Goal: Task Accomplishment & Management: Manage account settings

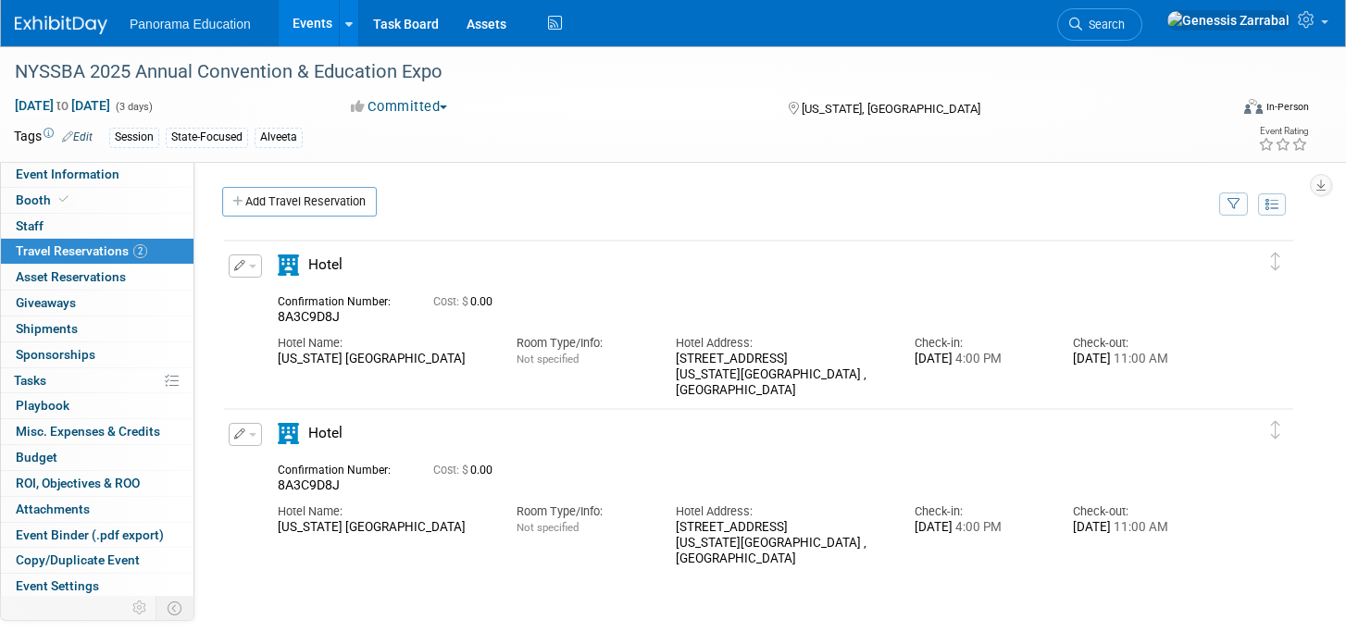
click at [312, 35] on link "Events" at bounding box center [313, 23] width 68 height 46
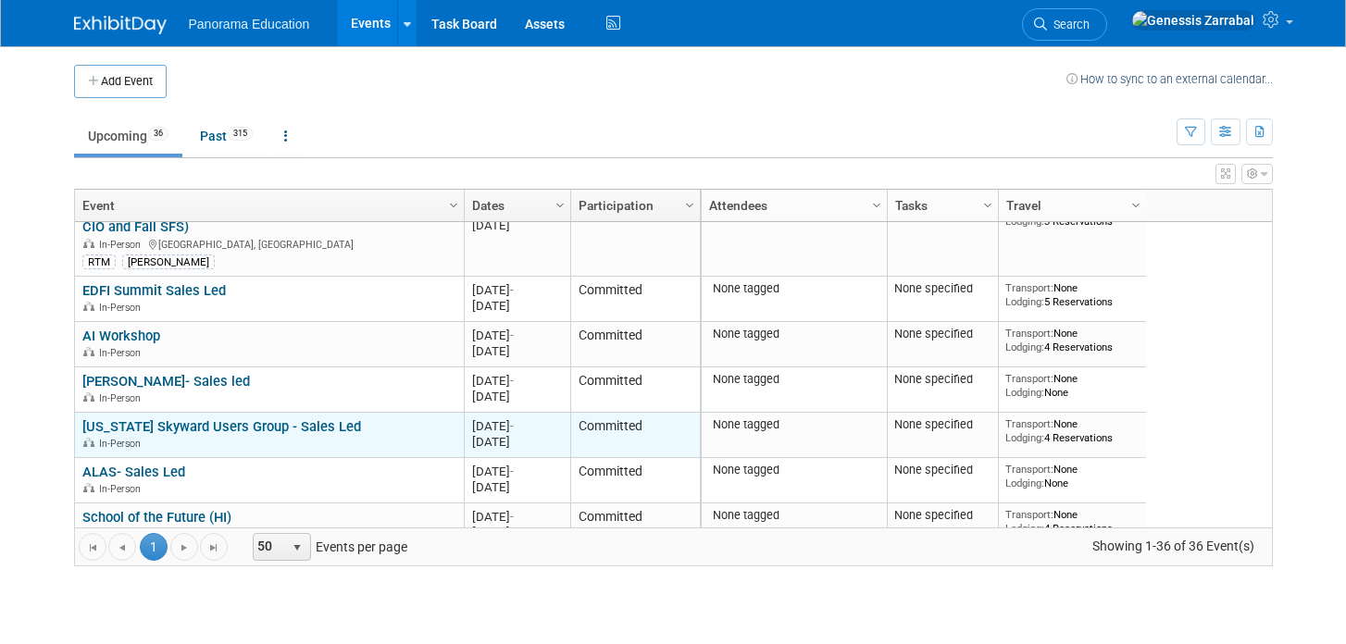
click at [269, 428] on link "[US_STATE] Skyward Users Group - Sales Led" at bounding box center [221, 427] width 279 height 17
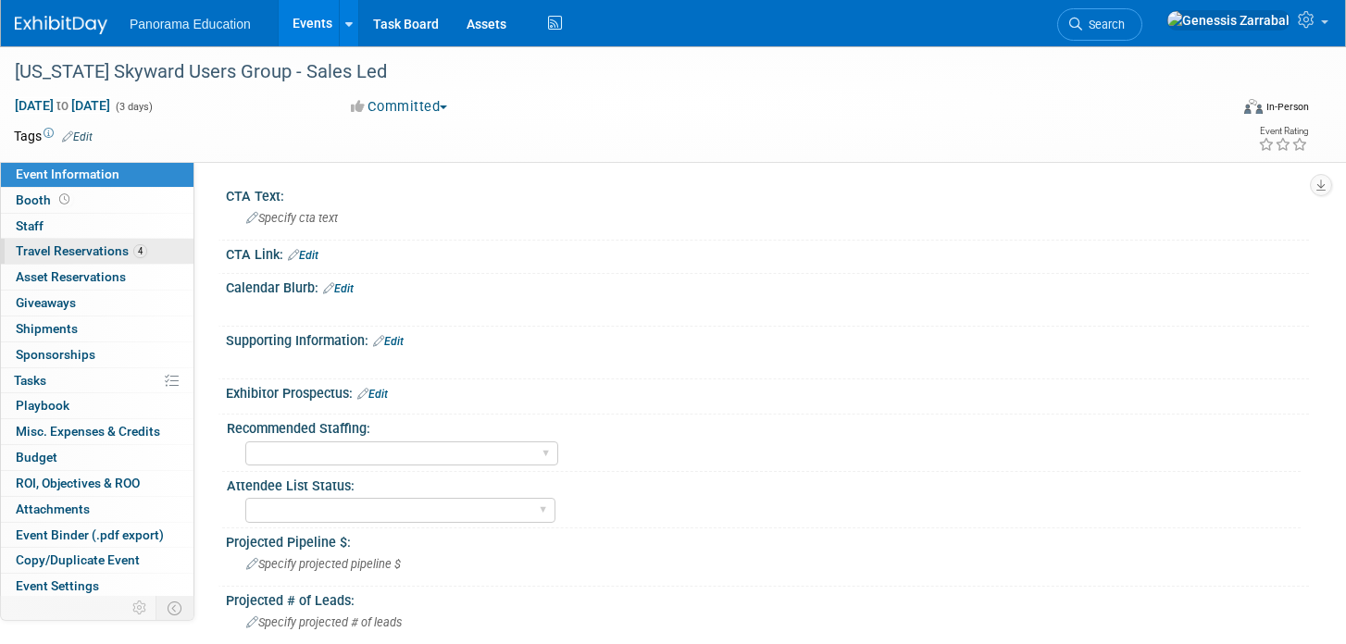
click at [123, 244] on span "Travel Reservations 4" at bounding box center [81, 251] width 131 height 15
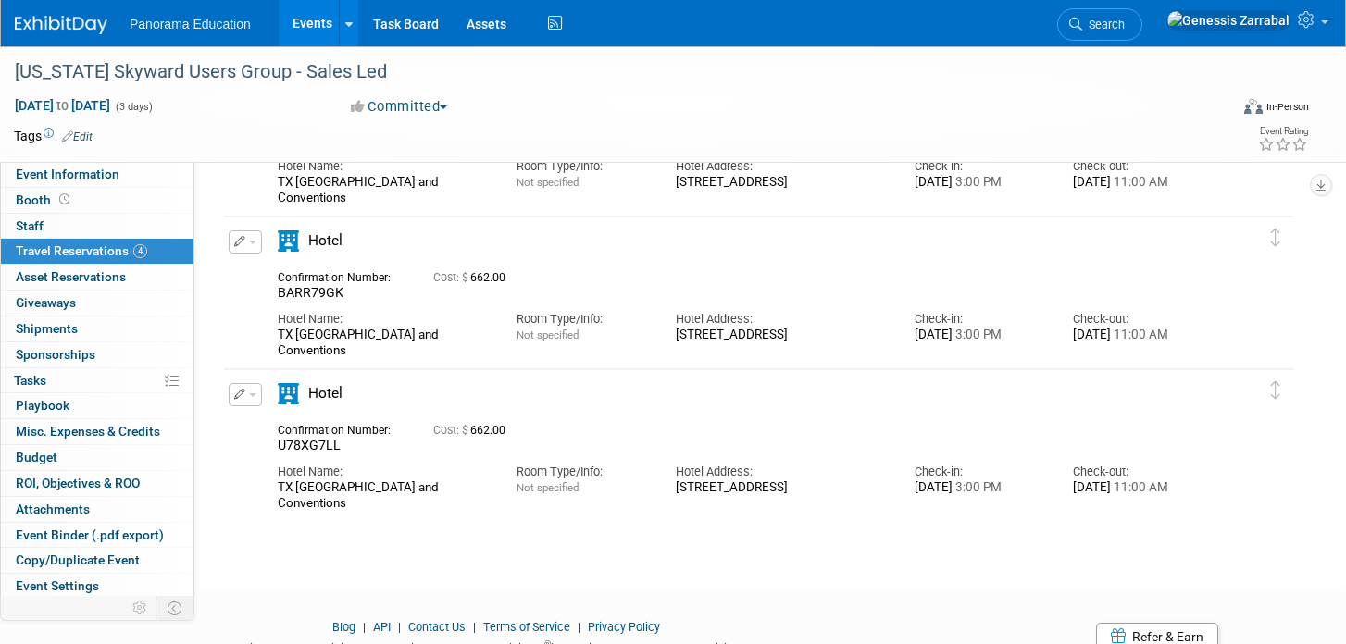
scroll to position [329, 0]
click at [250, 400] on button "button" at bounding box center [245, 395] width 33 height 23
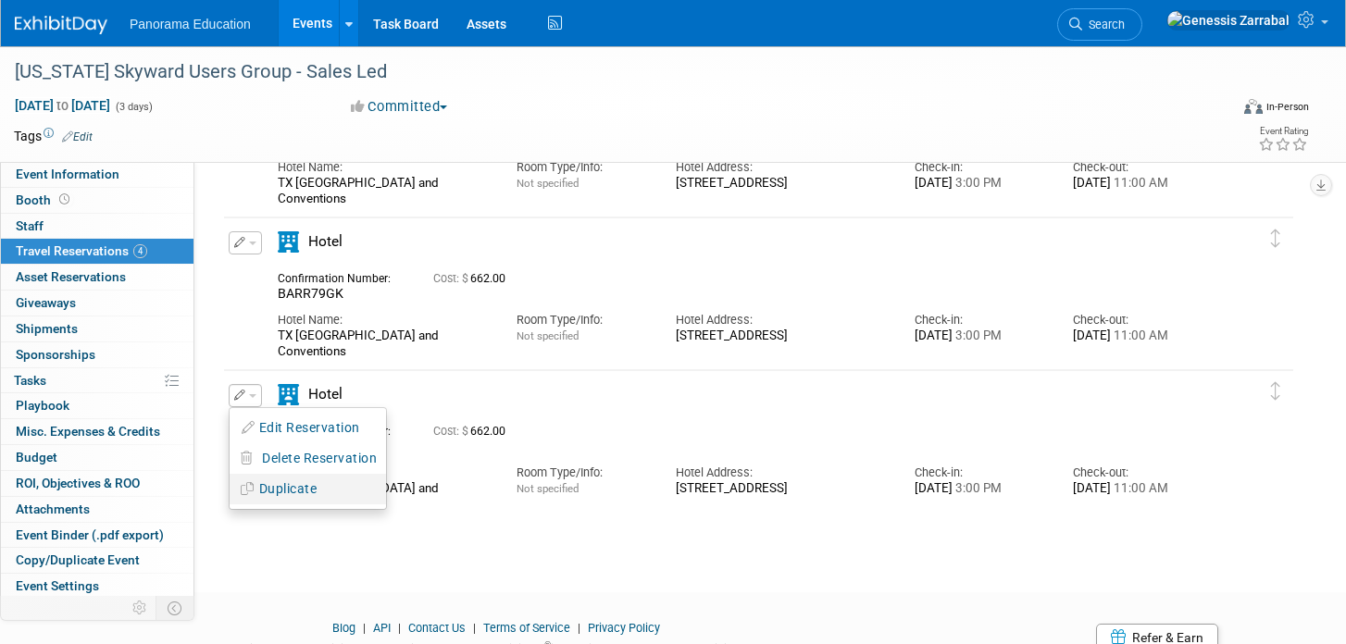
click at [285, 485] on button "Duplicate" at bounding box center [308, 489] width 156 height 27
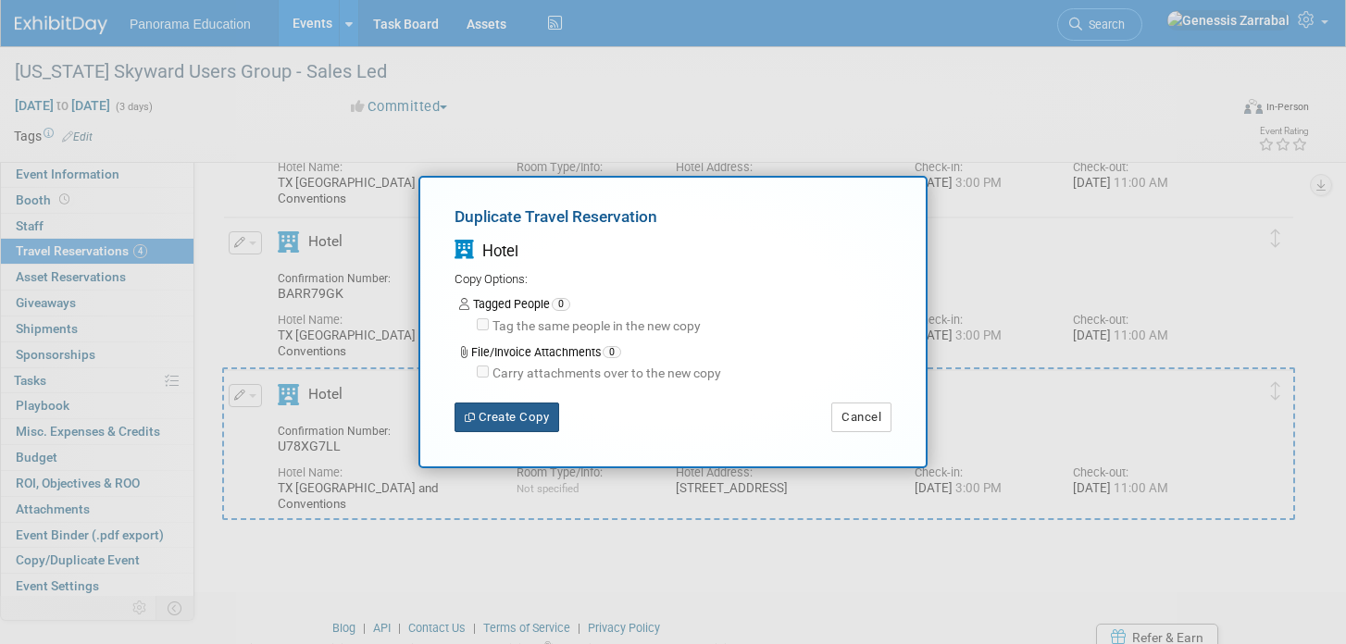
click at [512, 428] on button "Create Copy" at bounding box center [507, 418] width 105 height 30
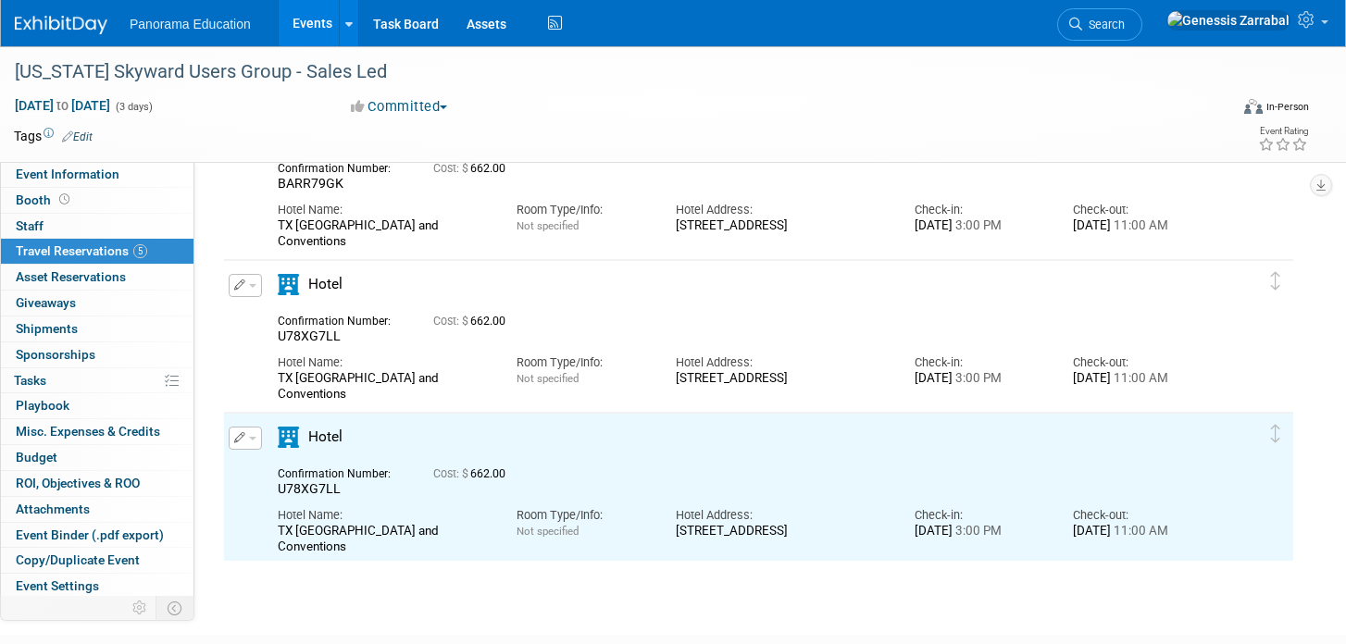
scroll to position [522, 0]
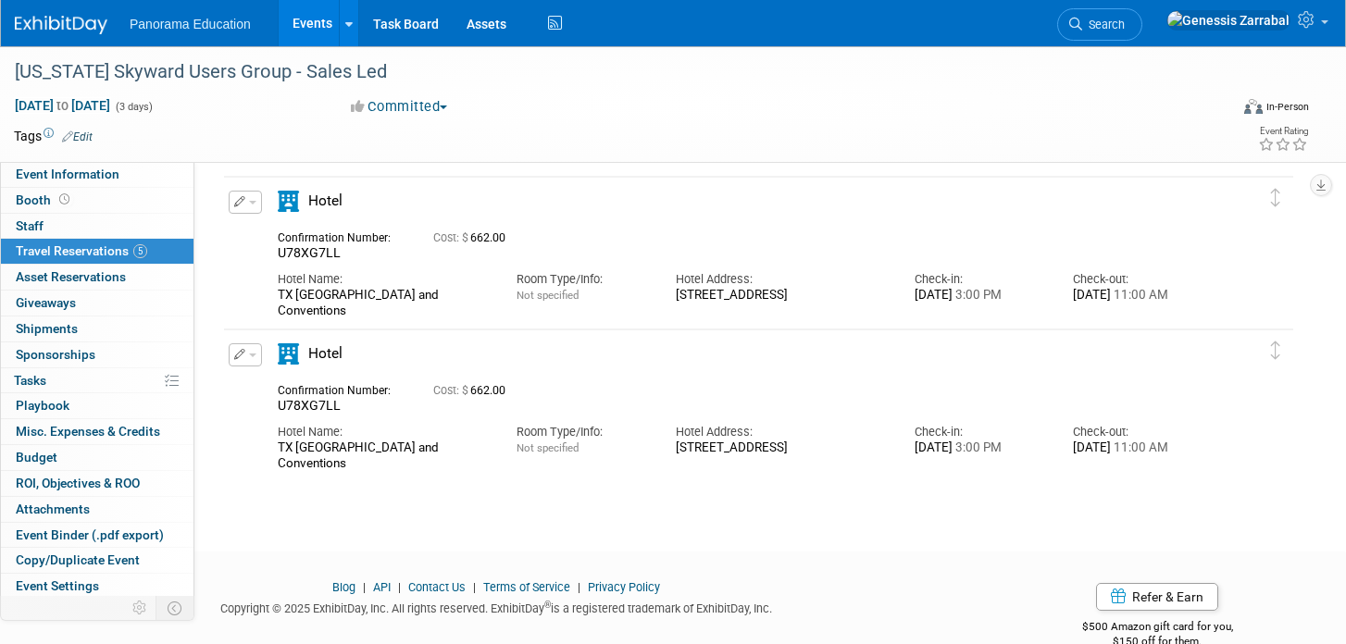
click at [253, 360] on button "button" at bounding box center [245, 355] width 33 height 23
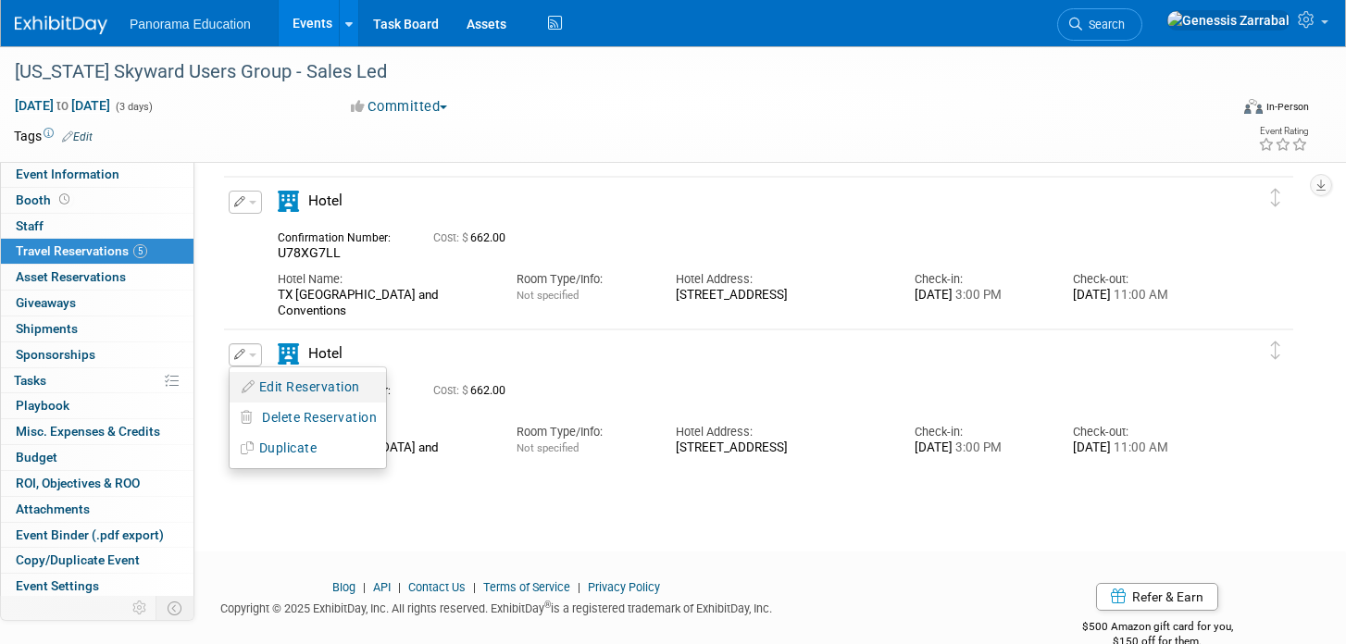
click at [260, 382] on button "Edit Reservation" at bounding box center [308, 387] width 156 height 27
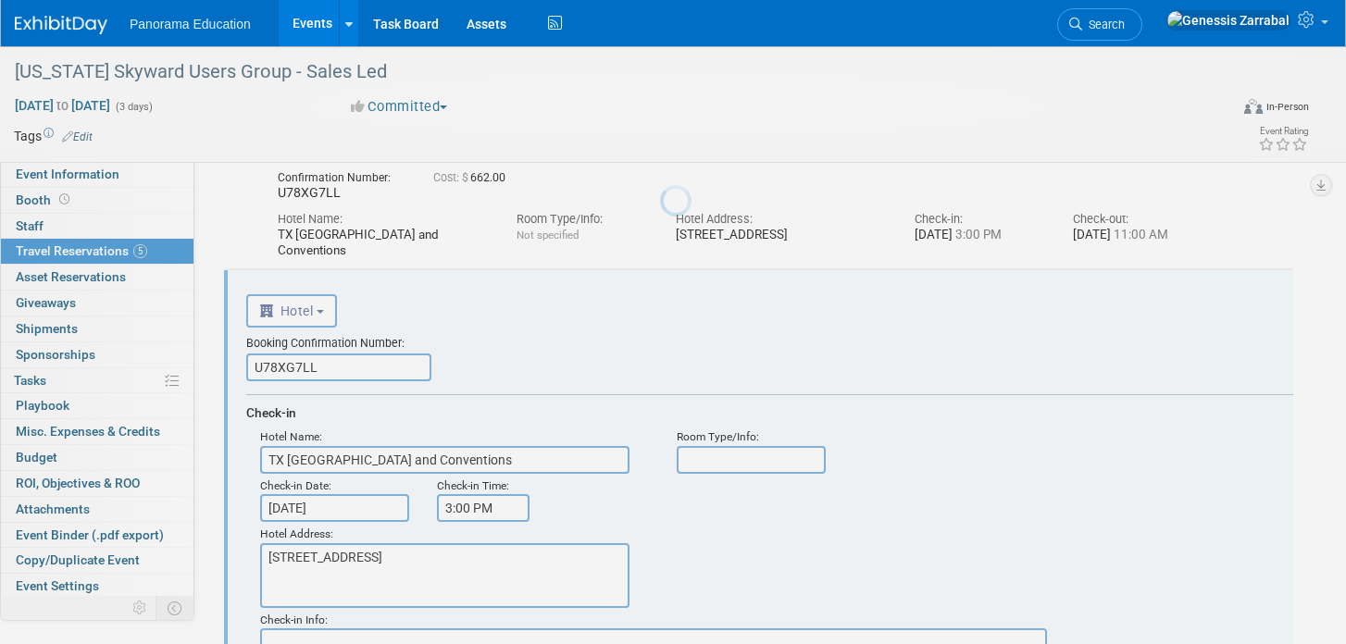
scroll to position [643, 0]
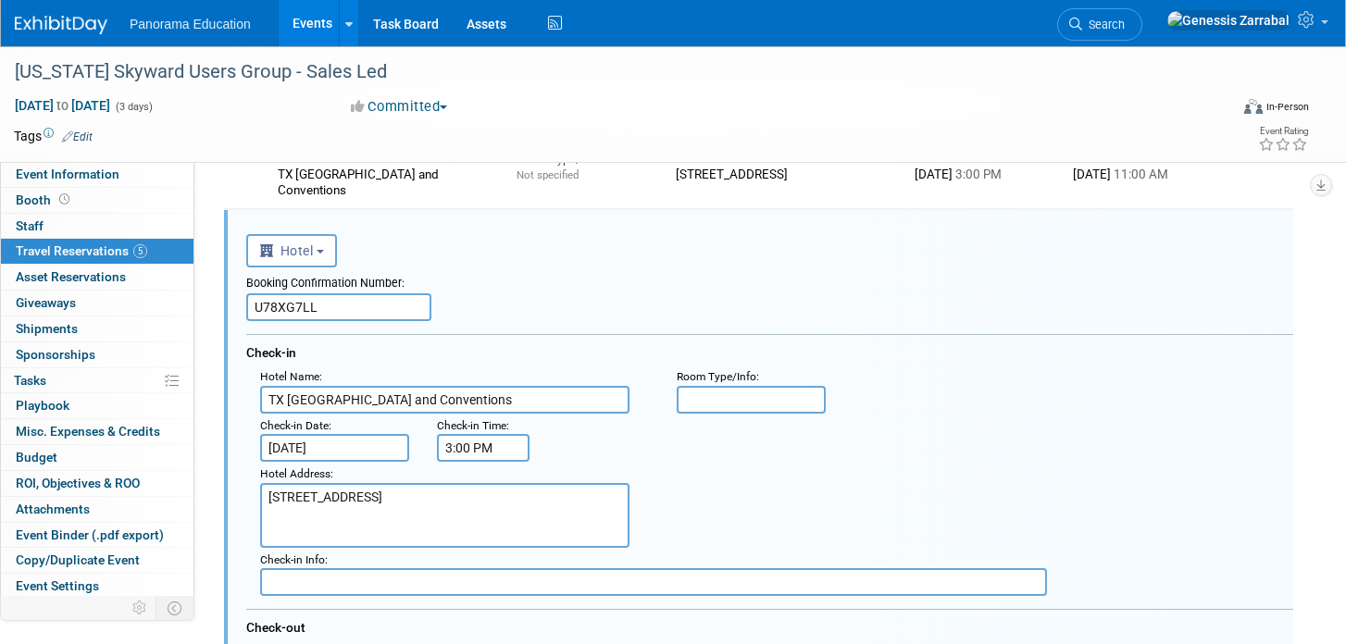
click at [380, 311] on input "U78XG7LL" at bounding box center [338, 308] width 185 height 28
paste input "DFUWHT37"
type input "DFUWHT37"
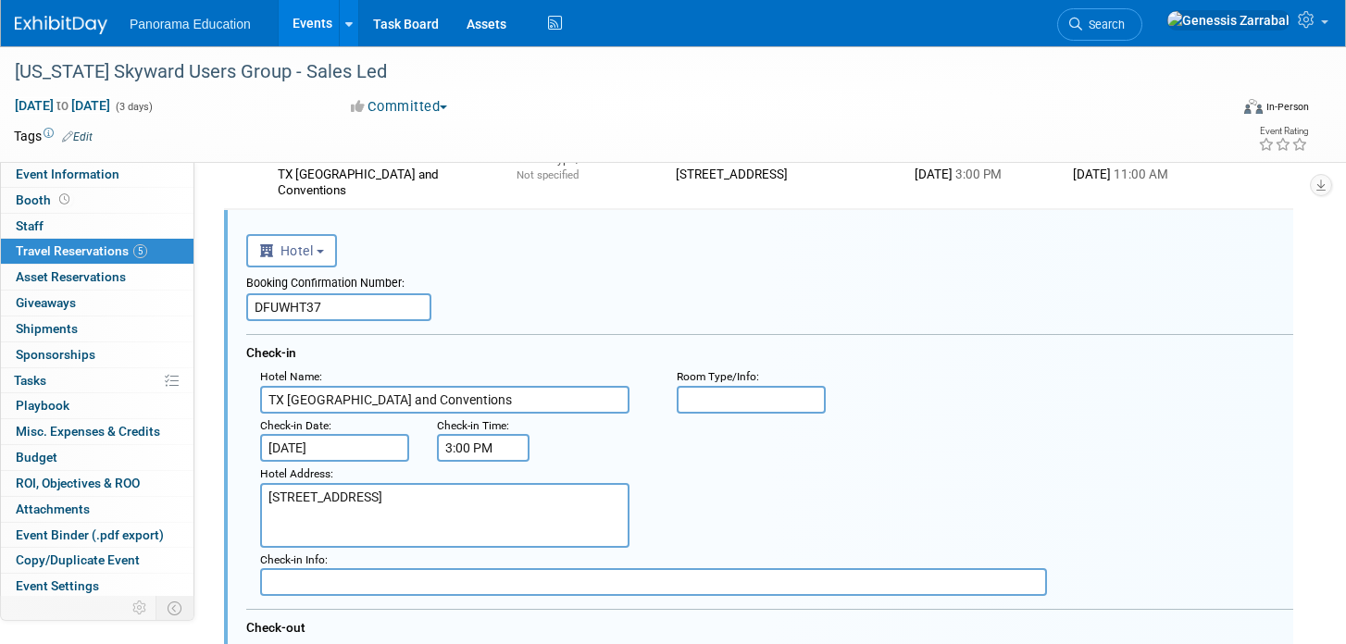
click at [502, 330] on div "Booking Confirmation Number: DFUWHT37 Check-in Hotel Name : TX Kalahari Resorts…" at bounding box center [769, 503] width 1047 height 470
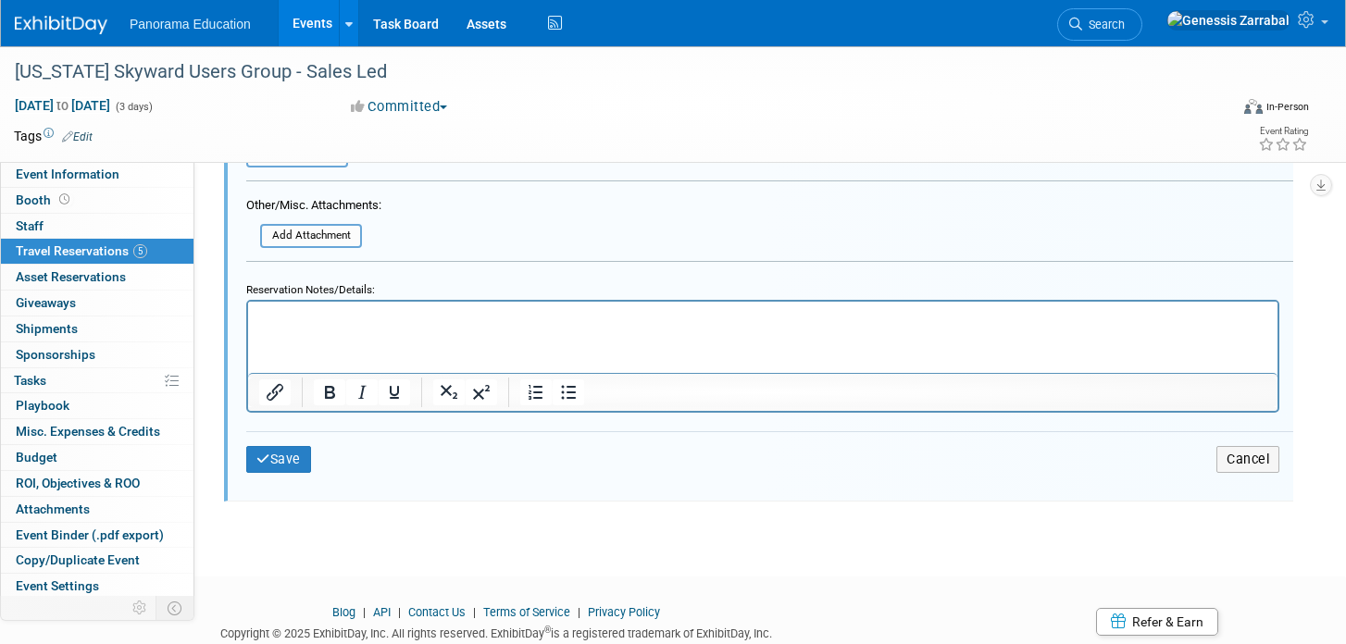
scroll to position [1461, 0]
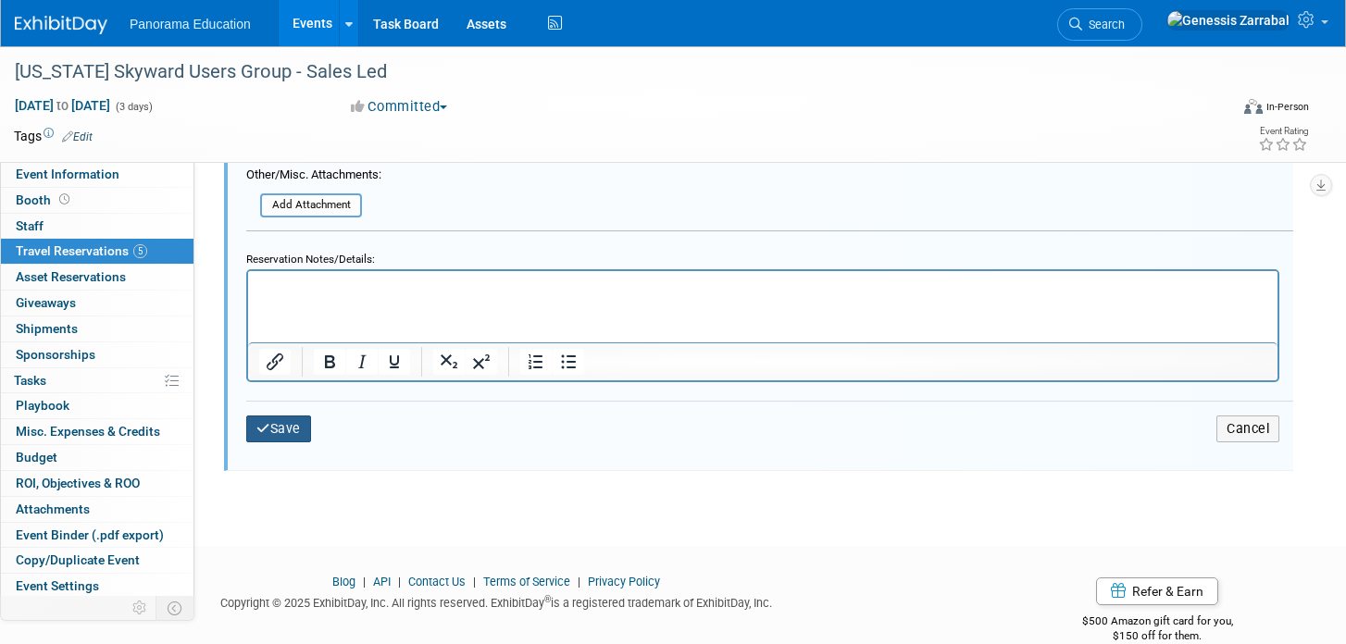
click at [251, 432] on button "Save" at bounding box center [278, 429] width 65 height 27
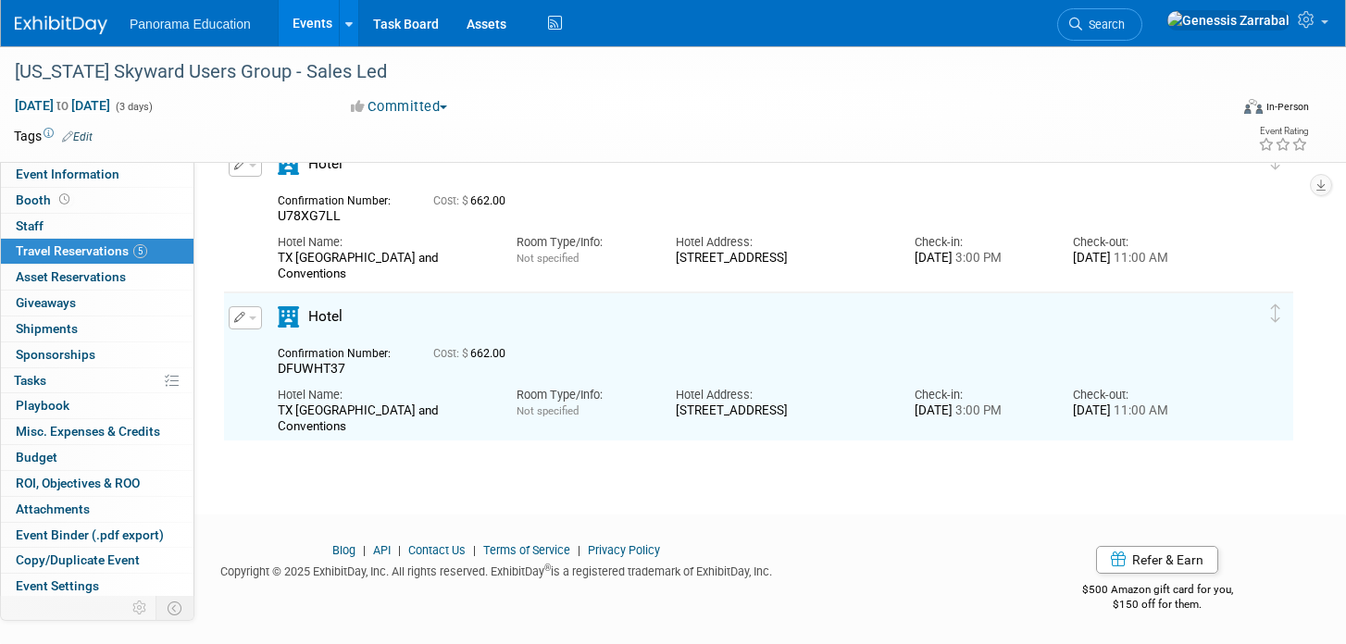
scroll to position [545, 0]
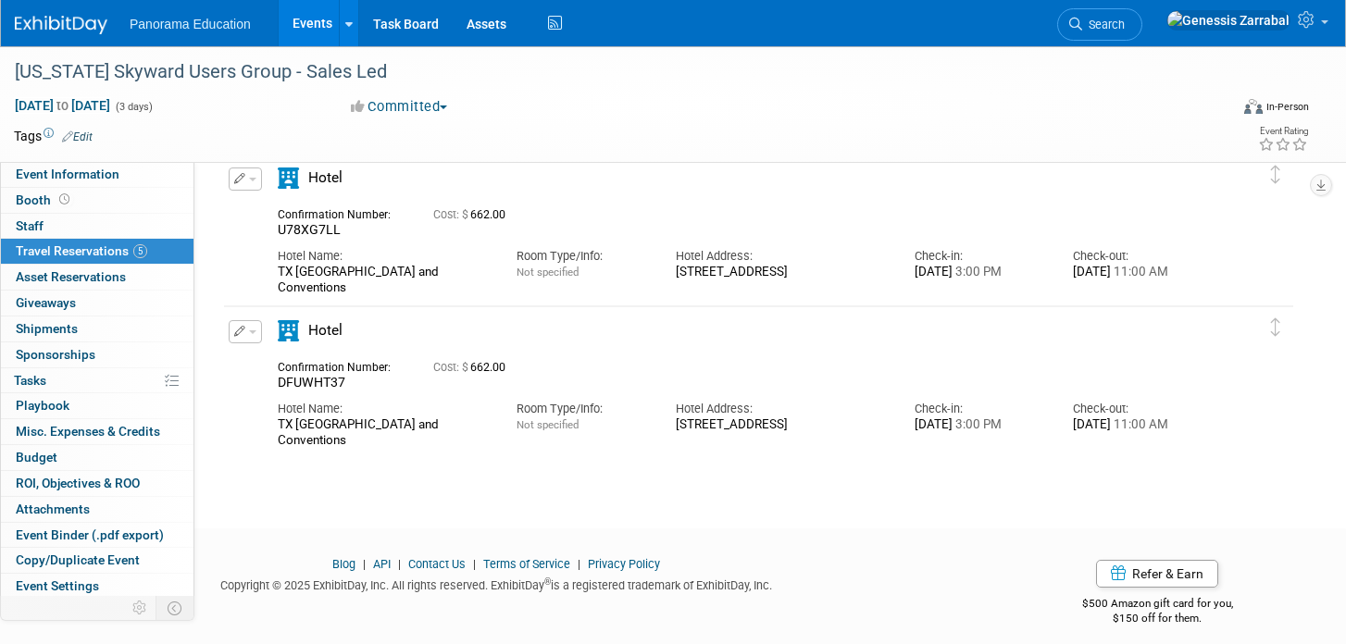
click at [251, 323] on button "button" at bounding box center [245, 331] width 33 height 23
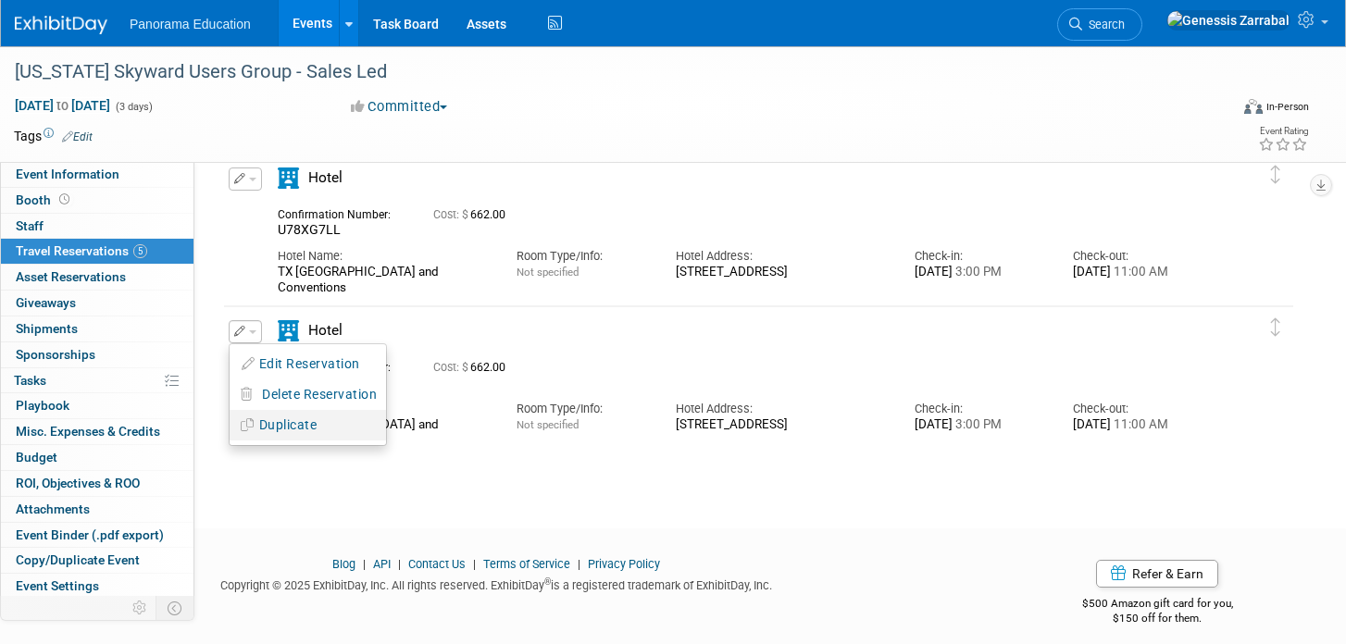
click at [300, 434] on button "Duplicate" at bounding box center [308, 425] width 156 height 27
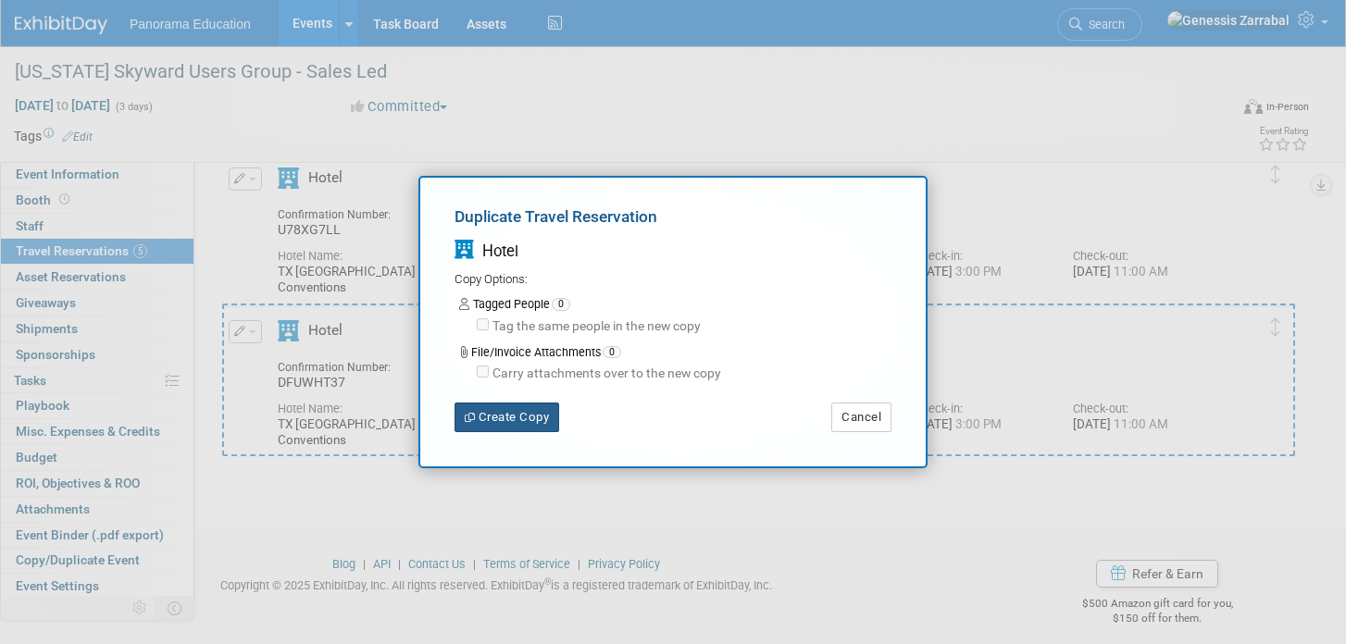
click at [522, 411] on button "Create Copy" at bounding box center [507, 418] width 105 height 30
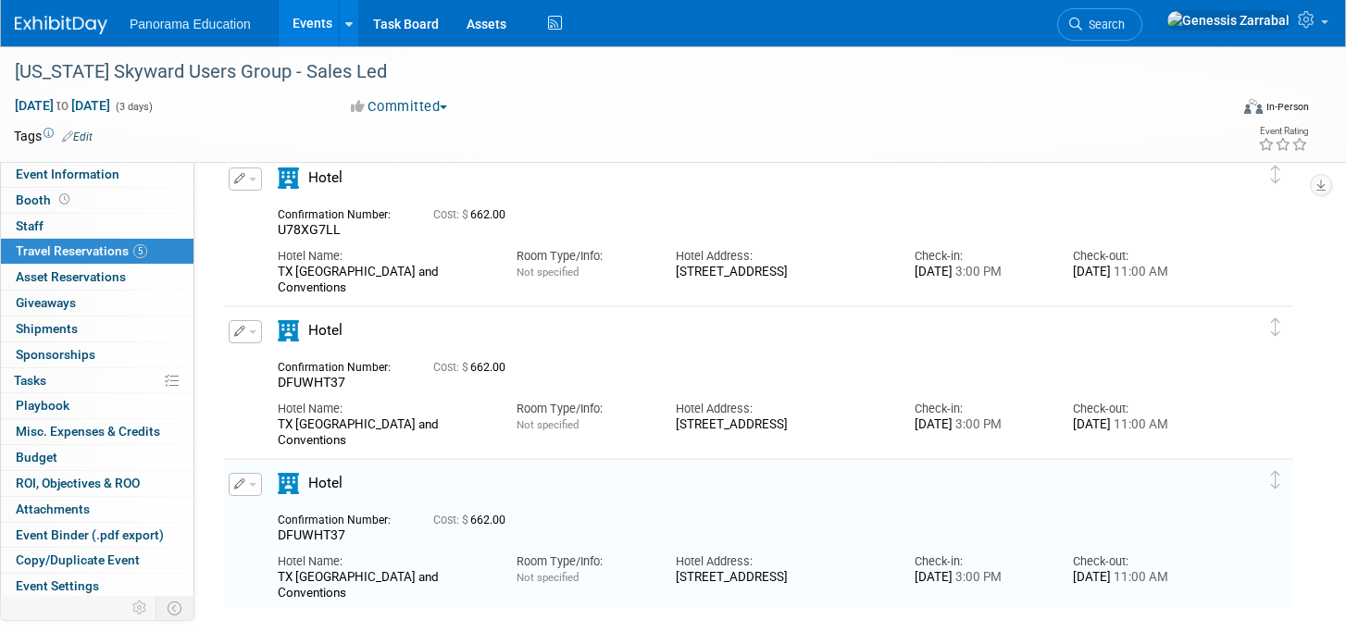
scroll to position [684, 0]
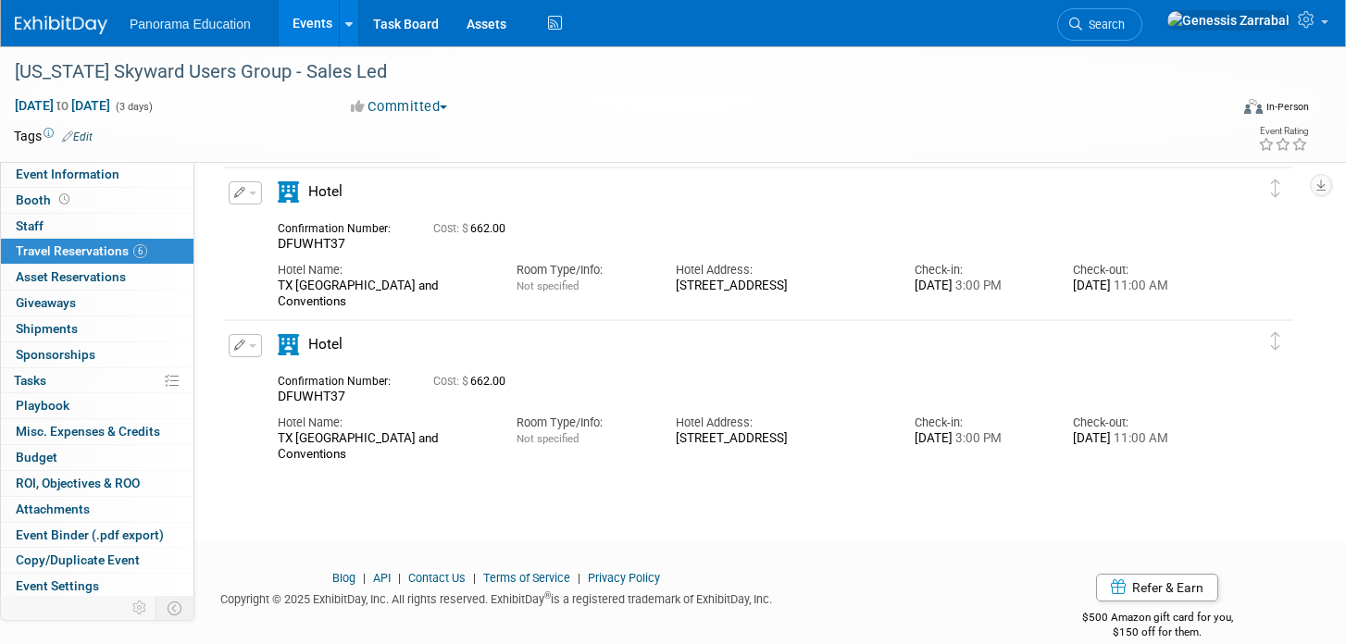
click at [245, 344] on button "button" at bounding box center [245, 345] width 33 height 23
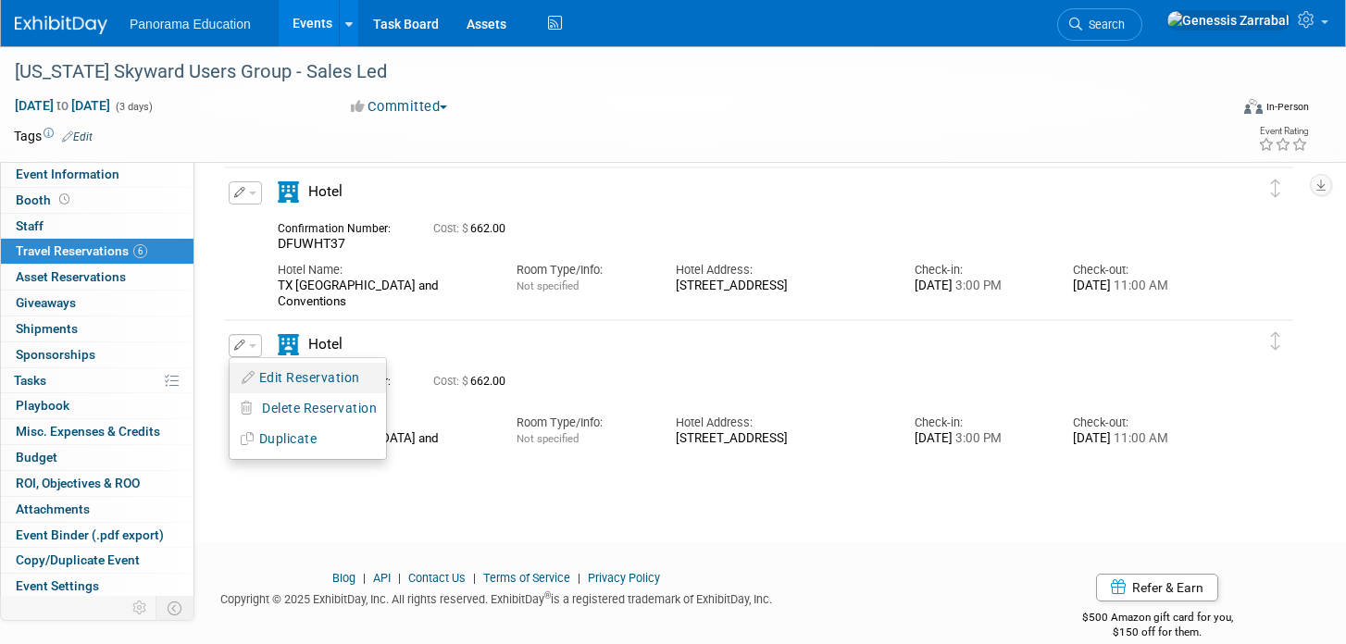
click at [265, 376] on button "Edit Reservation" at bounding box center [308, 378] width 156 height 27
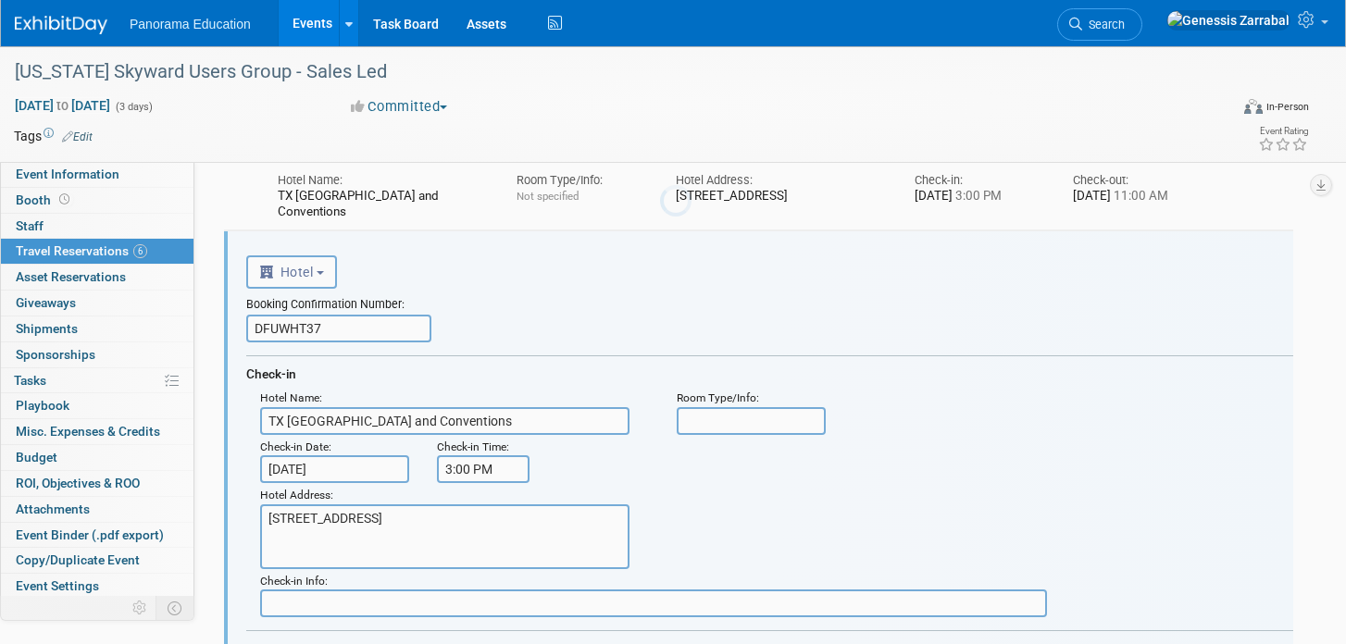
scroll to position [0, 0]
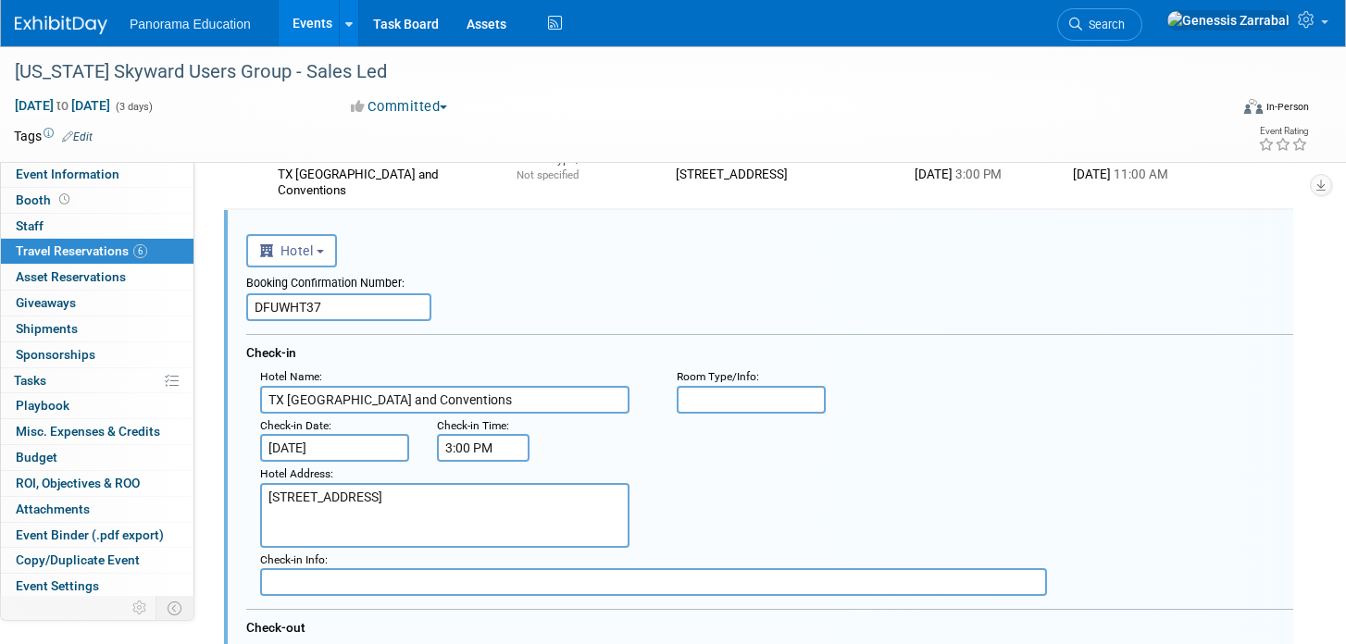
click at [294, 311] on input "DFUWHT37" at bounding box center [338, 308] width 185 height 28
paste input "5JLWZW7L"
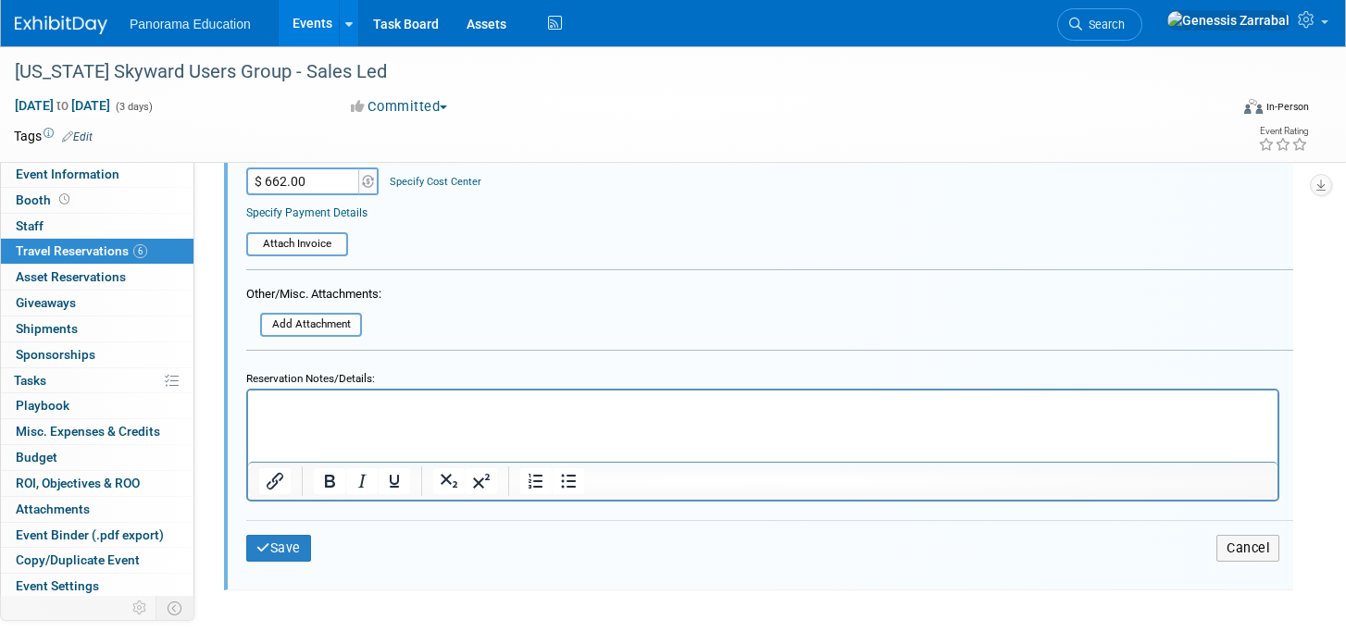
scroll to position [1519, 0]
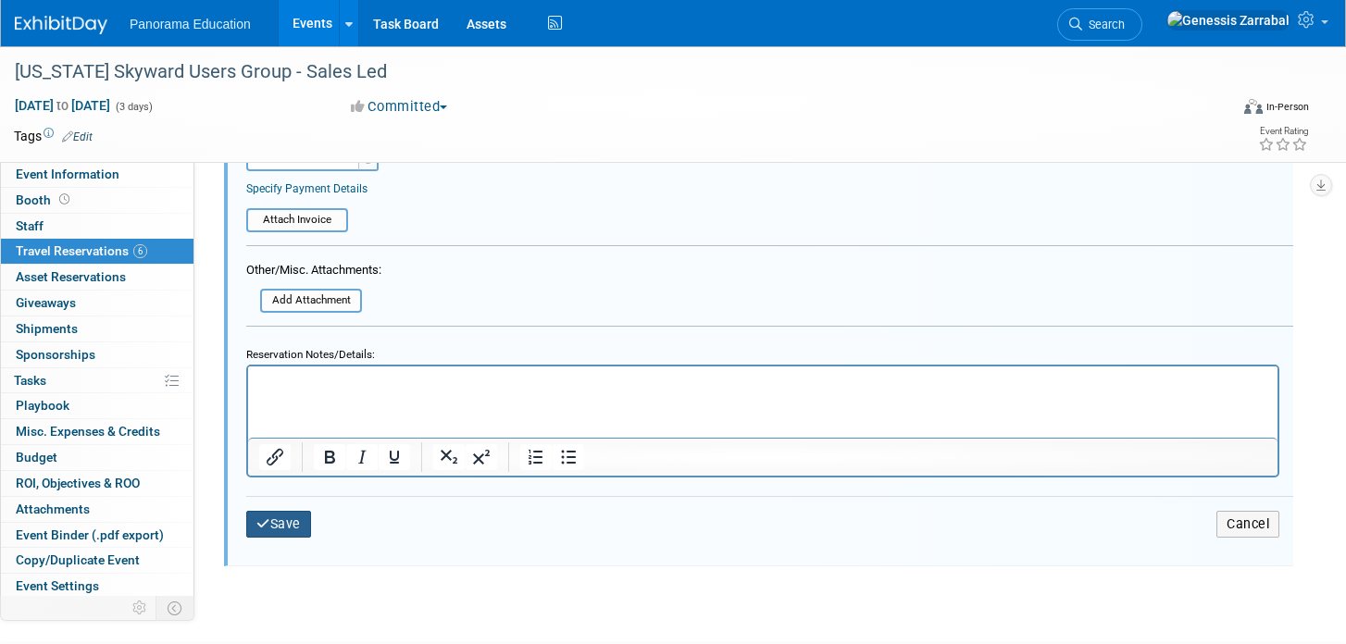
type input "5JLWZW7L"
click at [290, 512] on button "Save" at bounding box center [278, 524] width 65 height 27
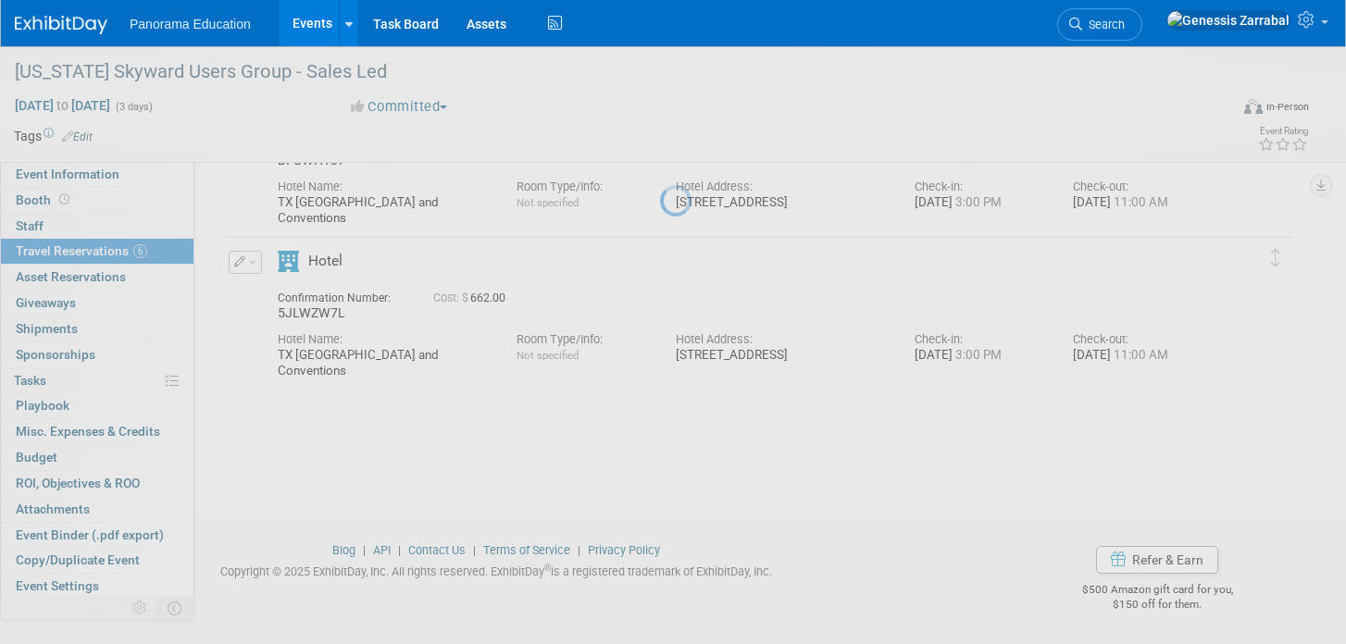
scroll to position [713, 0]
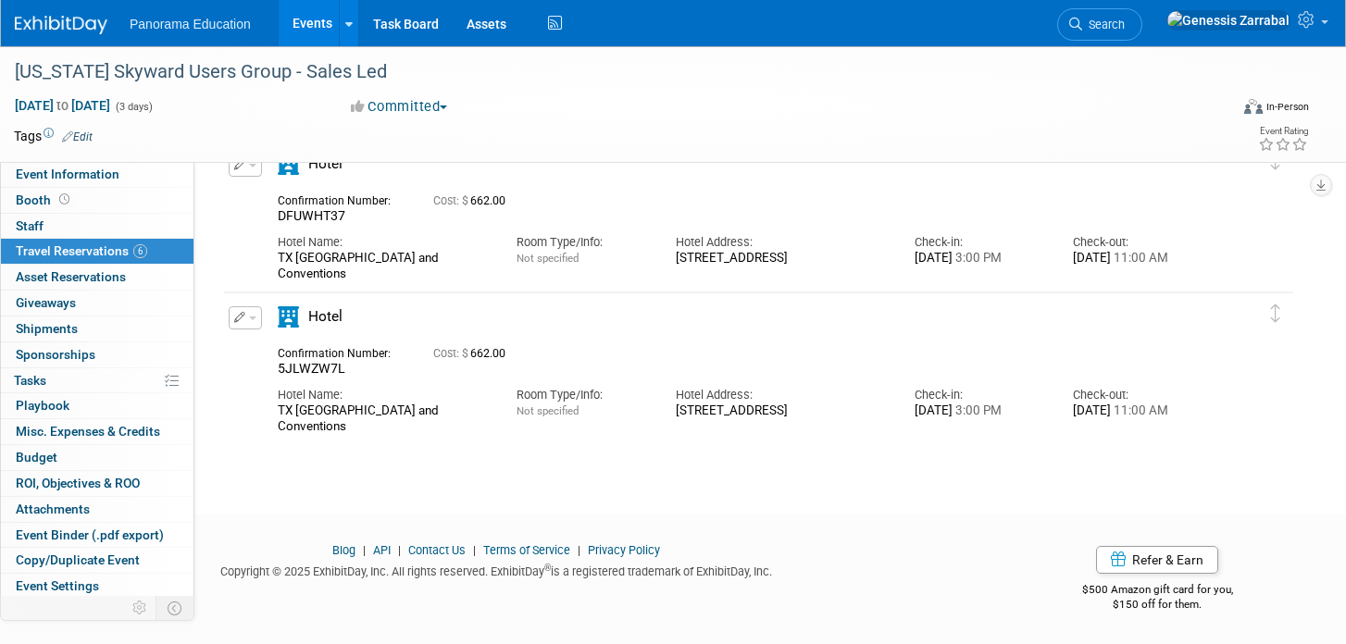
click at [241, 323] on button "button" at bounding box center [245, 318] width 33 height 23
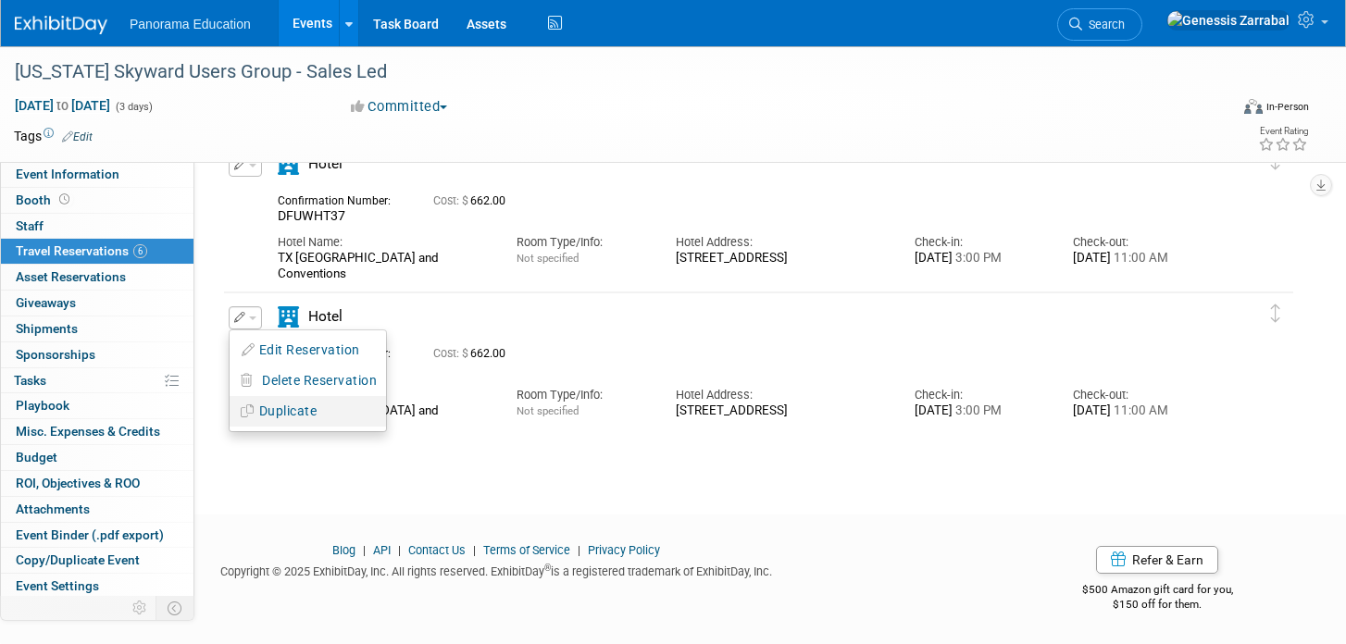
click at [287, 416] on button "Duplicate" at bounding box center [308, 411] width 156 height 27
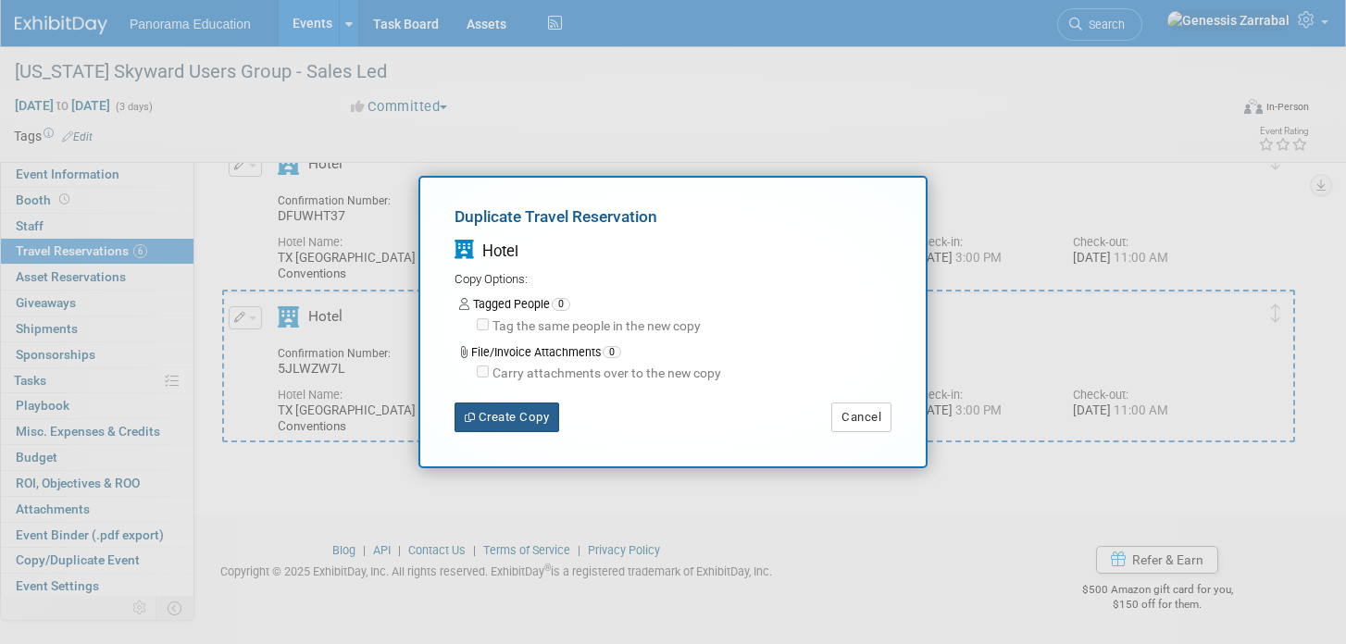
click at [482, 416] on button "Create Copy" at bounding box center [507, 418] width 105 height 30
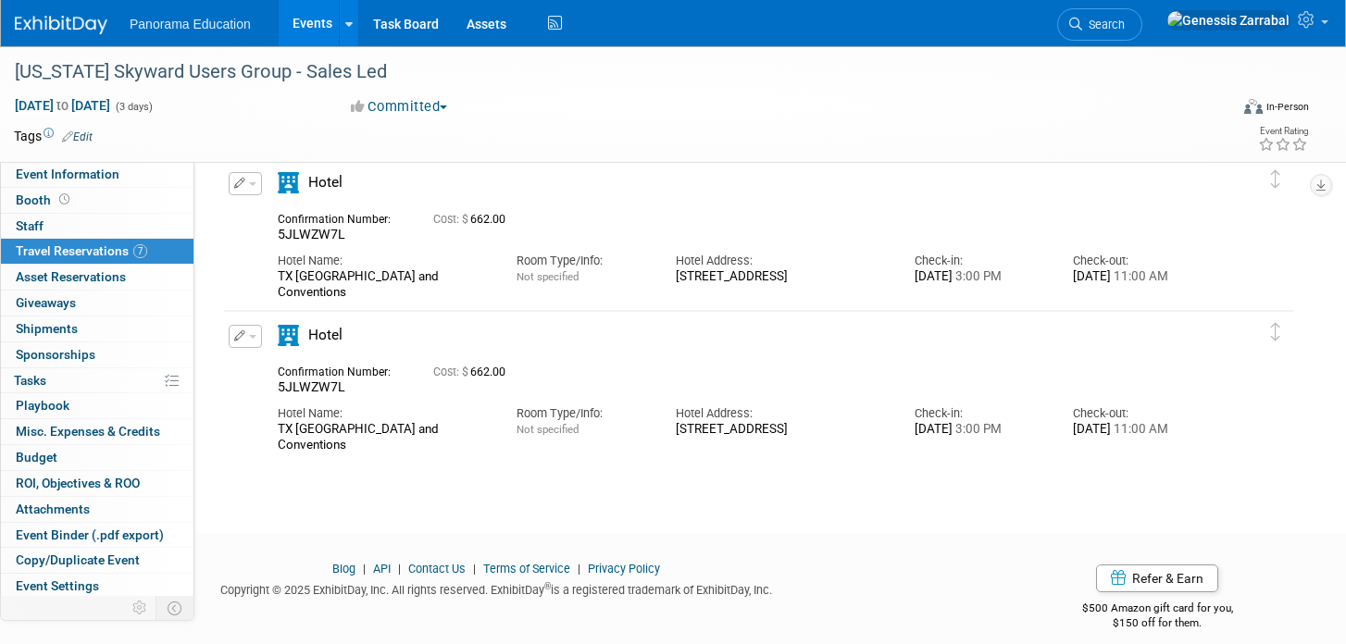
scroll to position [840, 0]
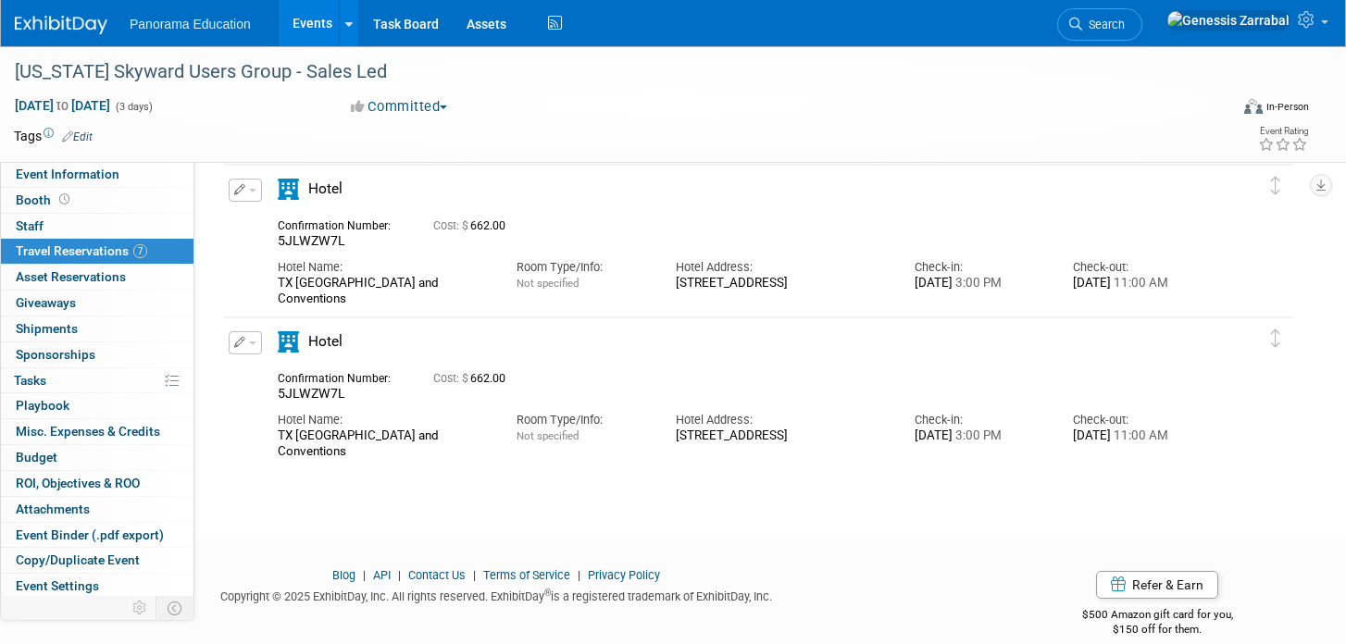
click at [254, 344] on span "button" at bounding box center [252, 344] width 7 height 4
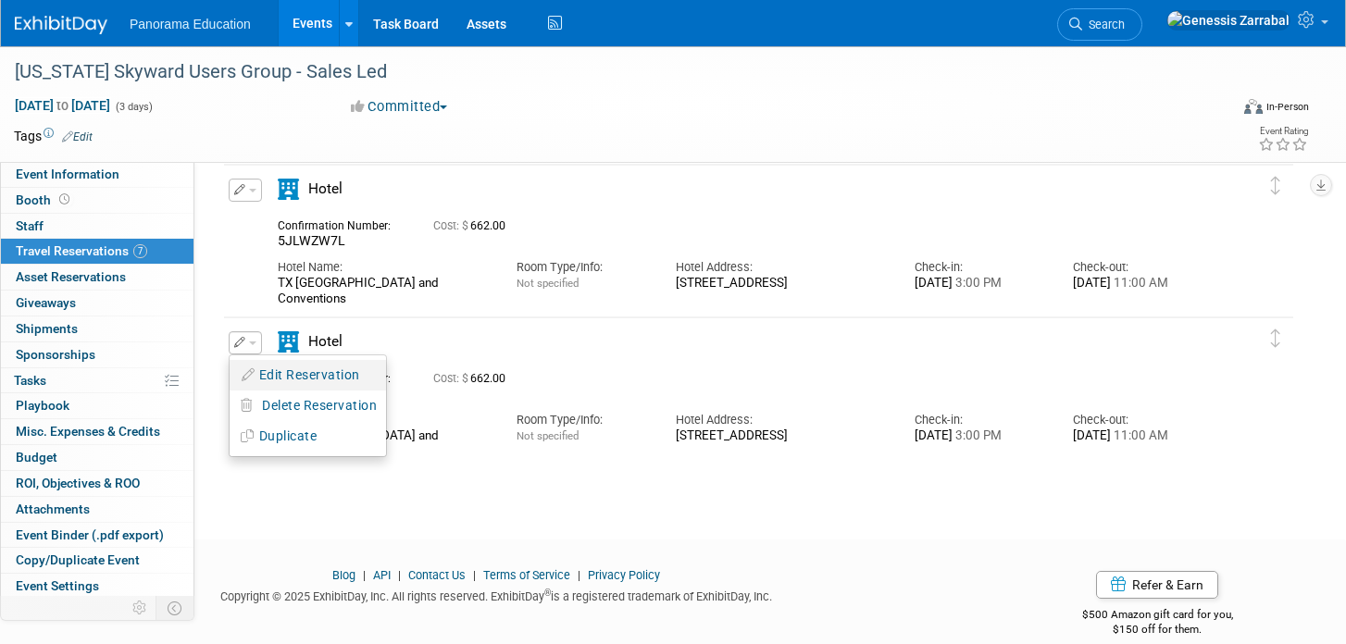
click at [257, 373] on button "Edit Reservation" at bounding box center [308, 375] width 156 height 27
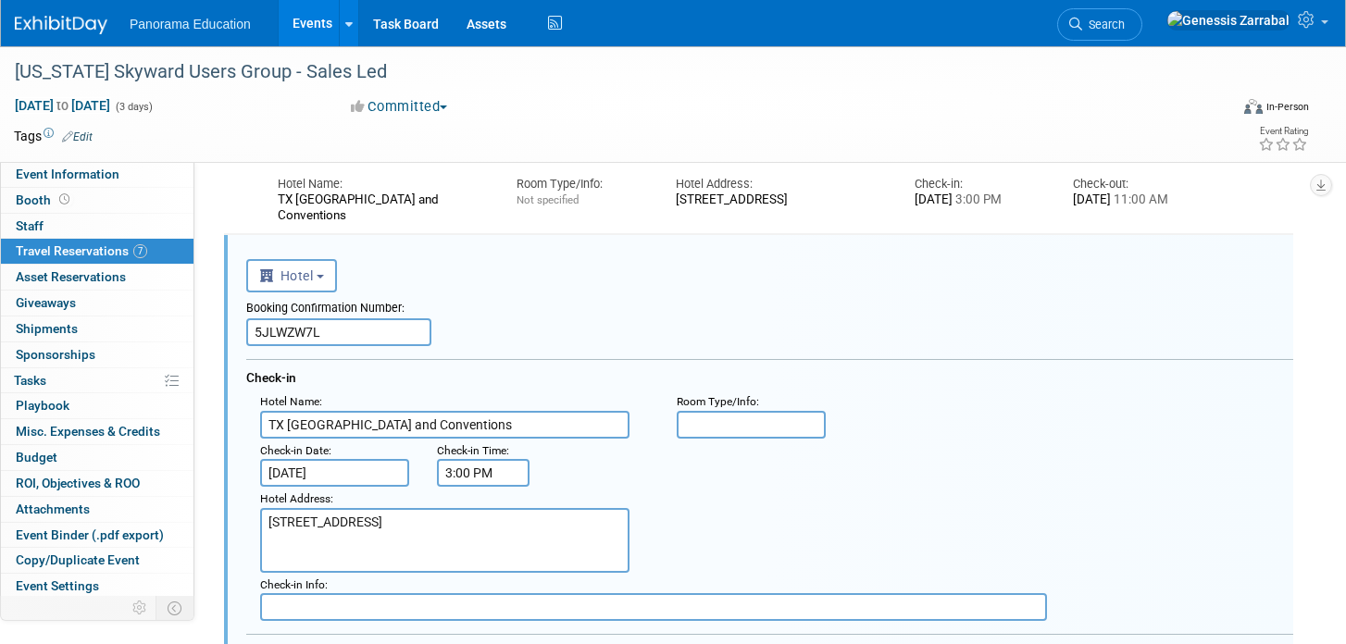
scroll to position [948, 0]
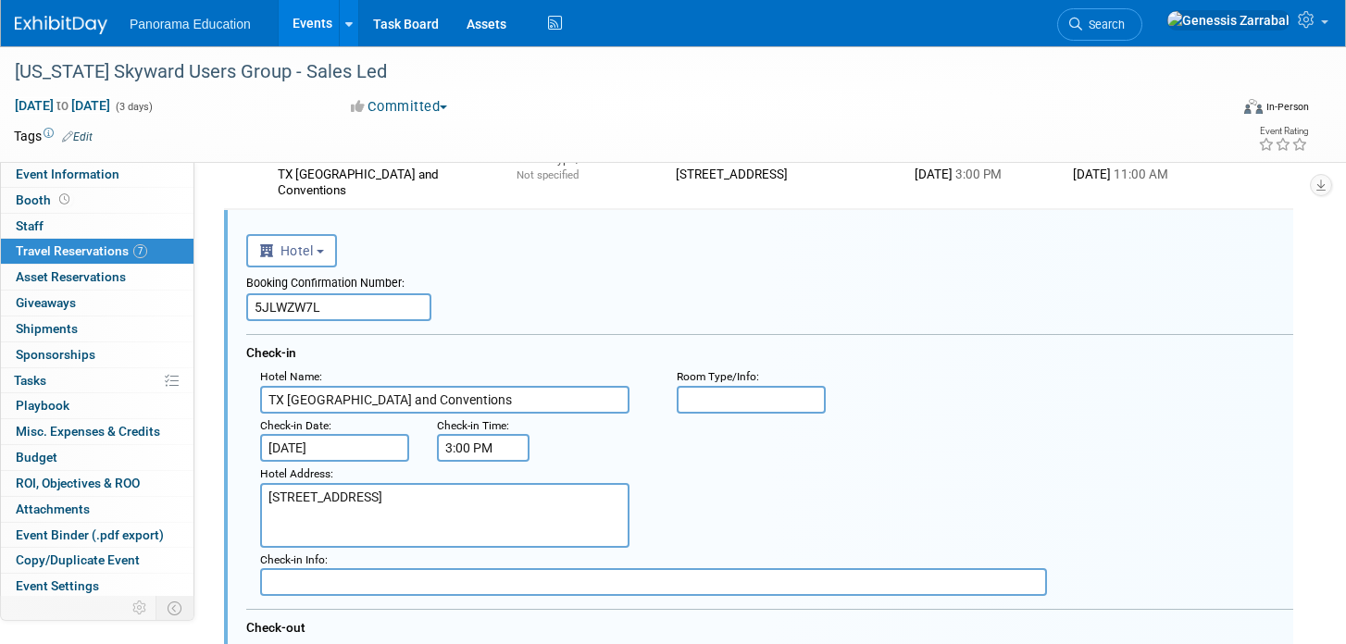
click at [319, 314] on input "5JLWZW7L" at bounding box center [338, 308] width 185 height 28
paste input "K1ZOU1IM"
type input "K1ZOU1IM"
click at [608, 339] on div "Check-in" at bounding box center [769, 349] width 1047 height 31
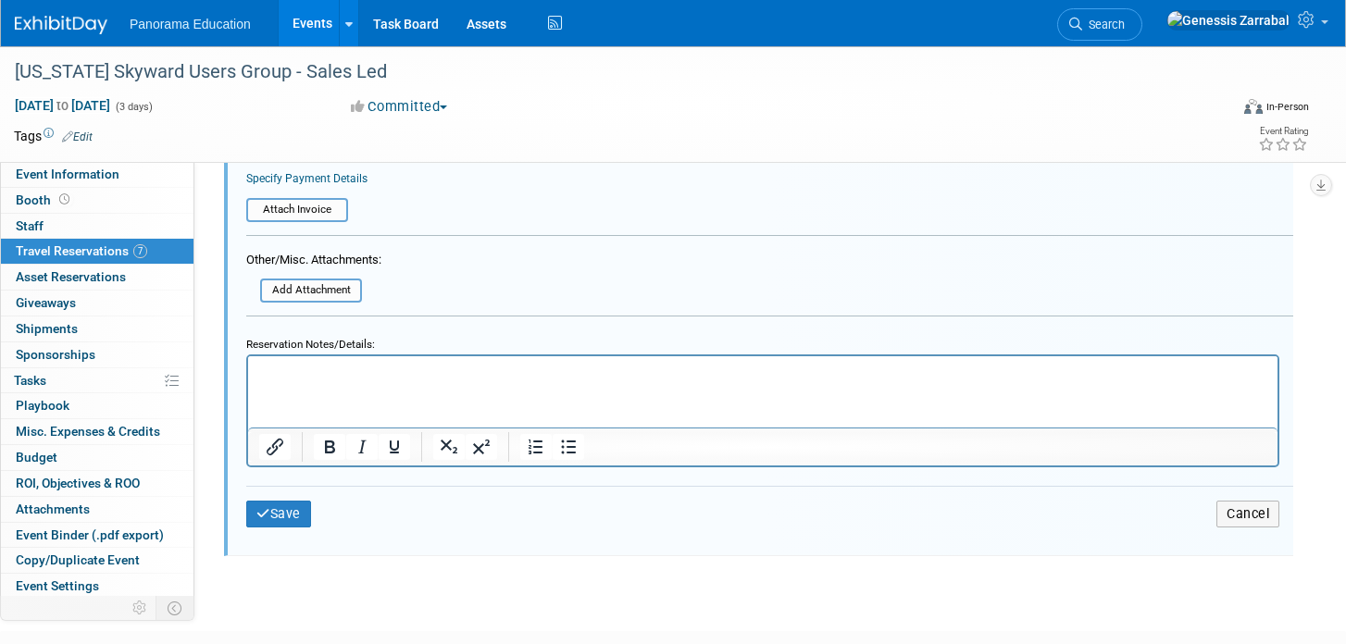
scroll to position [1799, 0]
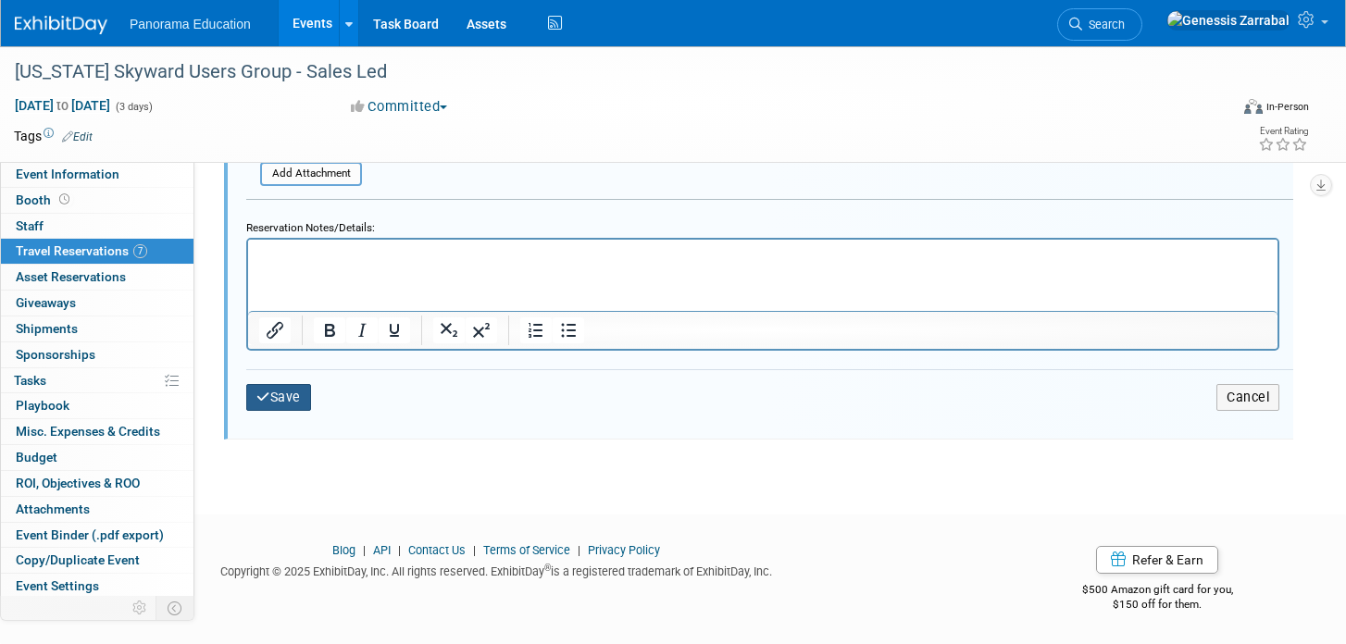
click at [269, 397] on button "Save" at bounding box center [278, 397] width 65 height 27
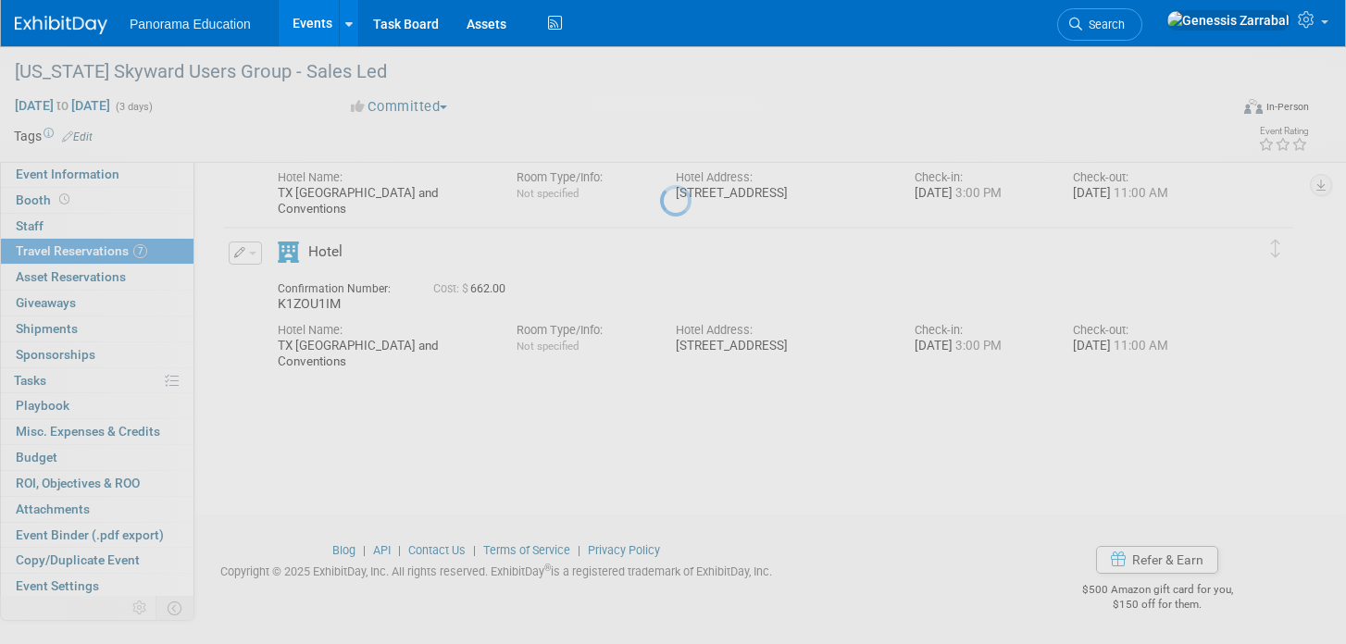
scroll to position [866, 0]
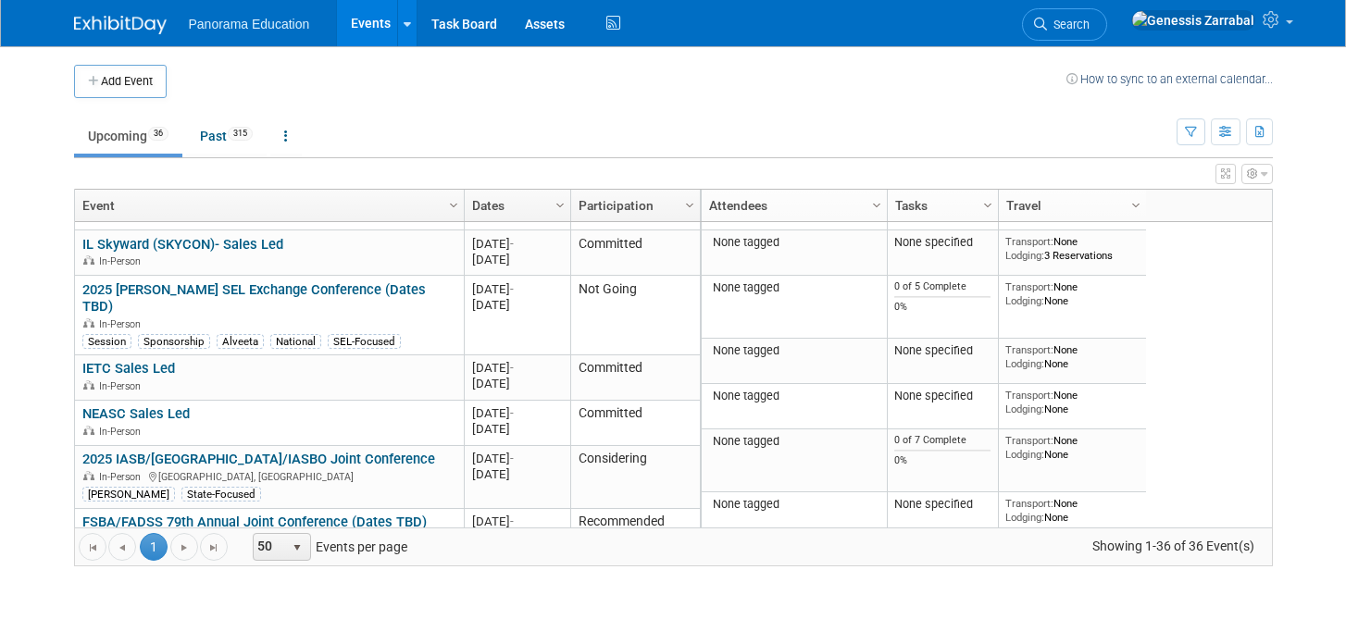
scroll to position [1564, 0]
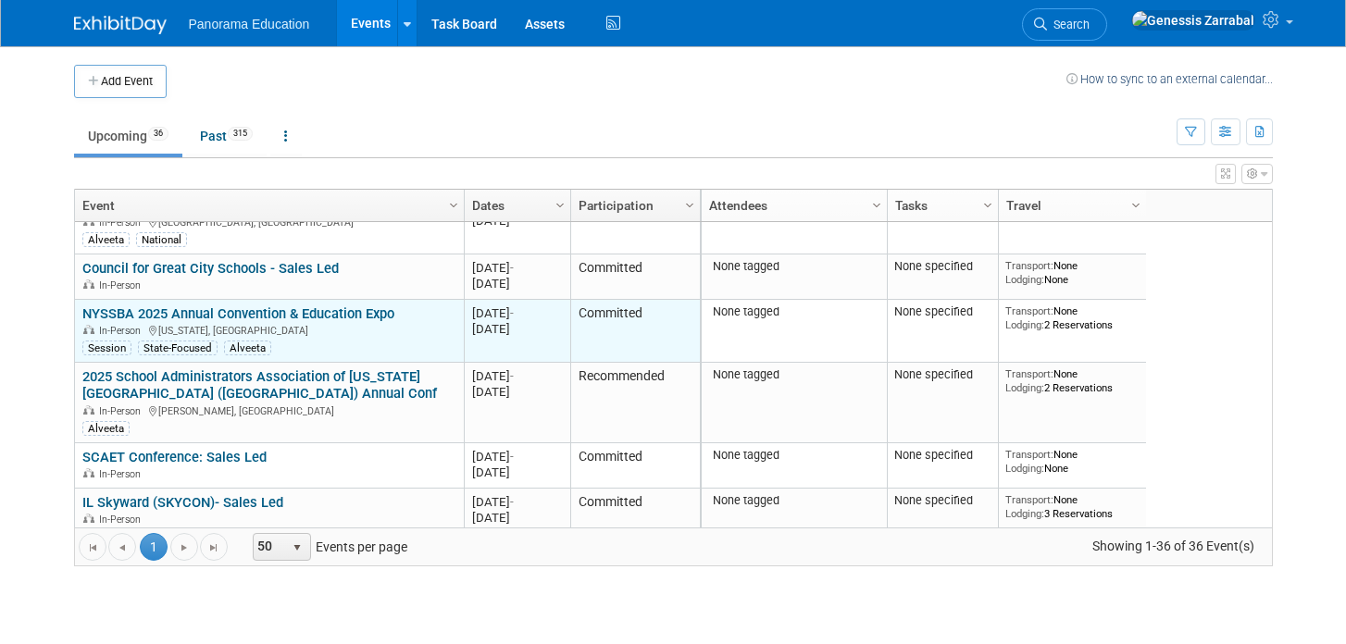
click at [213, 308] on link "NYSSBA 2025 Annual Convention & Education Expo" at bounding box center [238, 314] width 312 height 17
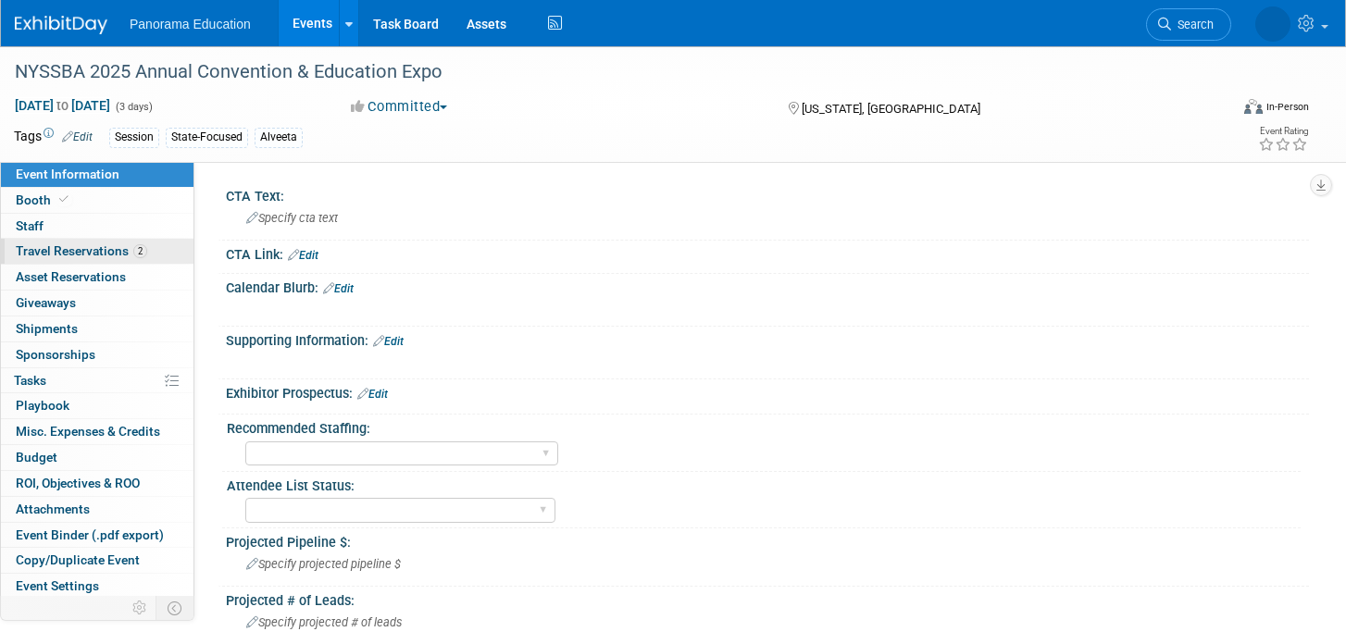
click at [122, 252] on span "Travel Reservations 2" at bounding box center [81, 251] width 131 height 15
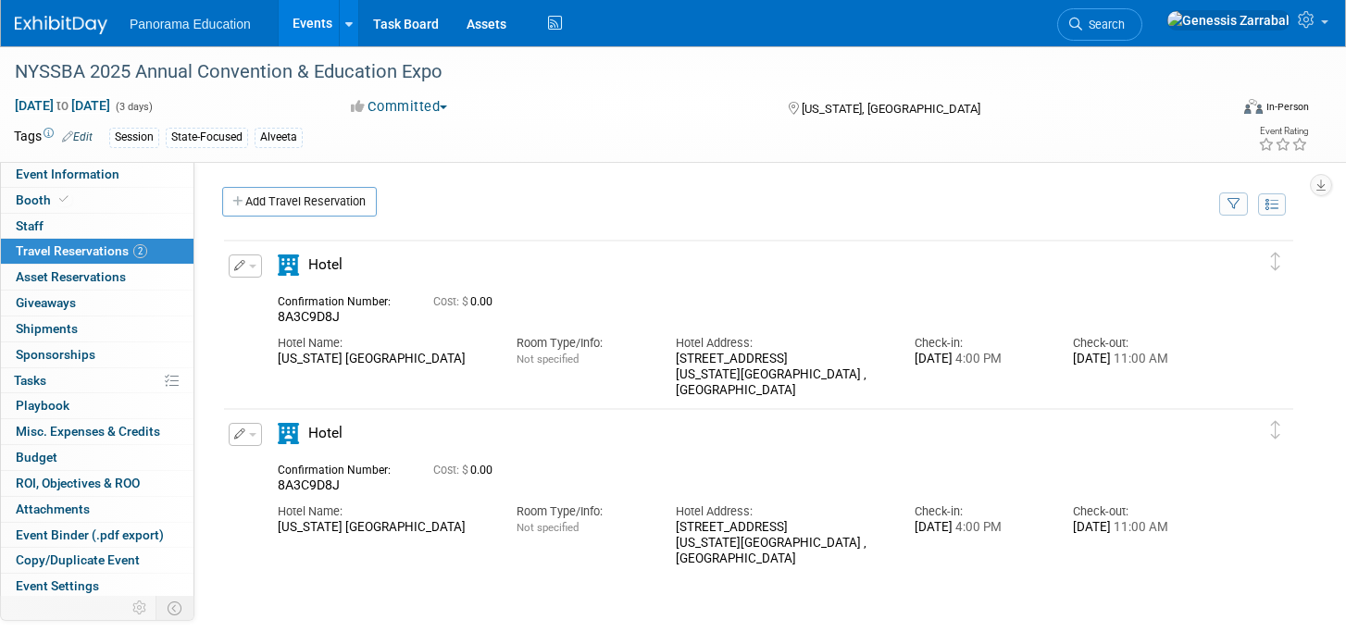
click at [238, 269] on icon "button" at bounding box center [240, 265] width 12 height 11
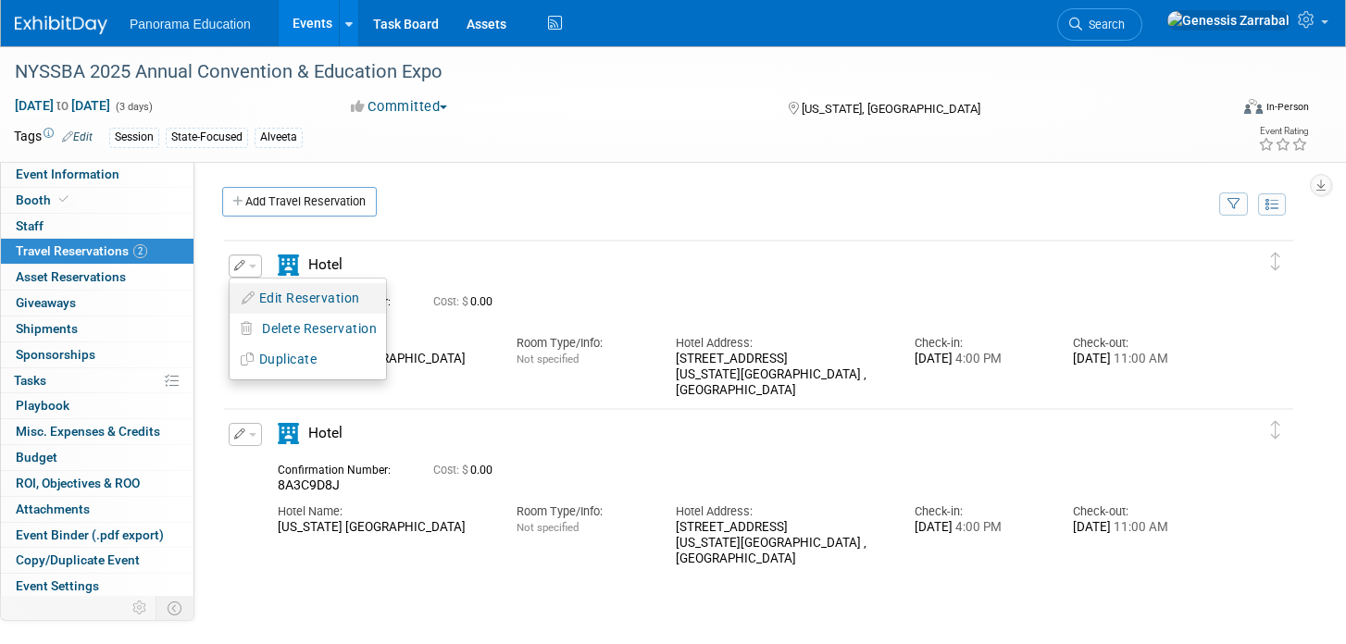
click at [279, 293] on button "Edit Reservation" at bounding box center [308, 298] width 156 height 27
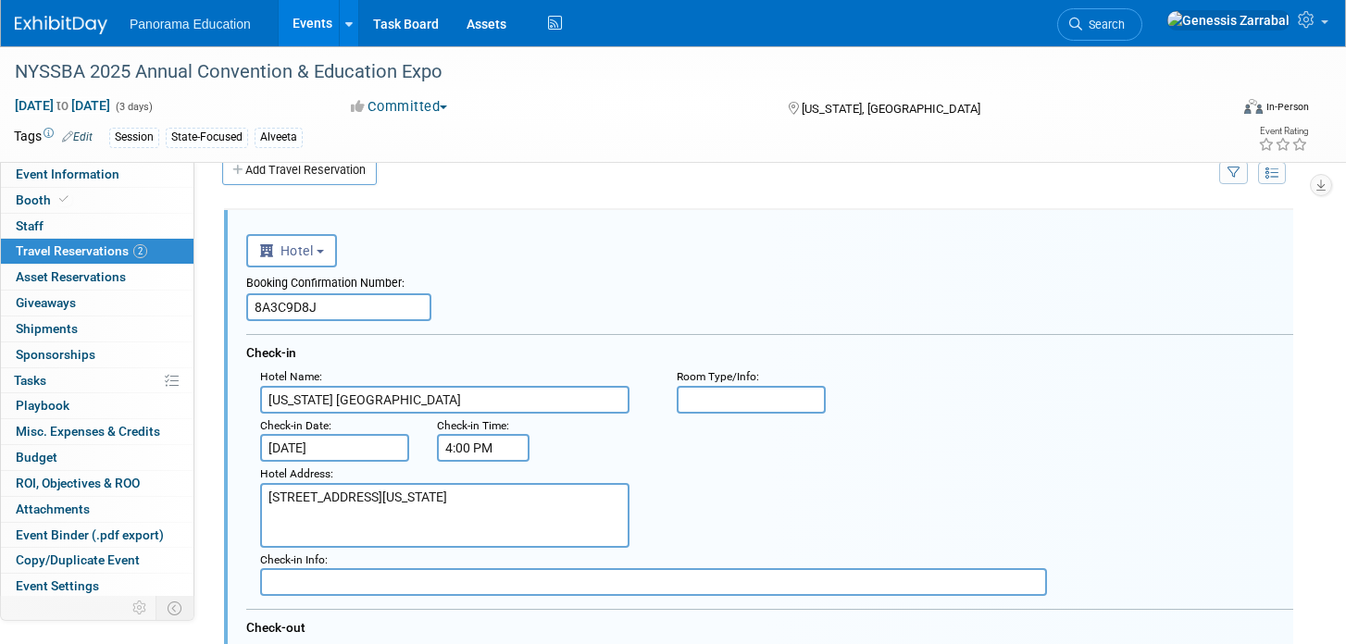
click at [458, 388] on input "[US_STATE] [GEOGRAPHIC_DATA]" at bounding box center [444, 400] width 369 height 28
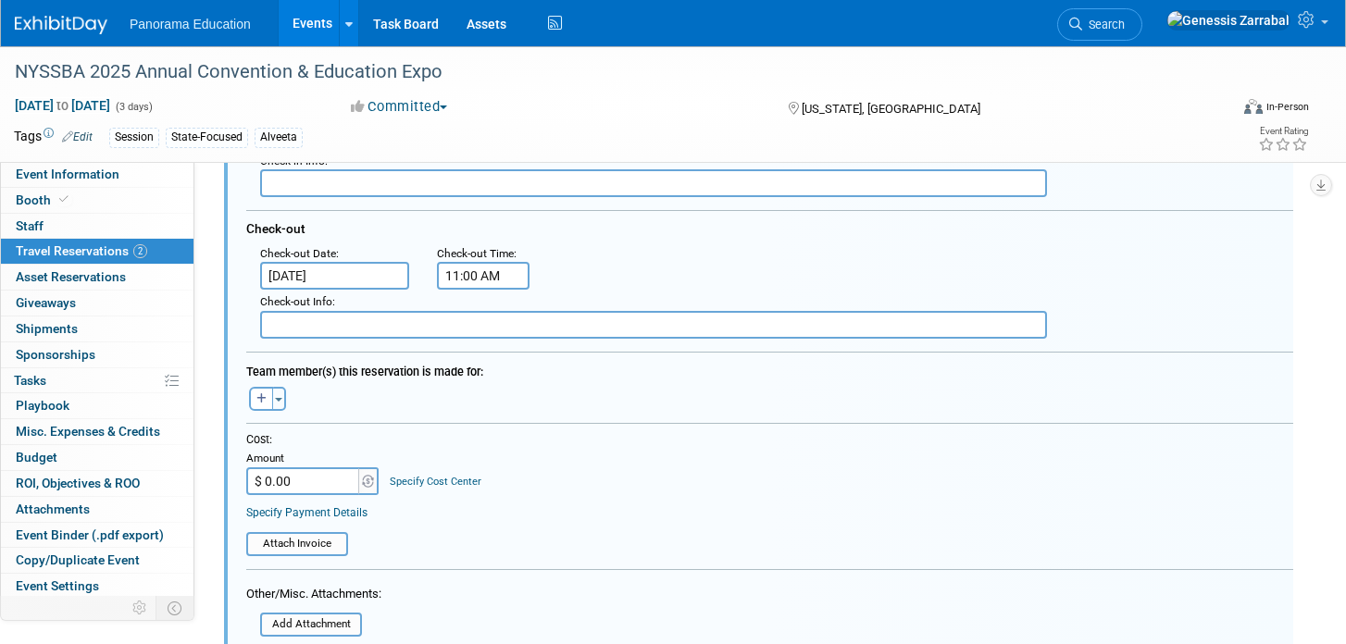
scroll to position [462, 0]
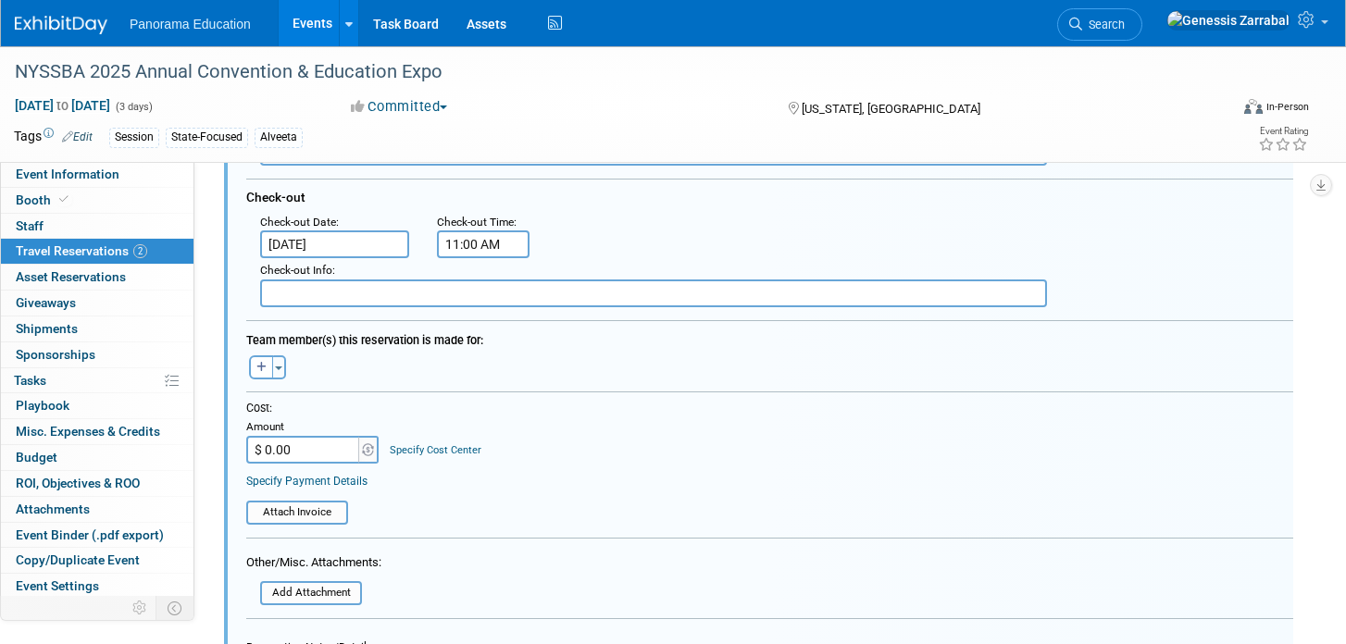
click at [321, 449] on input "$ 0.00" at bounding box center [304, 450] width 116 height 28
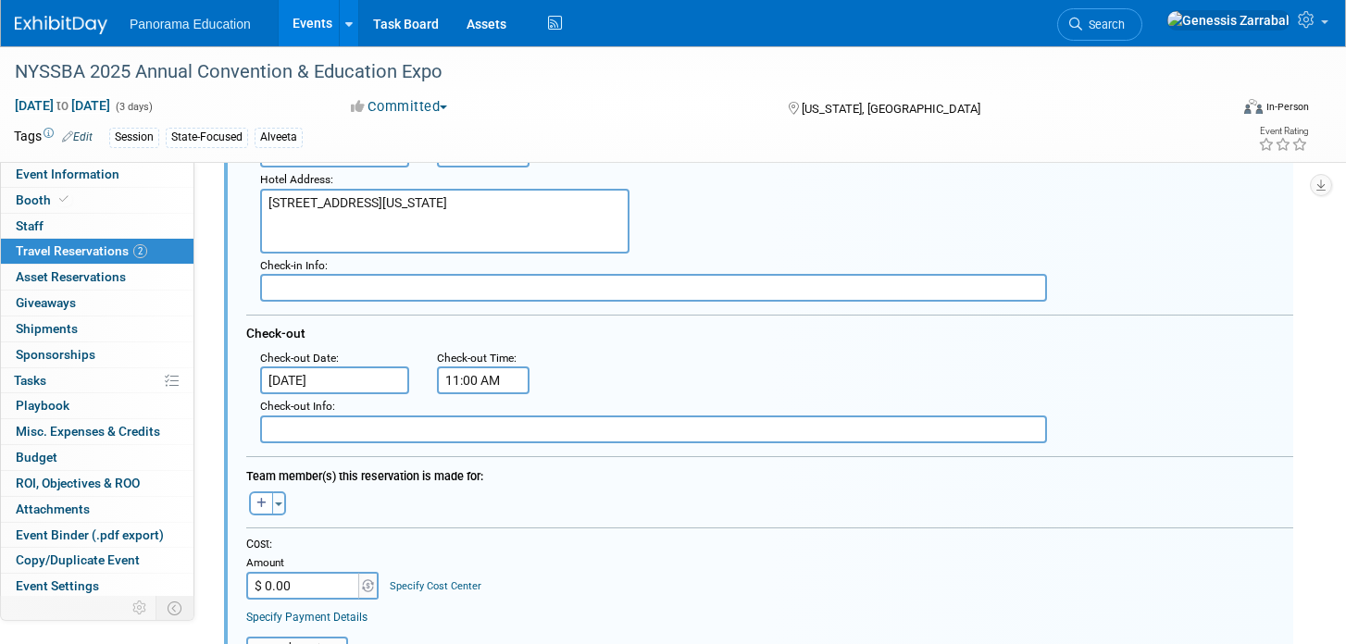
scroll to position [405, 0]
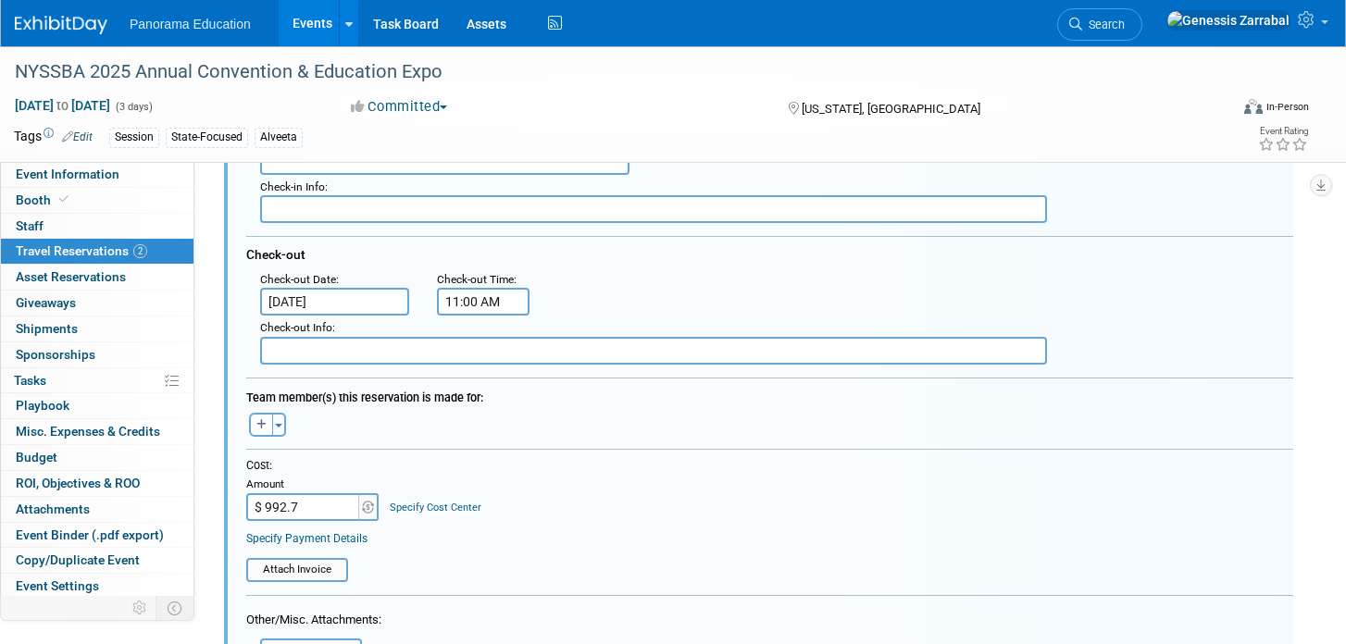
type input "$ 992.70"
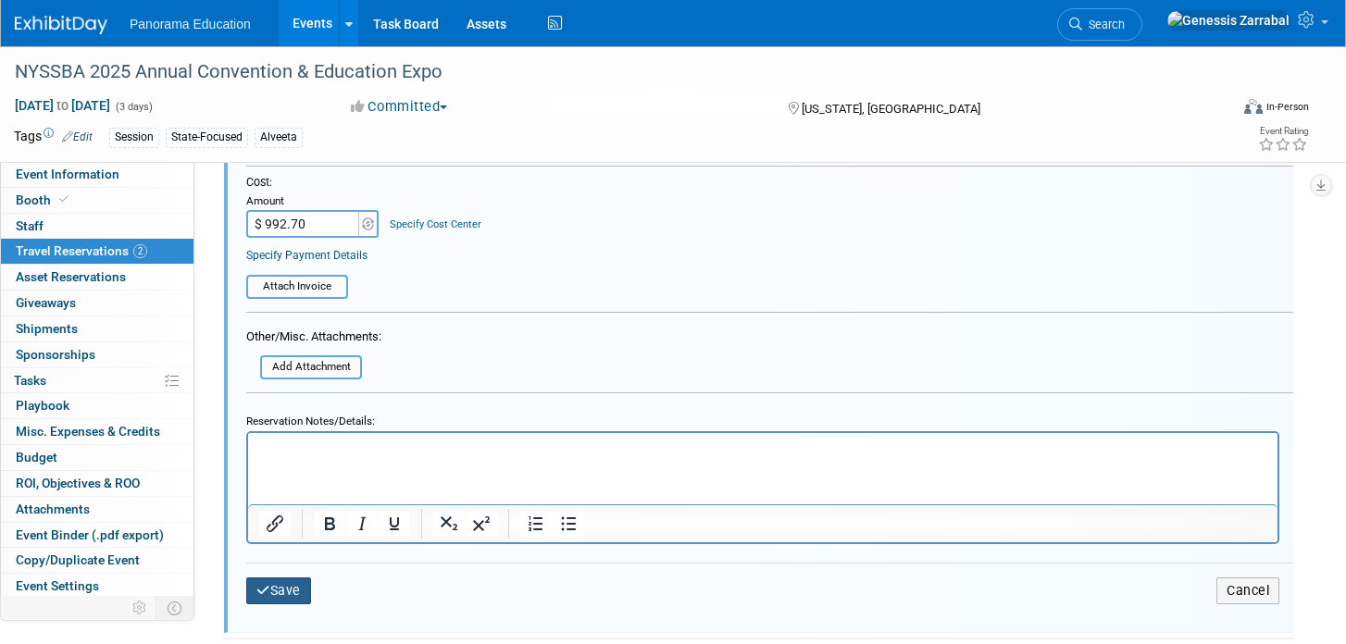
click at [257, 595] on icon "submit" at bounding box center [263, 590] width 14 height 13
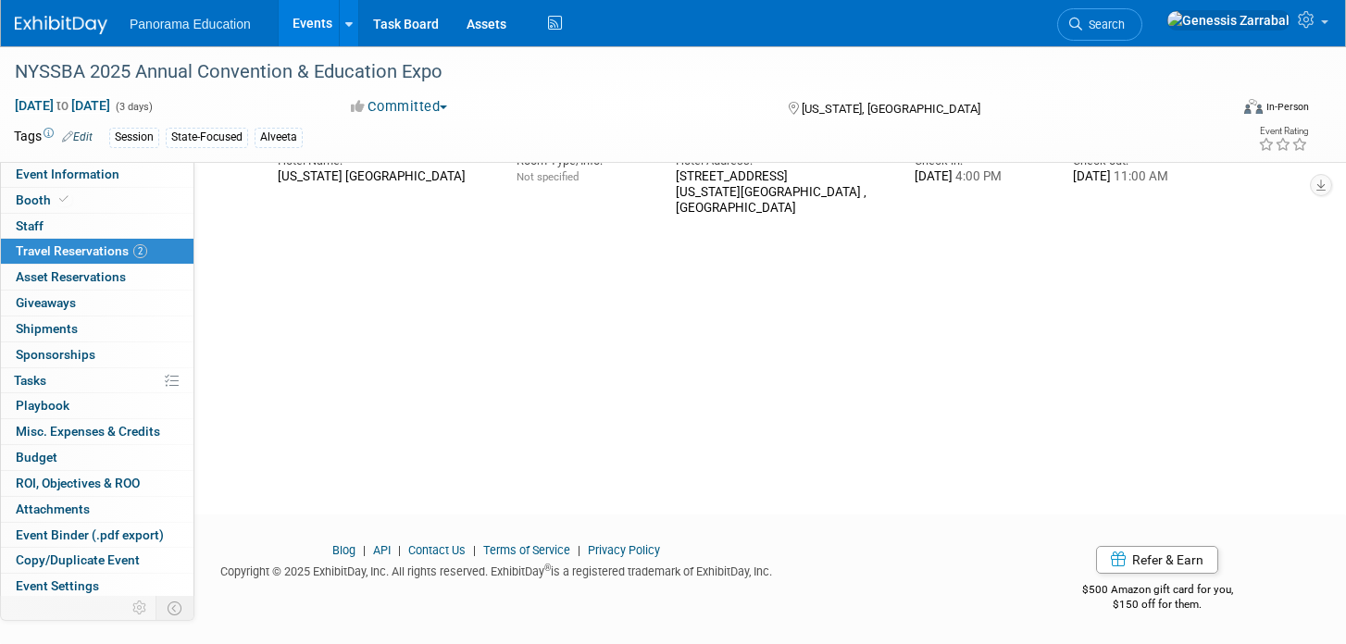
scroll to position [31, 0]
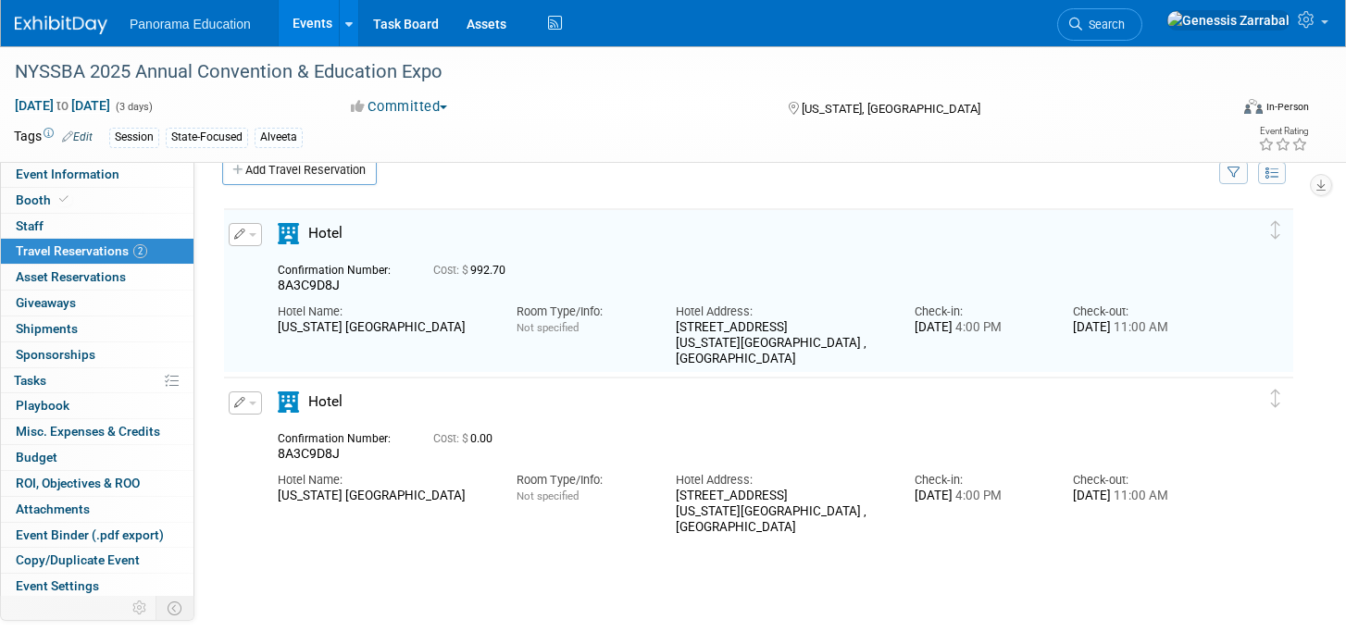
click at [243, 237] on icon "button" at bounding box center [240, 234] width 12 height 11
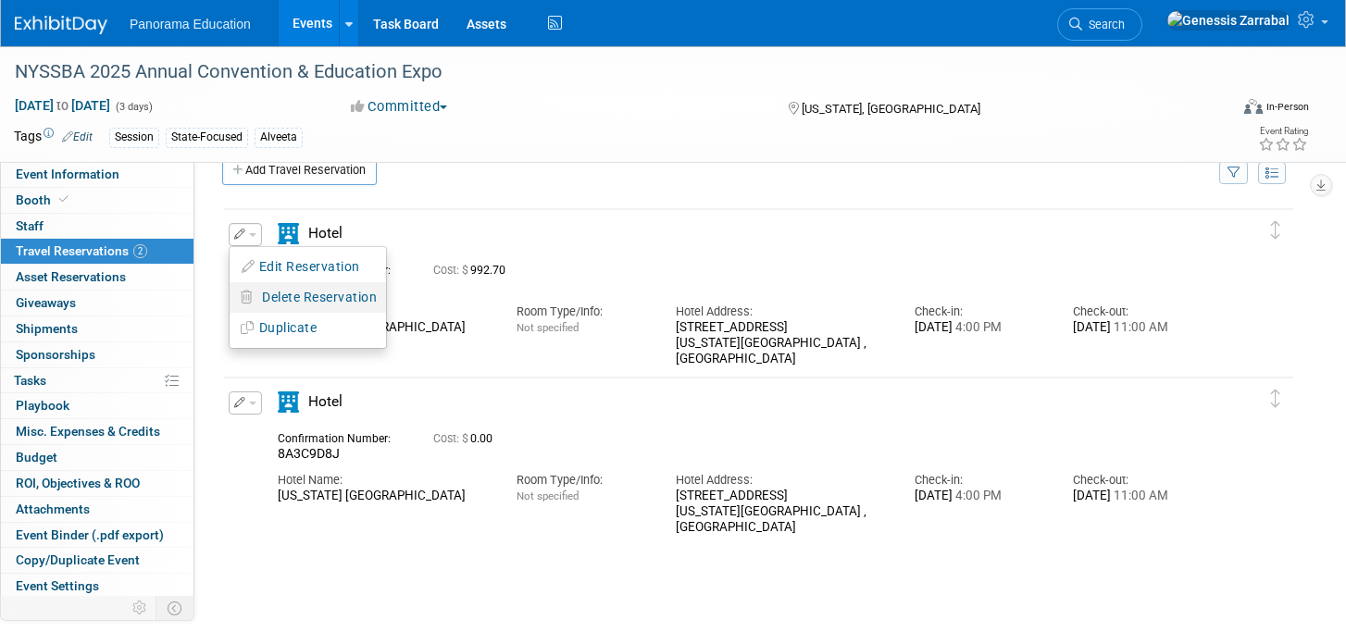
click at [298, 298] on span "Delete Reservation" at bounding box center [319, 297] width 115 height 15
click at [456, 315] on link "Yes" at bounding box center [455, 312] width 54 height 30
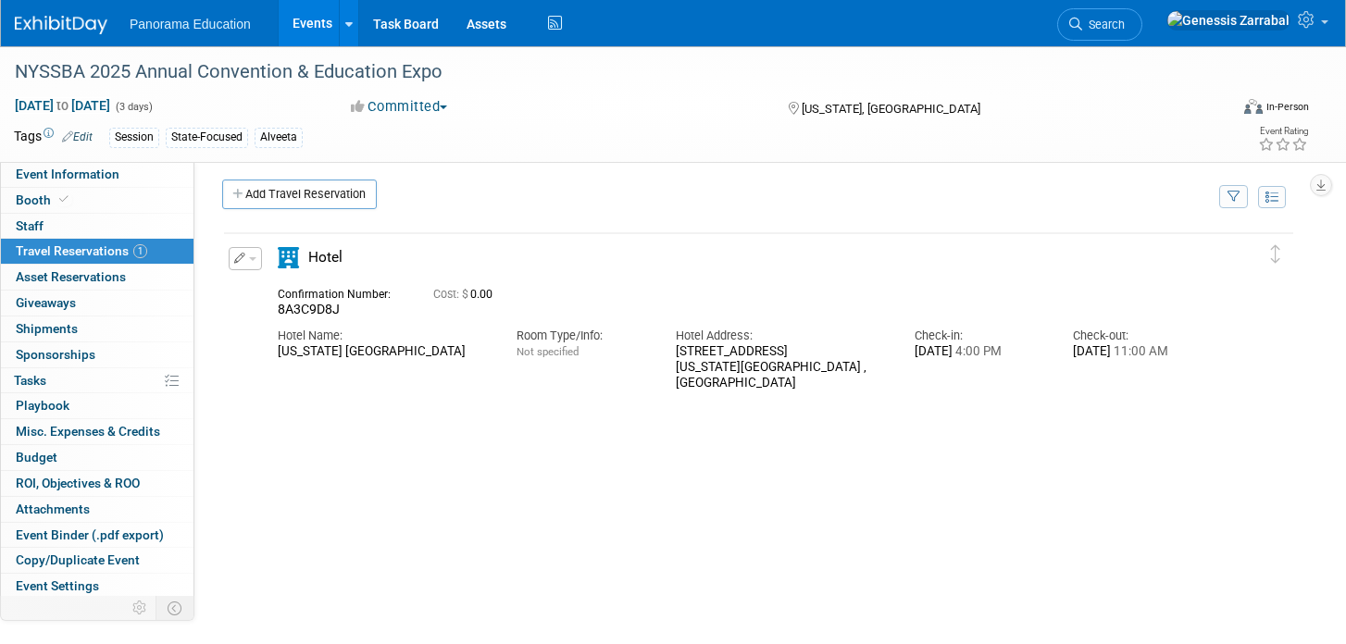
scroll to position [6, 0]
click at [251, 265] on button "button" at bounding box center [245, 260] width 33 height 23
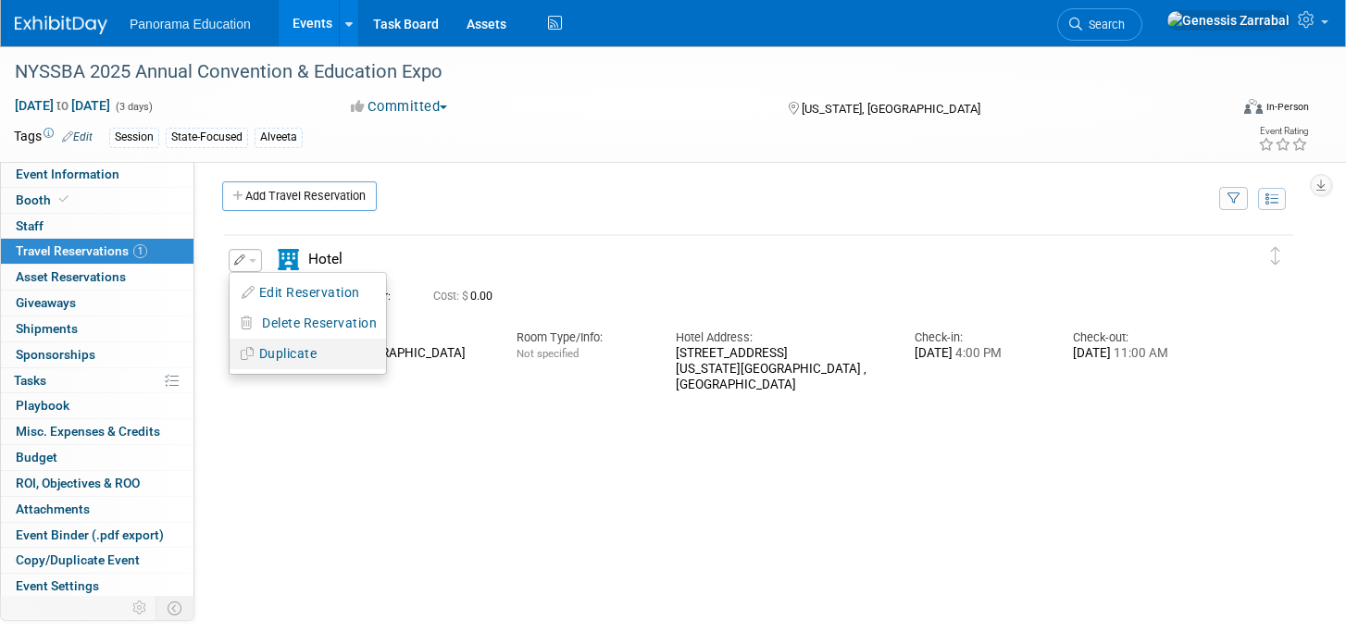
click at [266, 345] on button "Duplicate" at bounding box center [308, 354] width 156 height 27
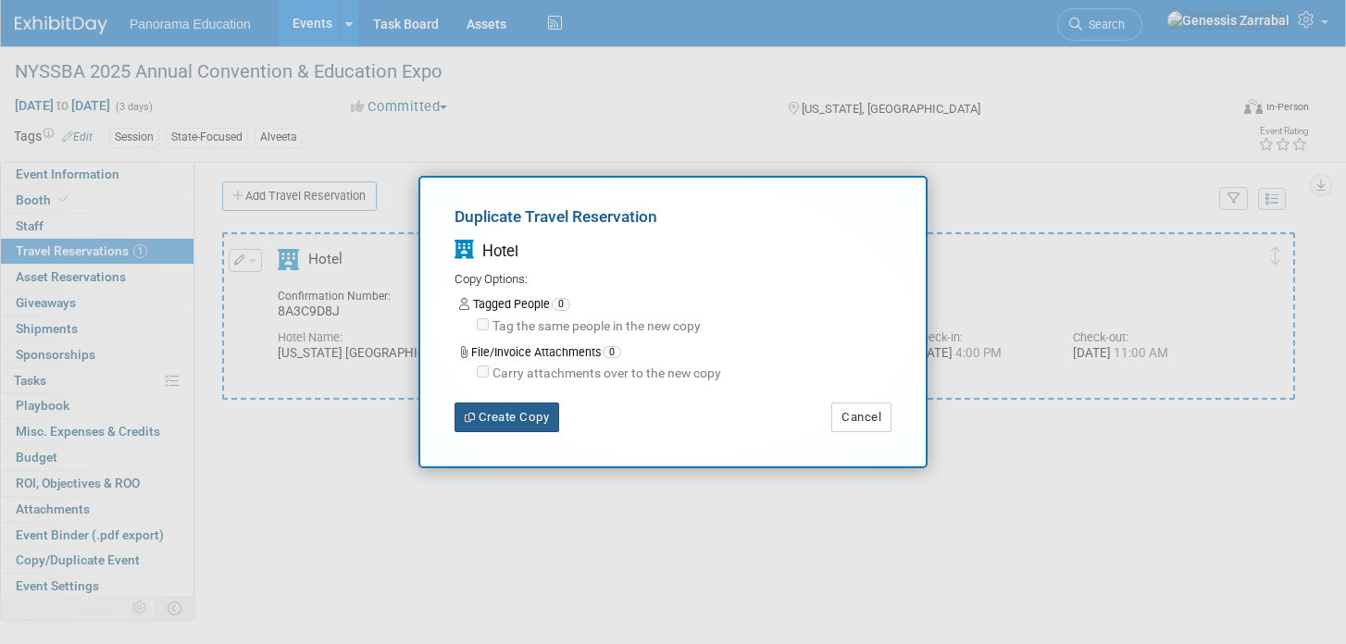
click at [520, 407] on button "Create Copy" at bounding box center [507, 418] width 105 height 30
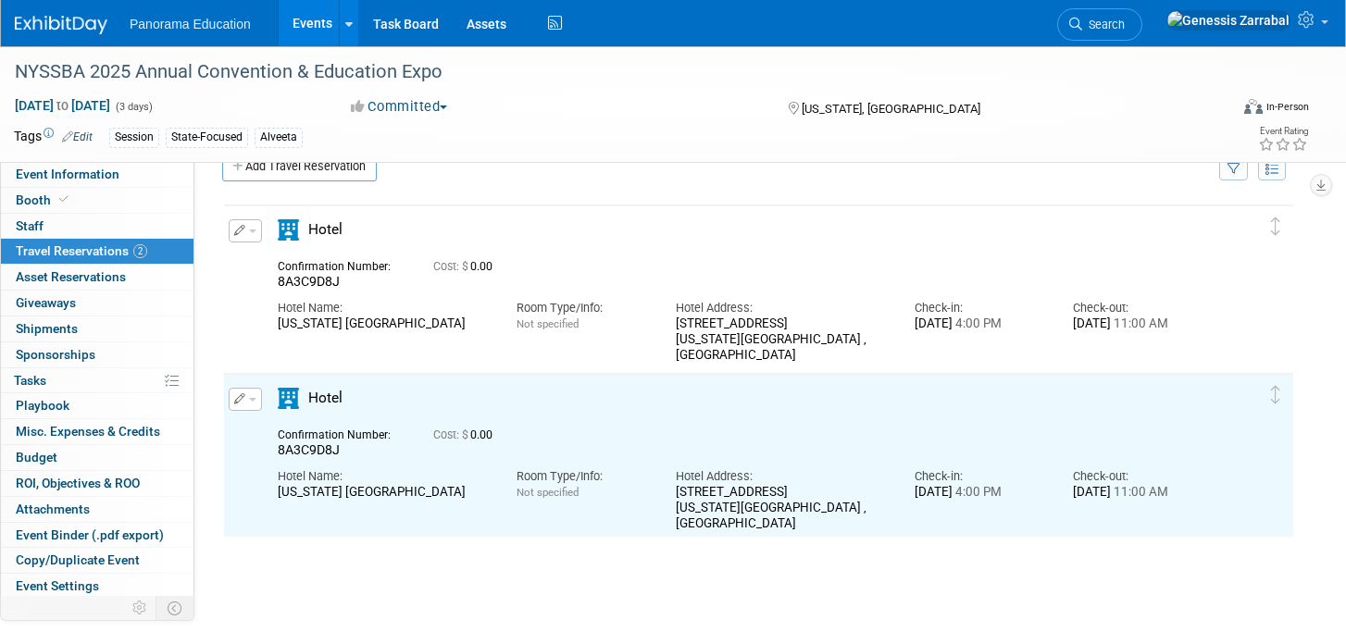
scroll to position [36, 0]
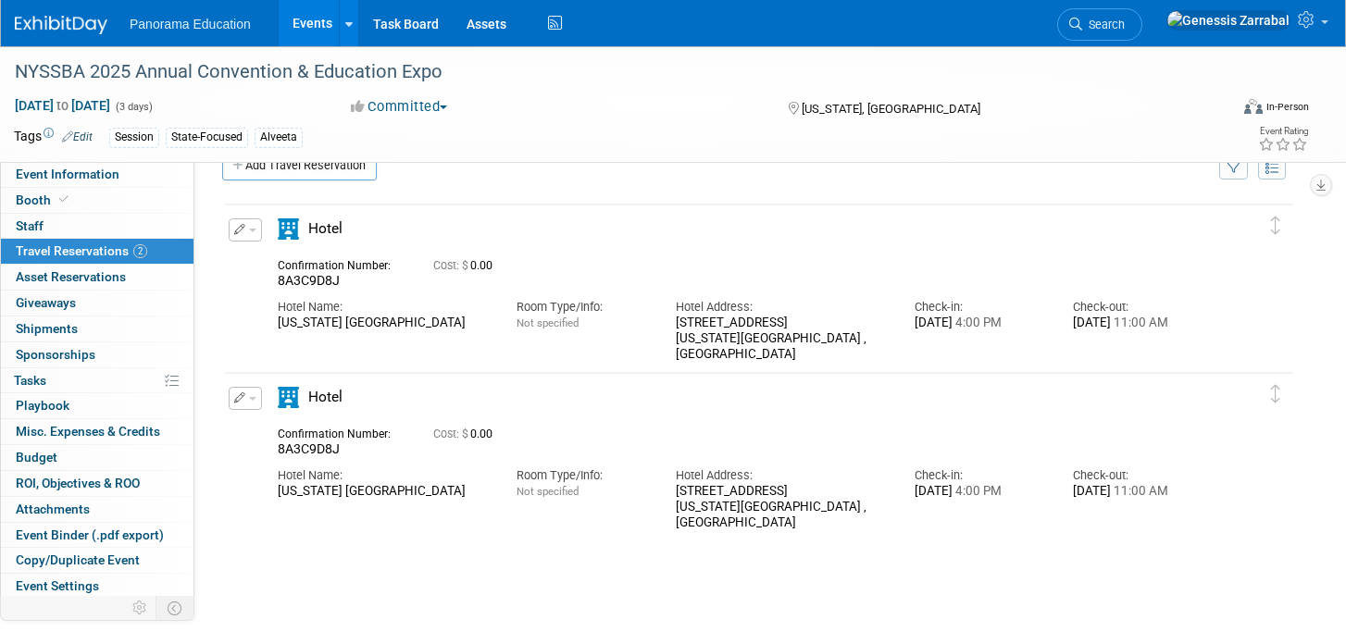
click at [256, 401] on button "button" at bounding box center [245, 398] width 33 height 23
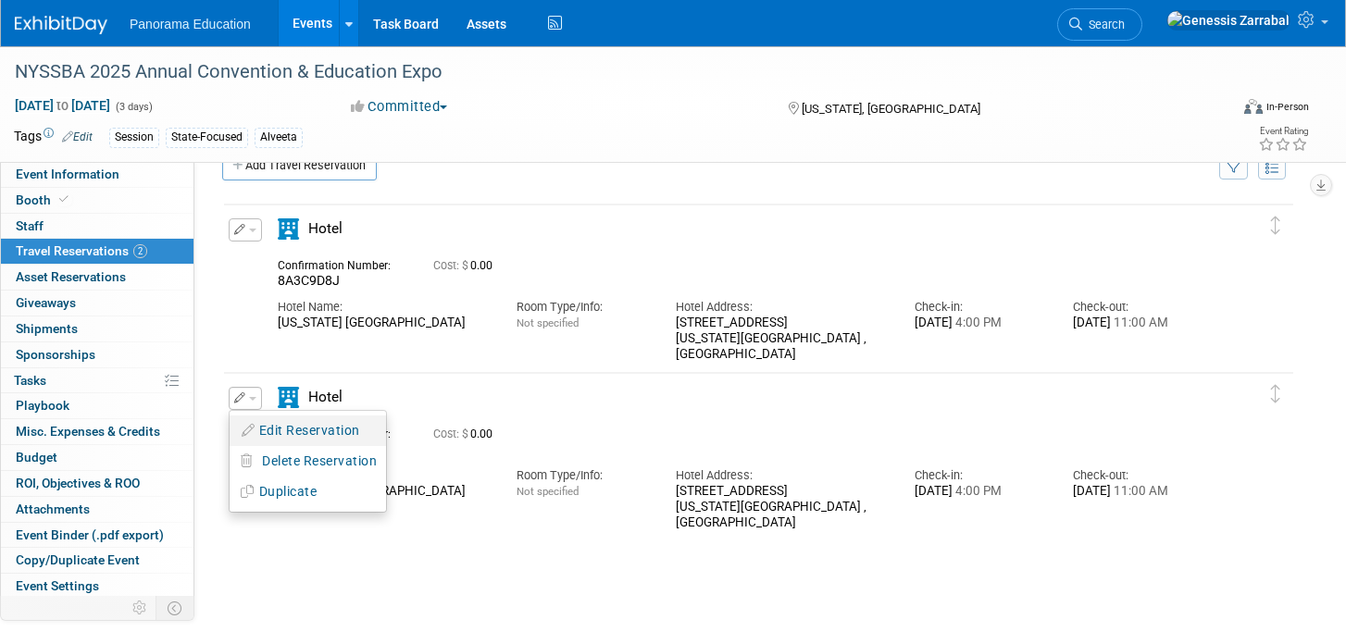
click at [269, 423] on button "Edit Reservation" at bounding box center [308, 431] width 156 height 27
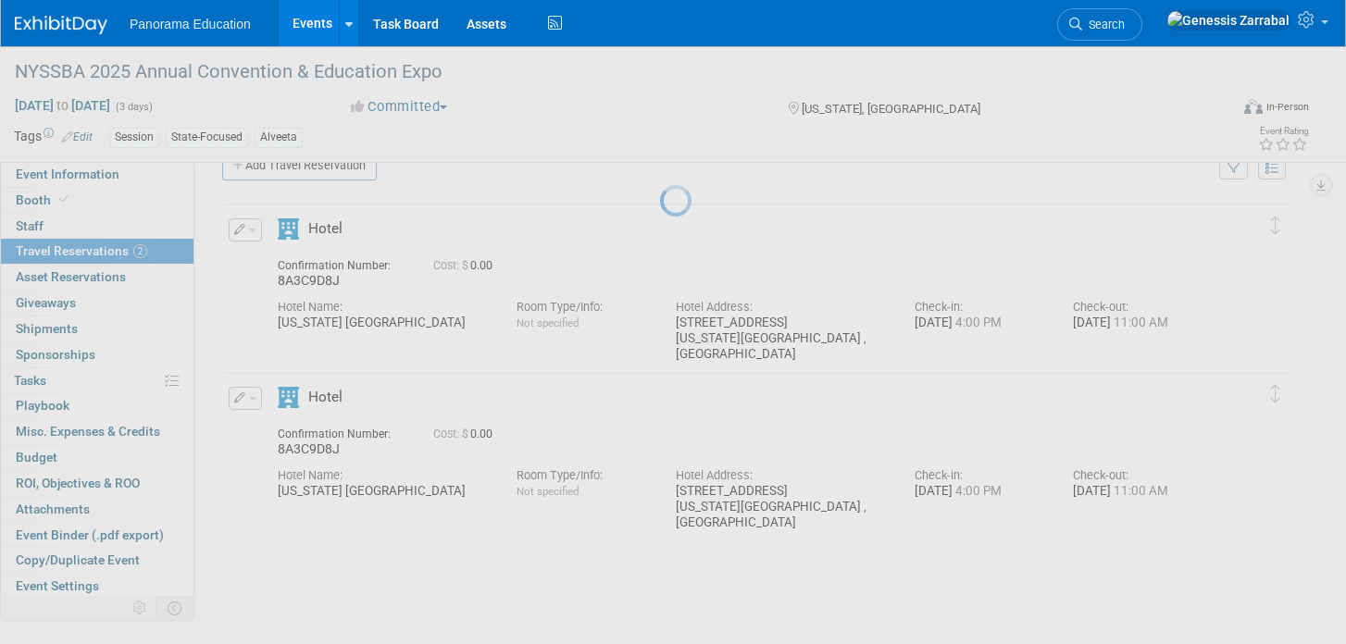
select select "5e87c969-67a4-4e93-b3d0-1b84d96a2cc3"
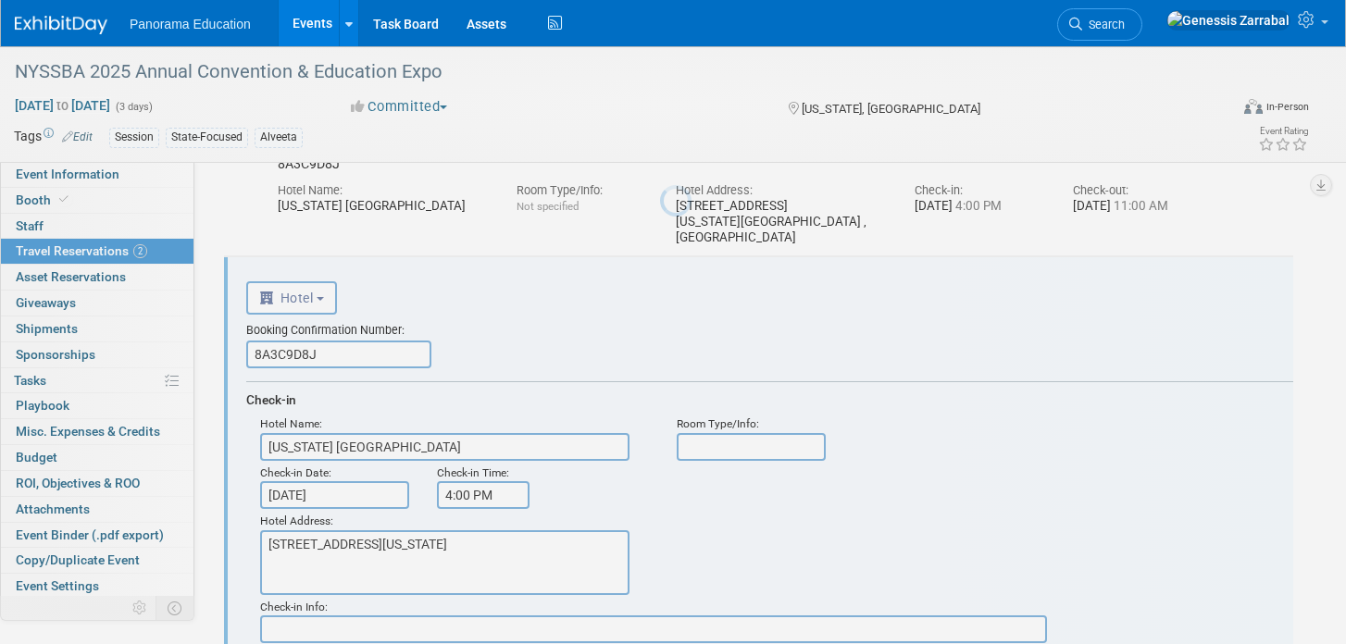
scroll to position [0, 0]
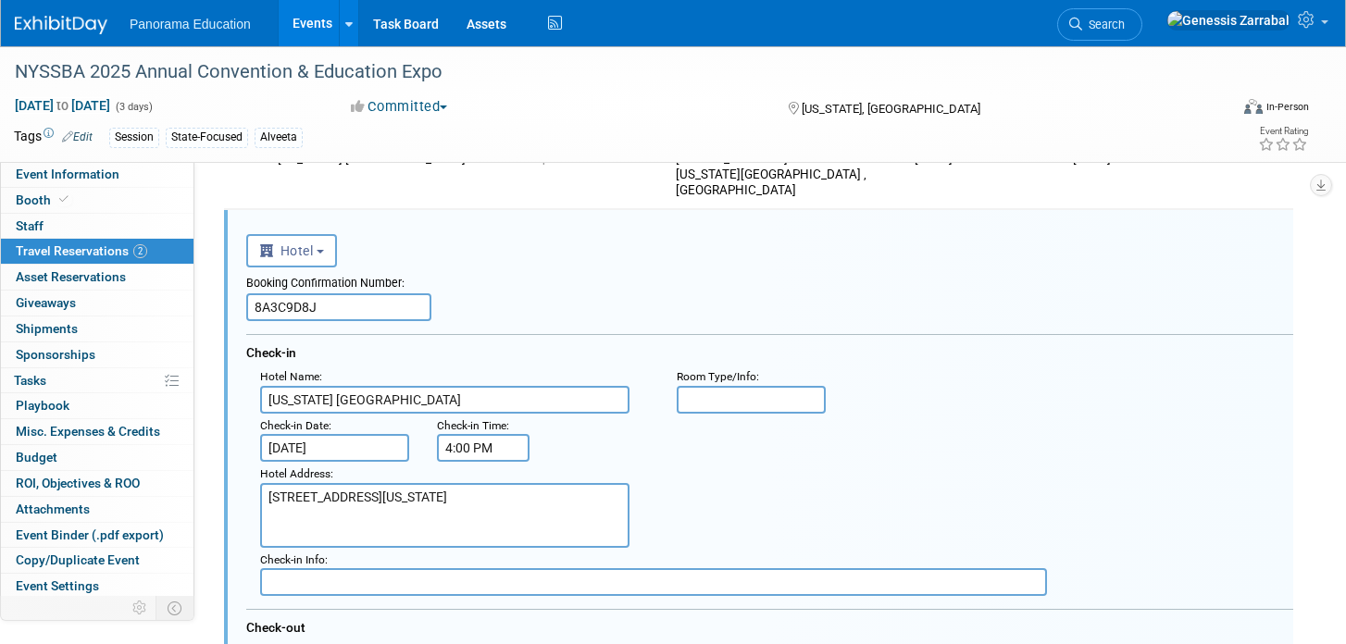
click at [282, 312] on input "8A3C9D8J" at bounding box center [338, 308] width 185 height 28
paste input "RYFC95YQ"
type input "RYFC95YQ"
click at [582, 322] on div "Booking Confirmation Number: RYFC95YQ Check-in Hotel Name : New York Hilton Mid…" at bounding box center [769, 503] width 1047 height 470
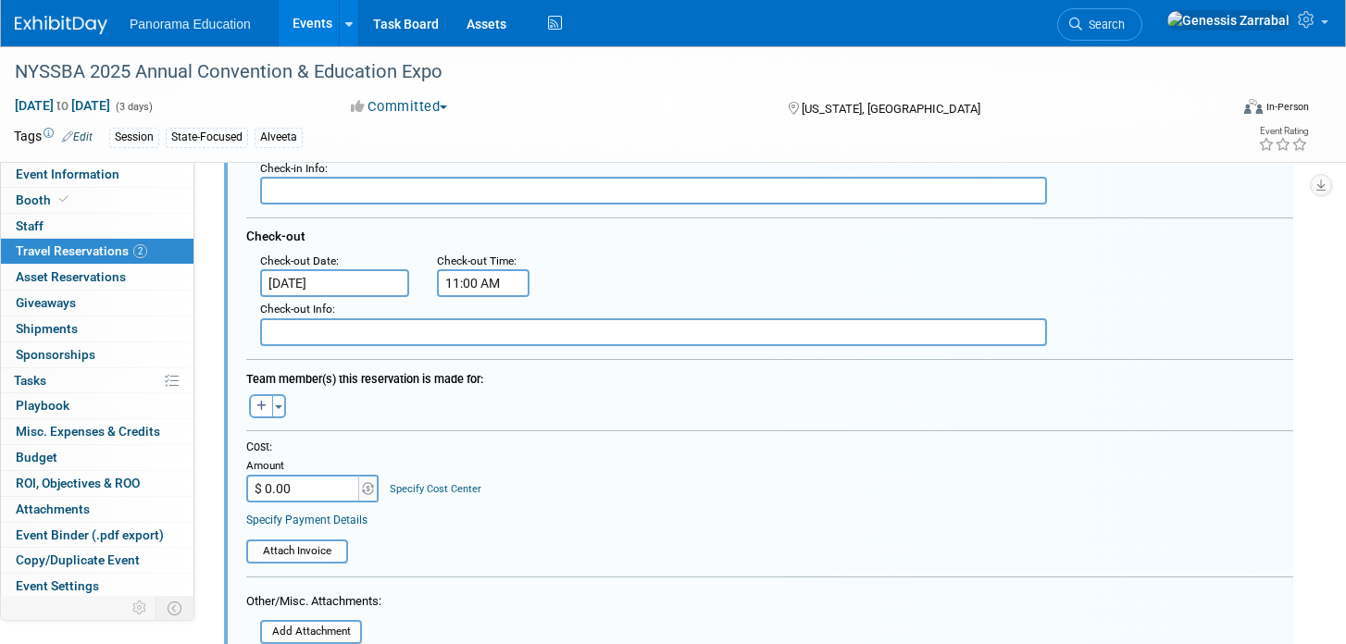
scroll to position [595, 0]
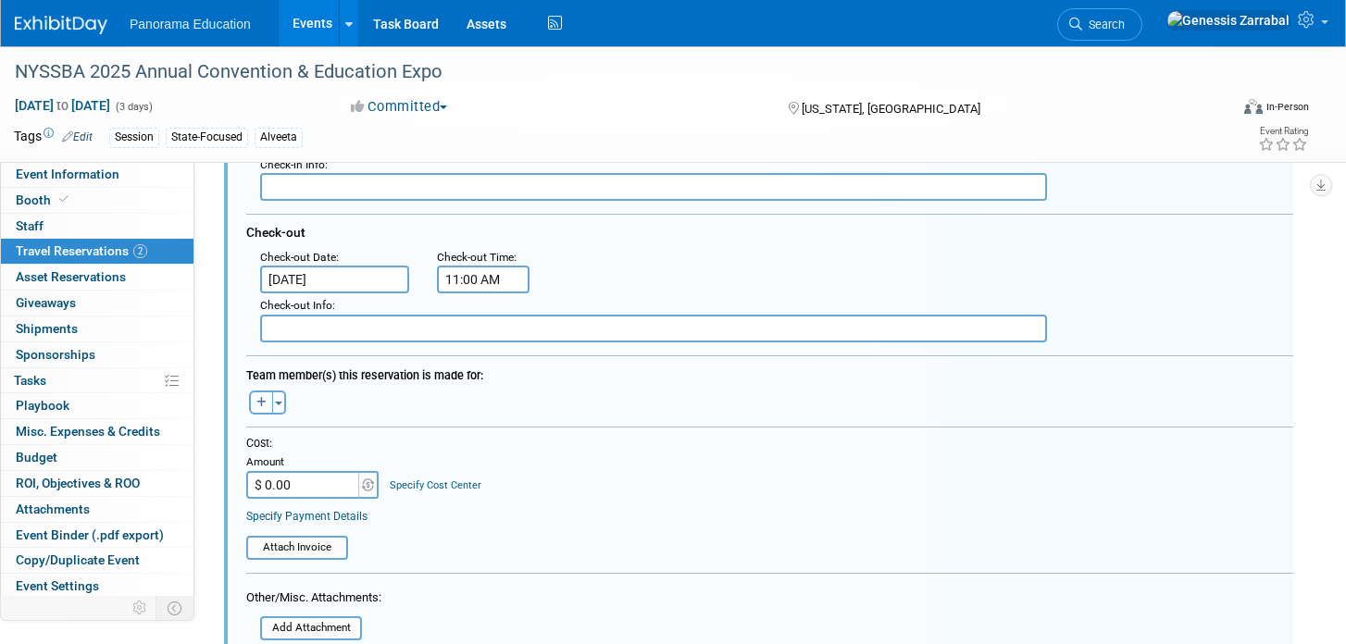
click at [255, 405] on button "button" at bounding box center [261, 403] width 24 height 24
select select
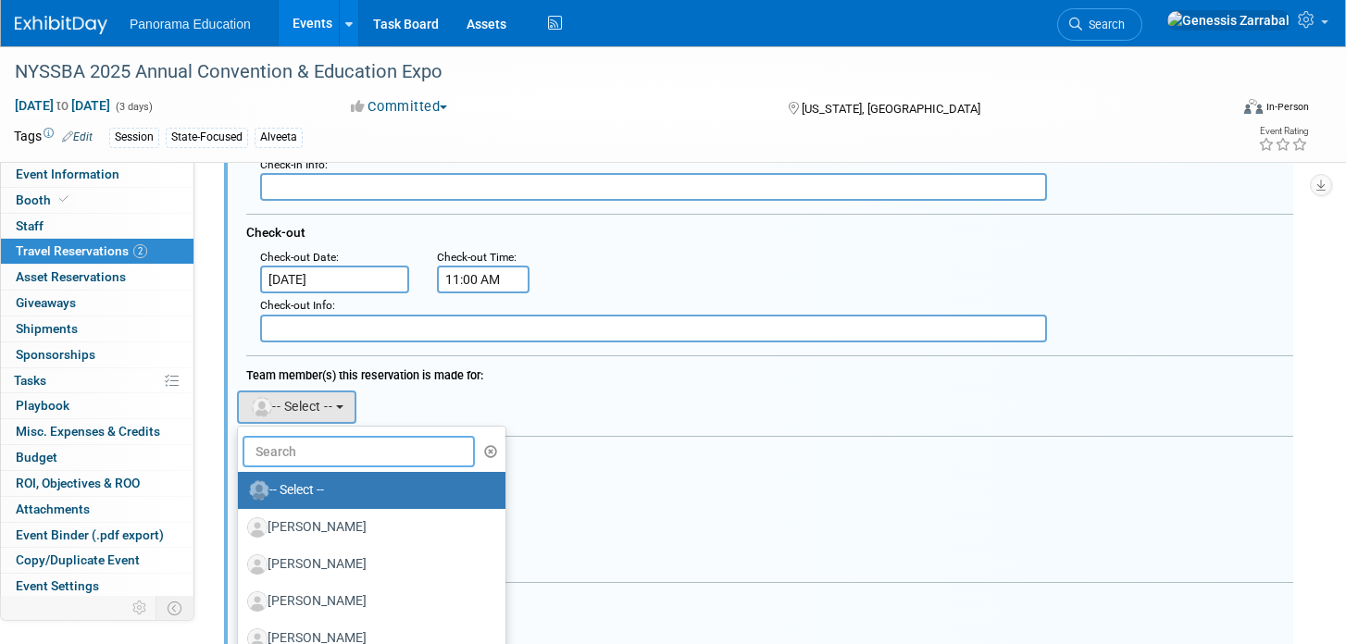
click at [301, 447] on input "text" at bounding box center [359, 451] width 232 height 31
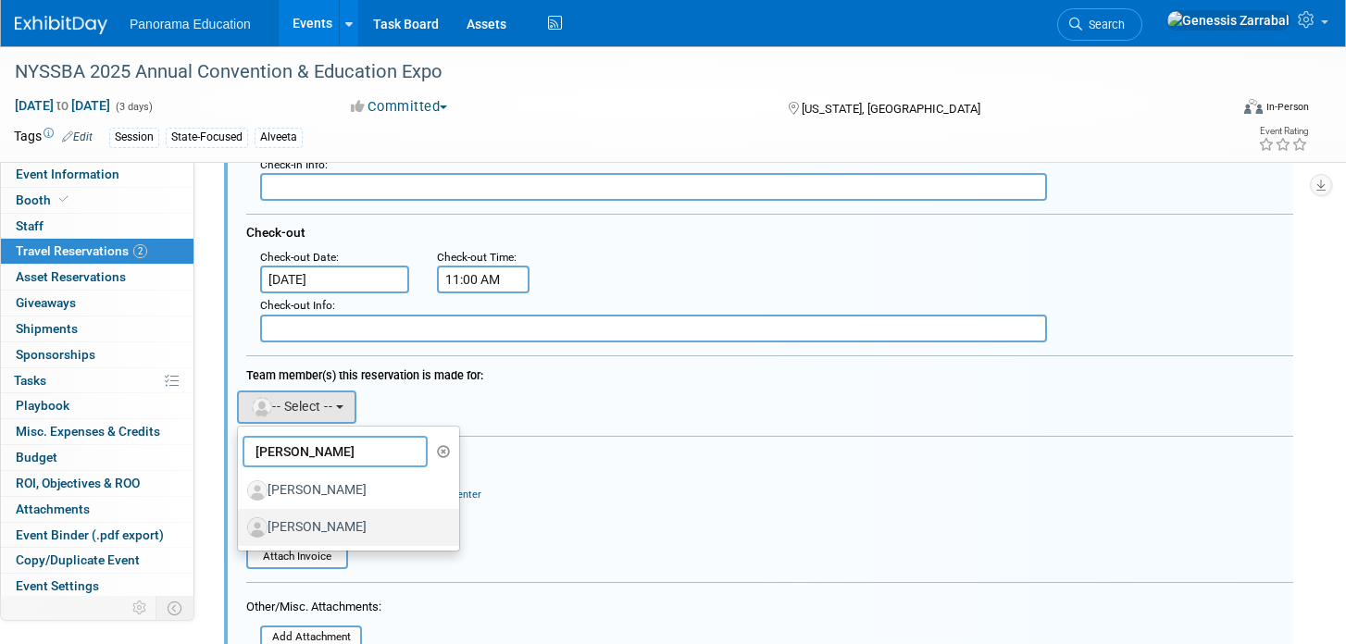
type input "ryan"
click at [317, 526] on label "Ryan Whittemore" at bounding box center [344, 528] width 194 height 30
click at [241, 526] on input "Ryan Whittemore" at bounding box center [235, 525] width 12 height 12
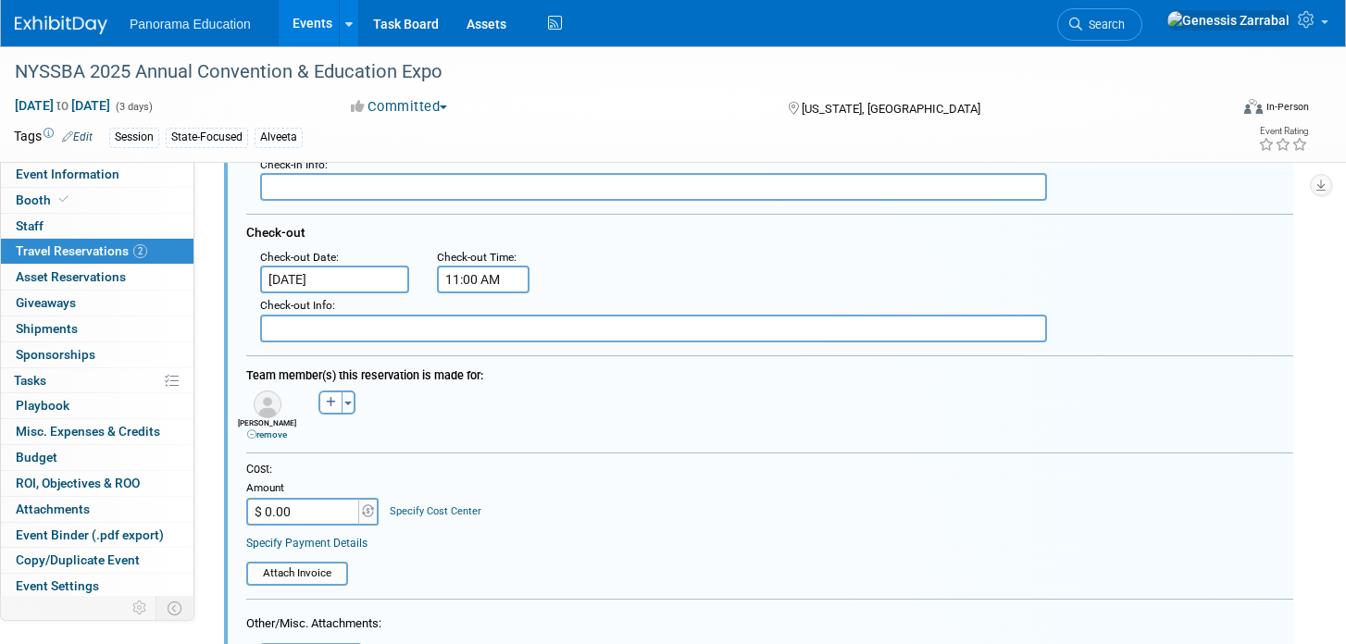
click at [530, 546] on table "Attach Invoice" at bounding box center [769, 565] width 1047 height 41
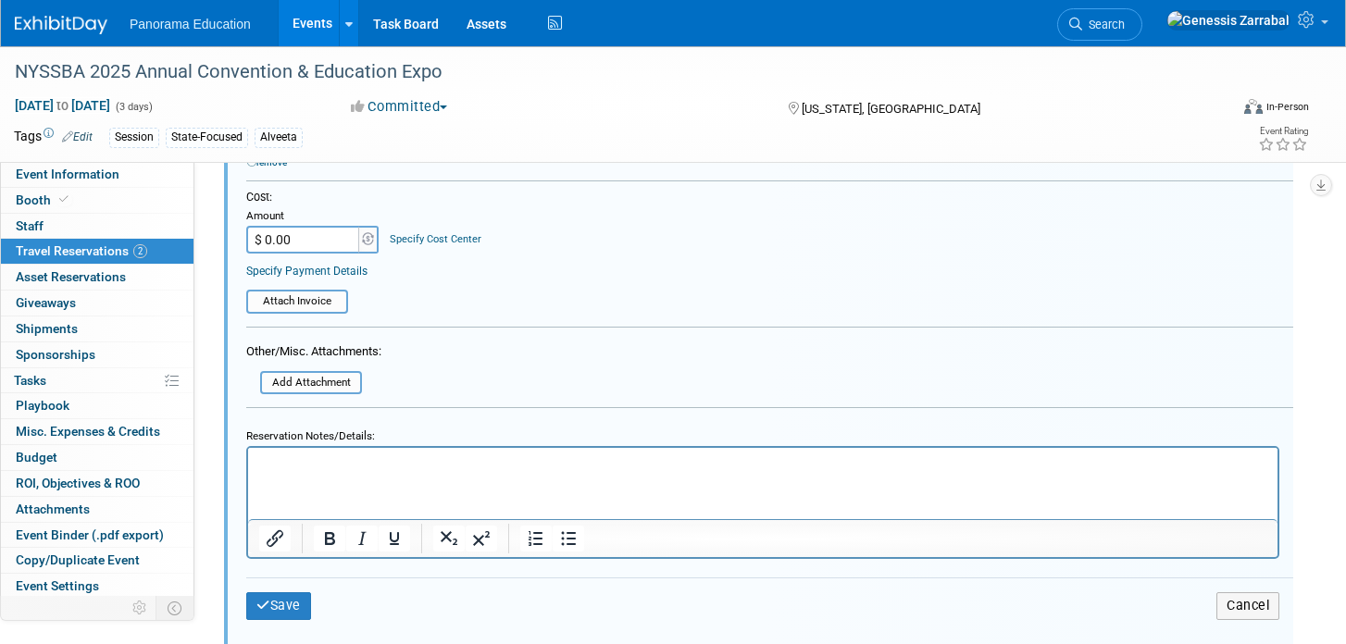
scroll to position [869, 0]
click at [299, 599] on button "Save" at bounding box center [278, 605] width 65 height 27
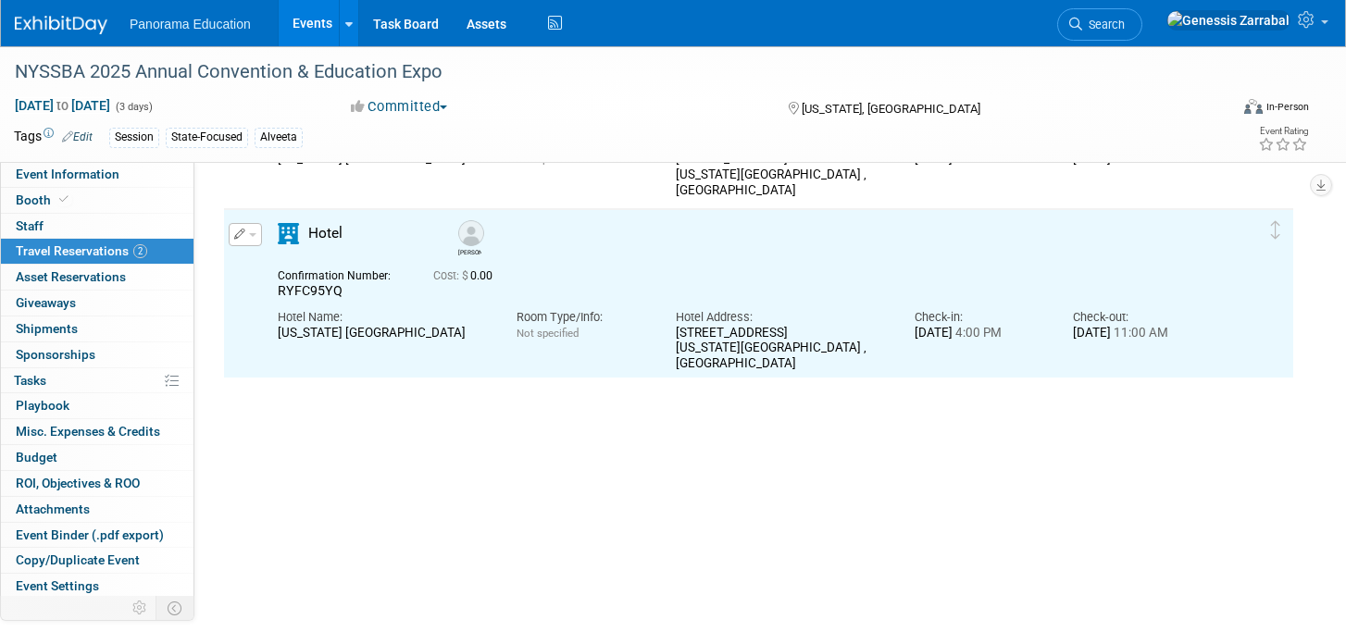
scroll to position [200, 0]
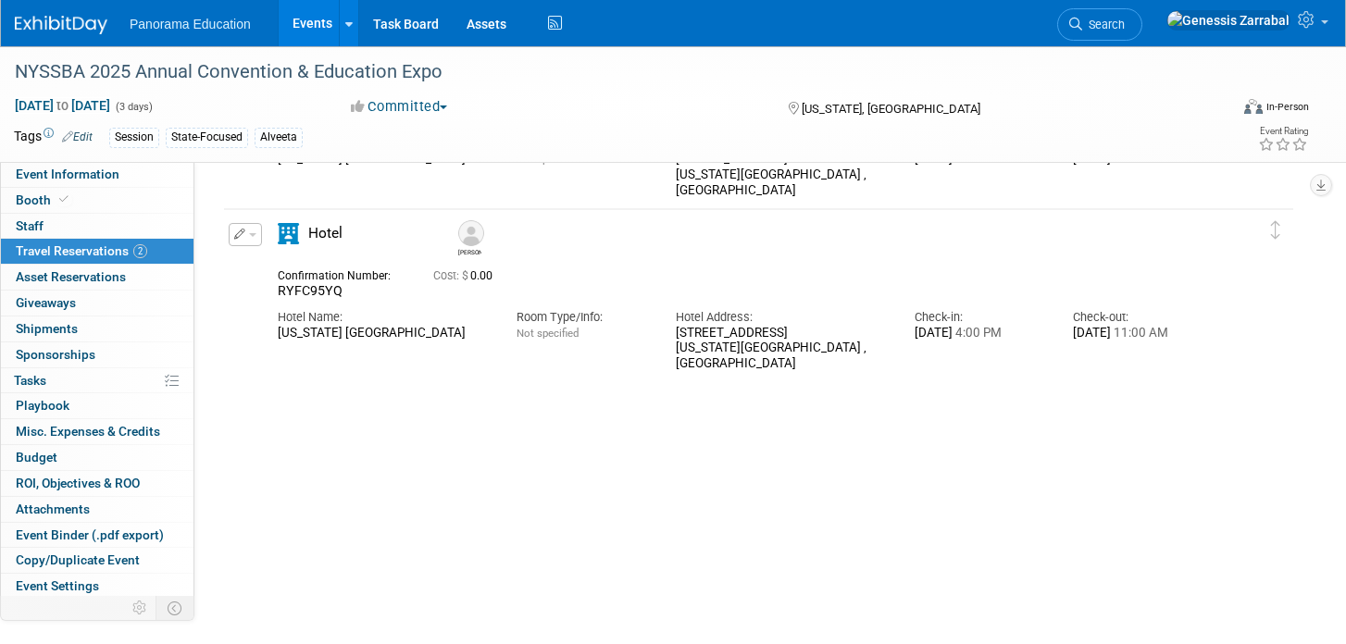
click at [249, 232] on button "button" at bounding box center [245, 234] width 33 height 23
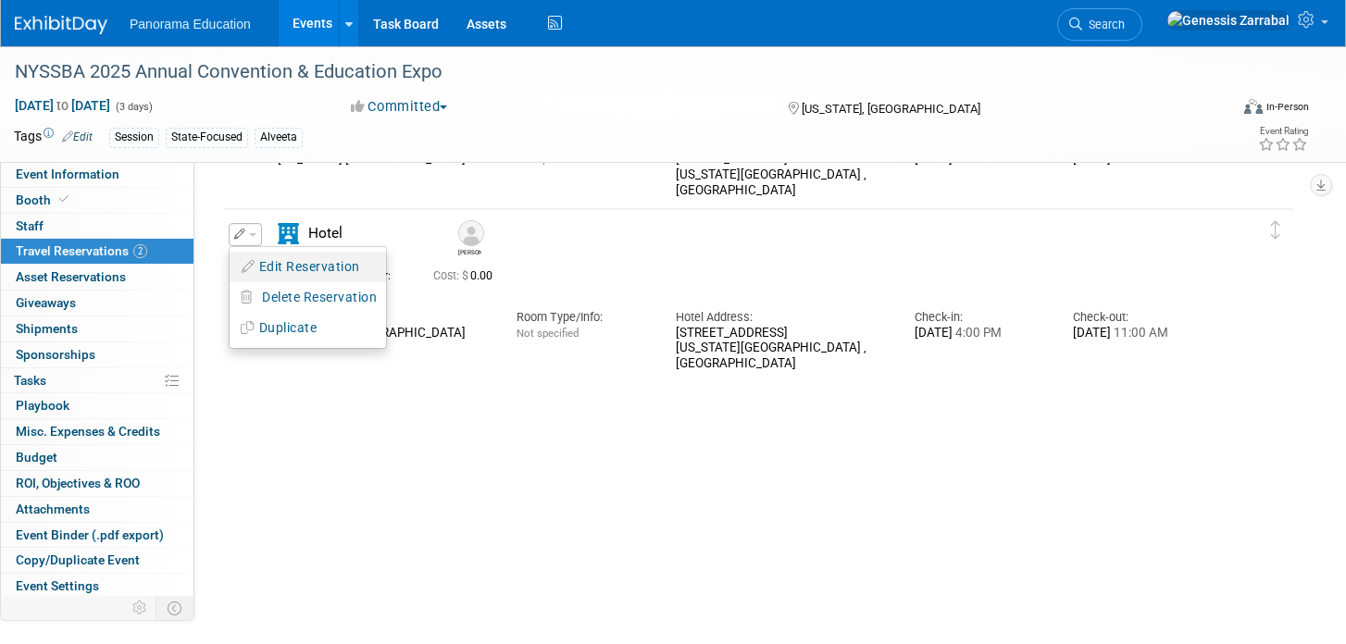
click at [294, 271] on button "Edit Reservation" at bounding box center [308, 267] width 156 height 27
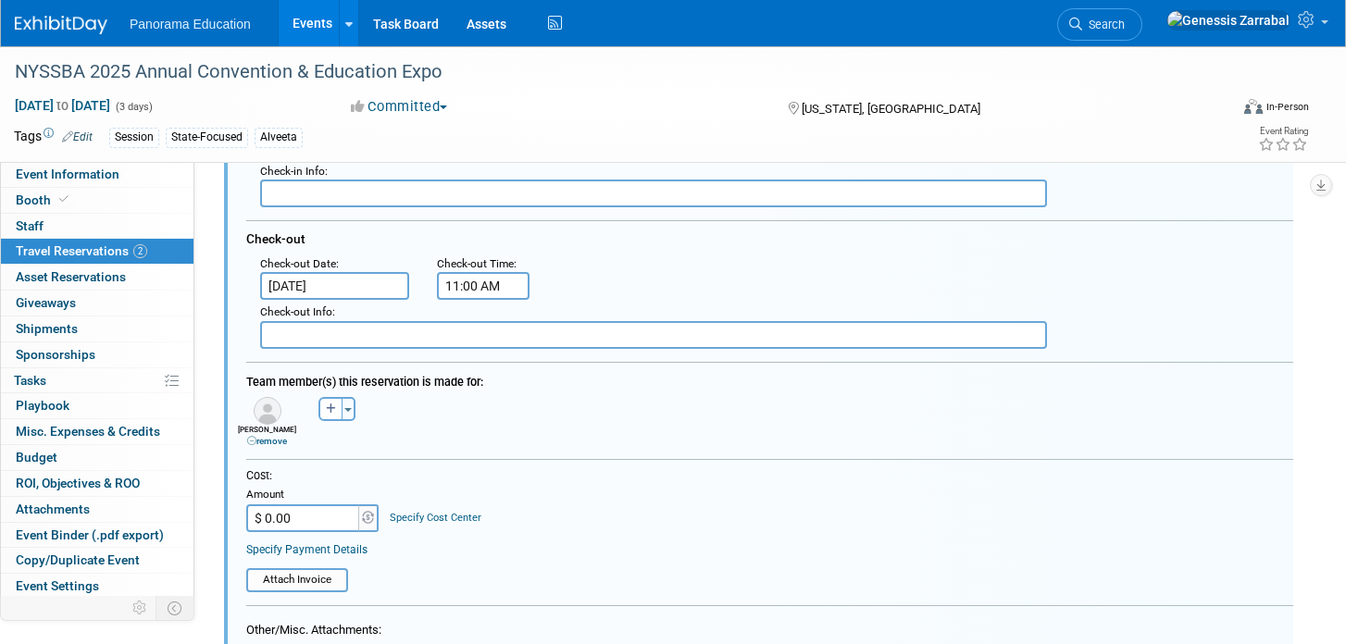
scroll to position [609, 0]
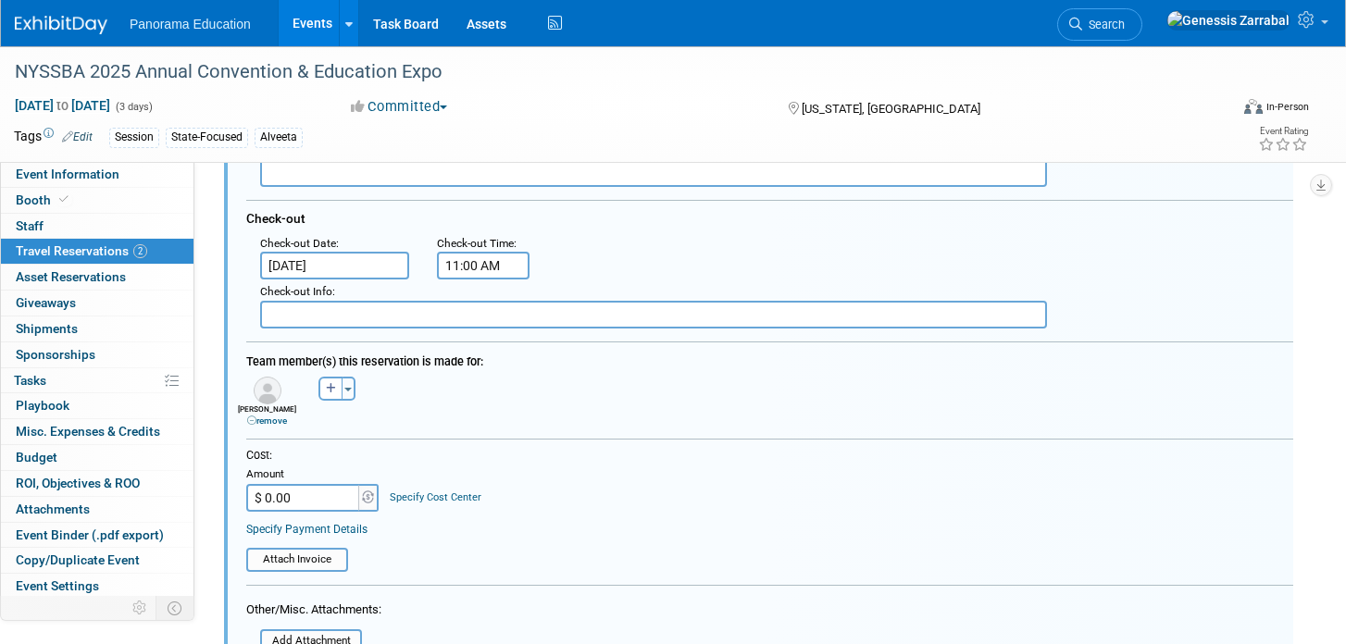
click at [302, 494] on input "$ 0.00" at bounding box center [304, 498] width 116 height 28
type input "$ 993.00"
click at [614, 550] on table "Attach Invoice" at bounding box center [769, 552] width 1047 height 41
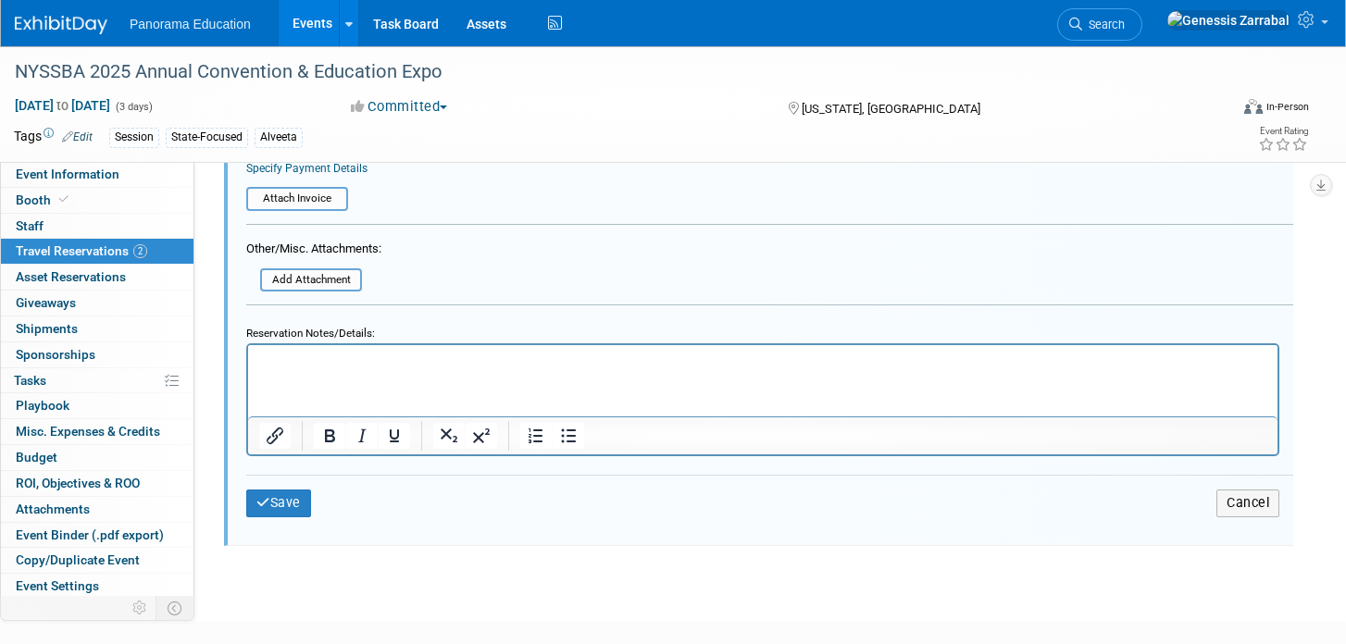
scroll to position [1023, 0]
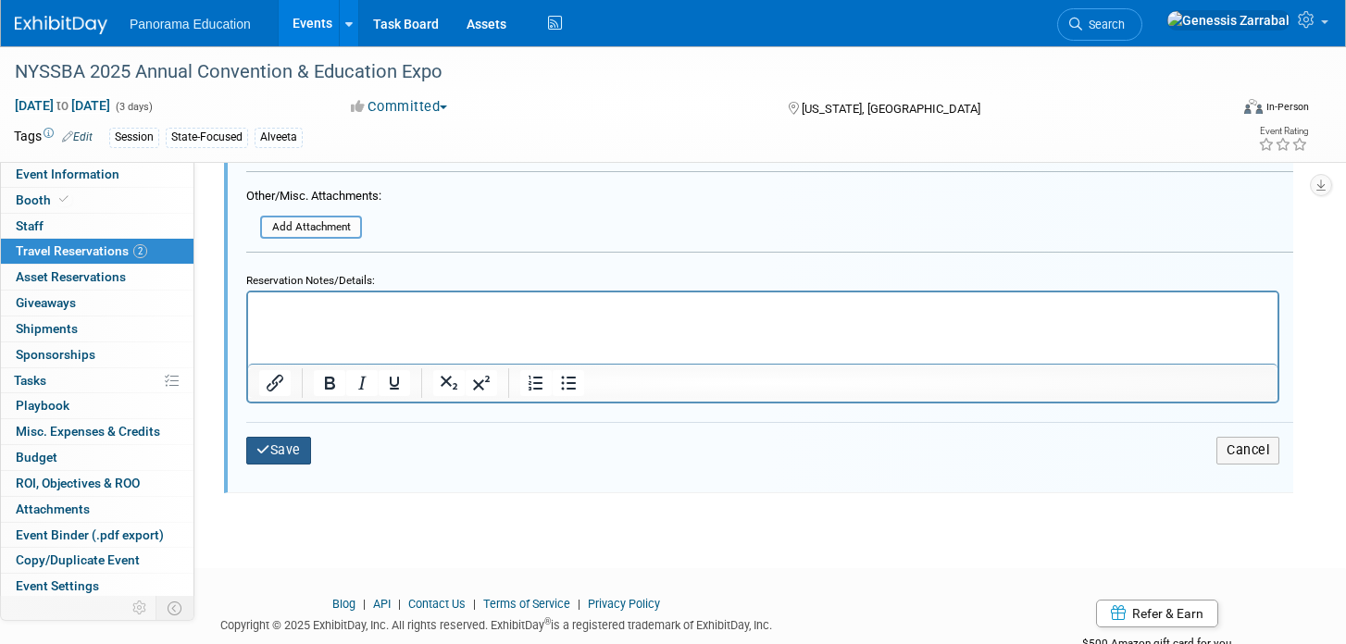
click at [289, 451] on button "Save" at bounding box center [278, 450] width 65 height 27
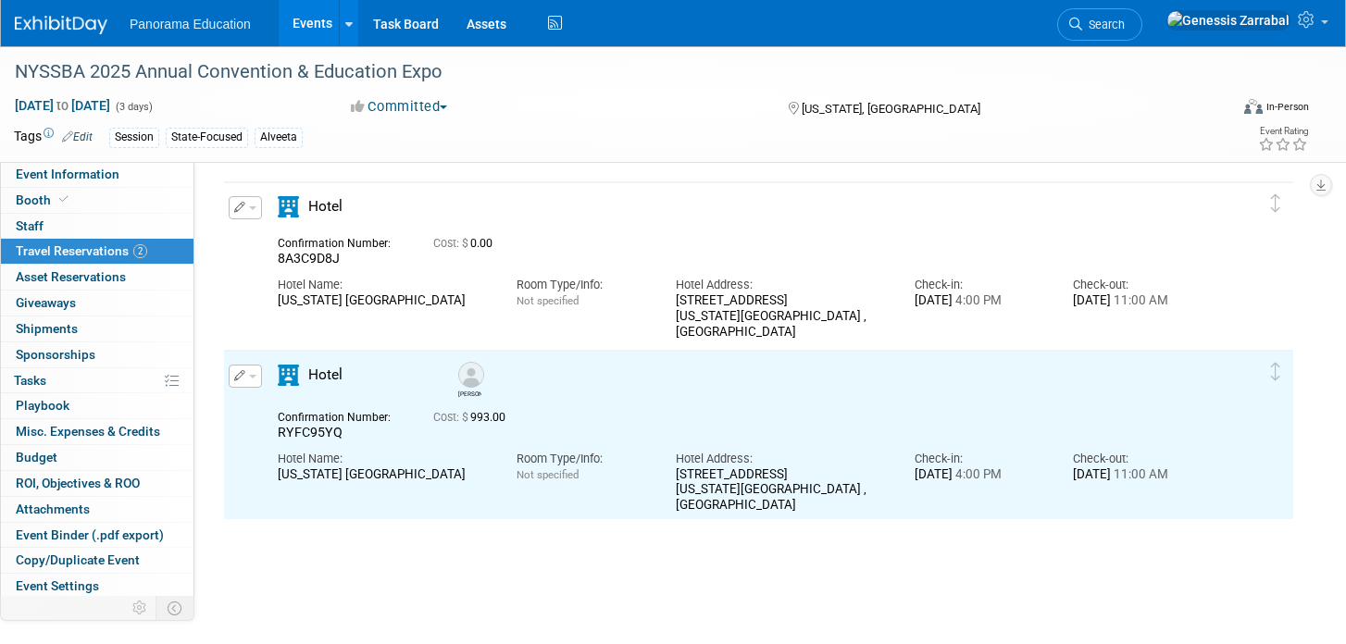
scroll to position [0, 0]
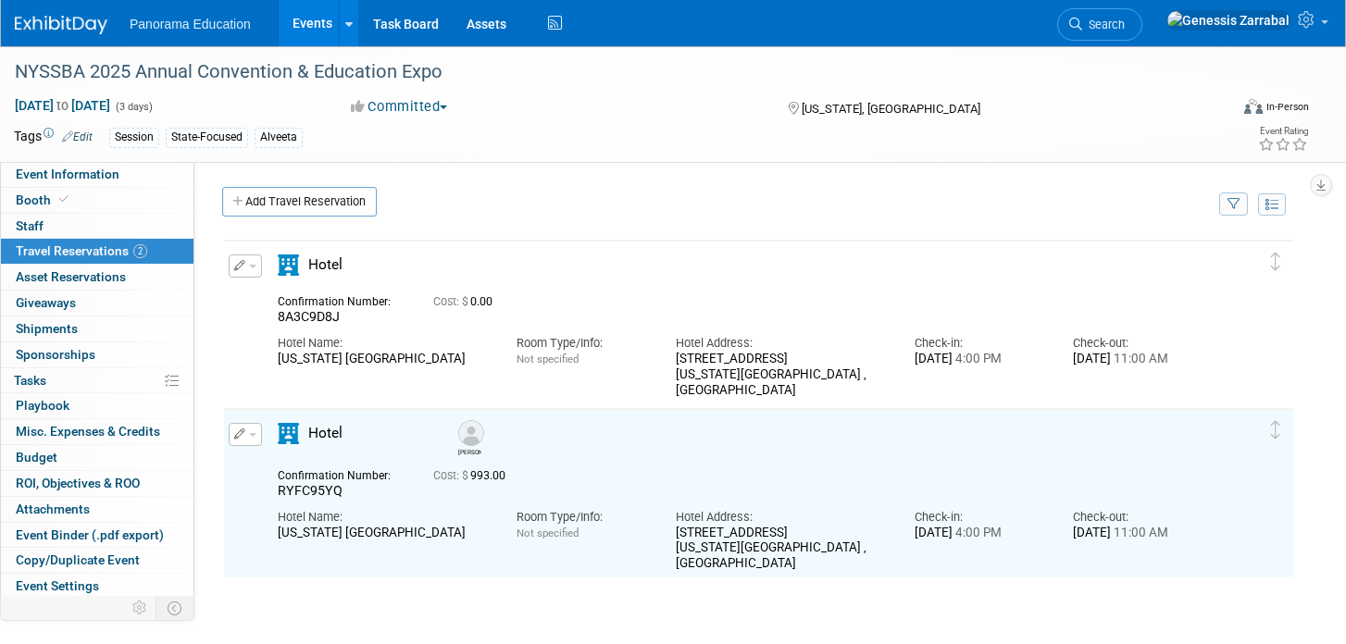
click at [252, 263] on button "button" at bounding box center [245, 266] width 33 height 23
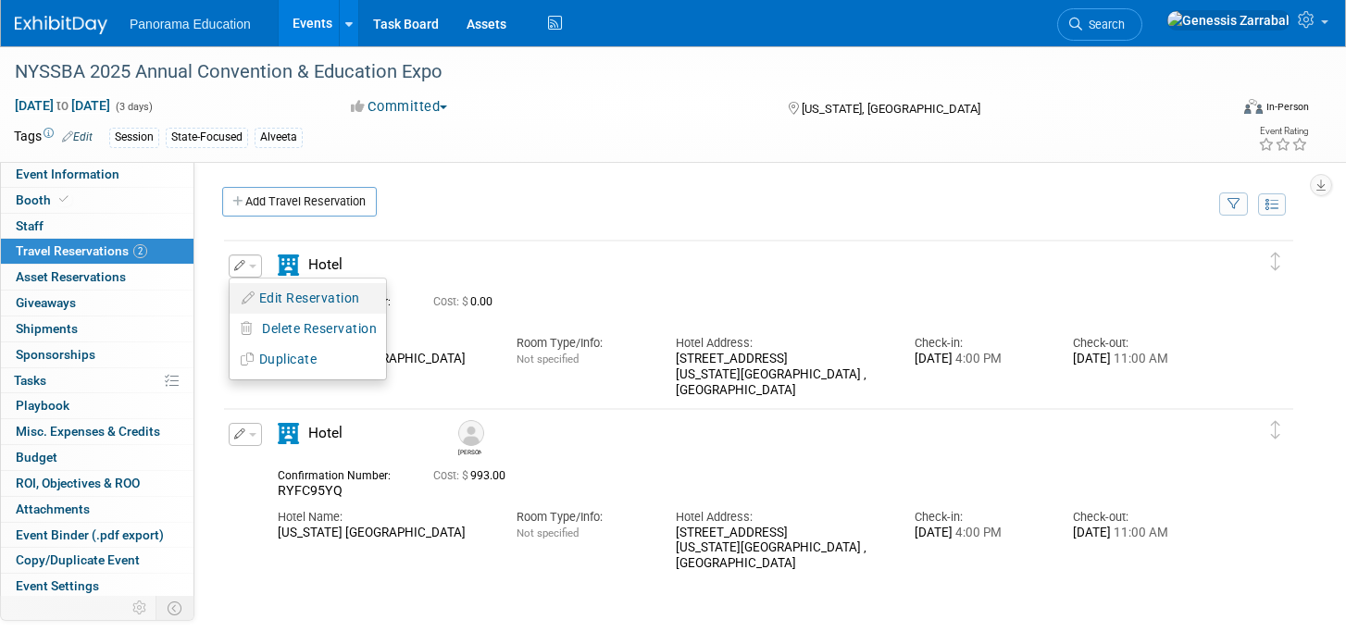
click at [271, 302] on button "Edit Reservation" at bounding box center [308, 298] width 156 height 27
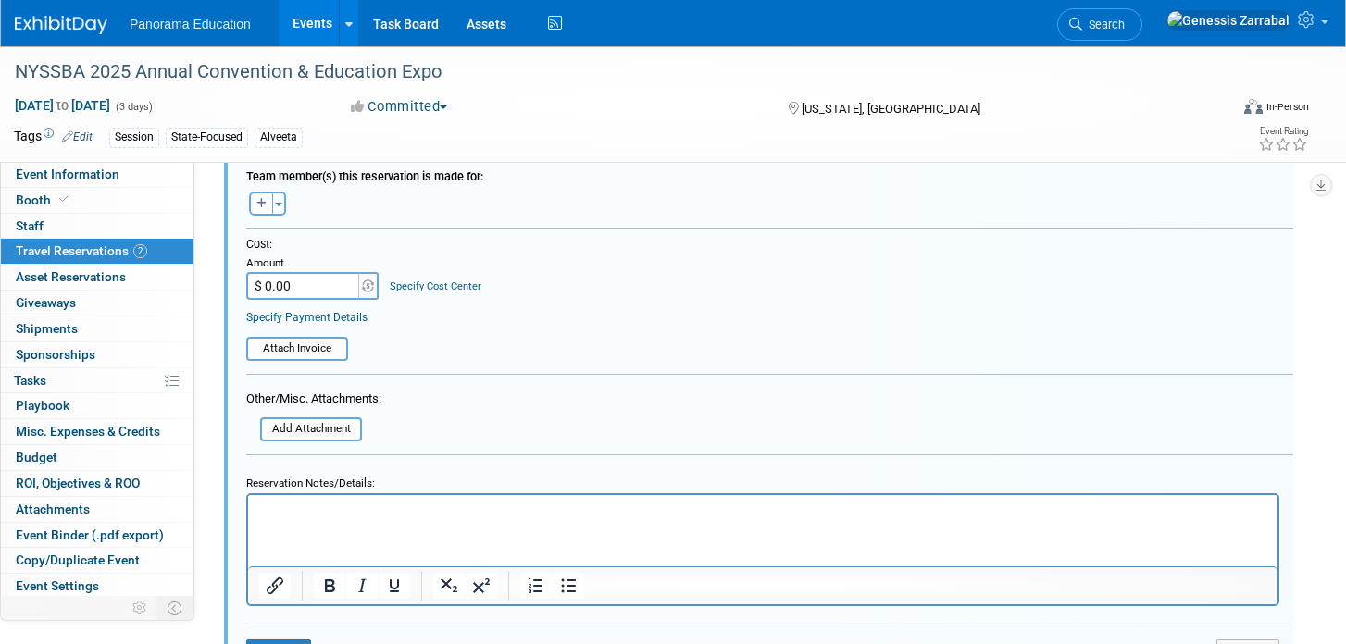
scroll to position [573, 0]
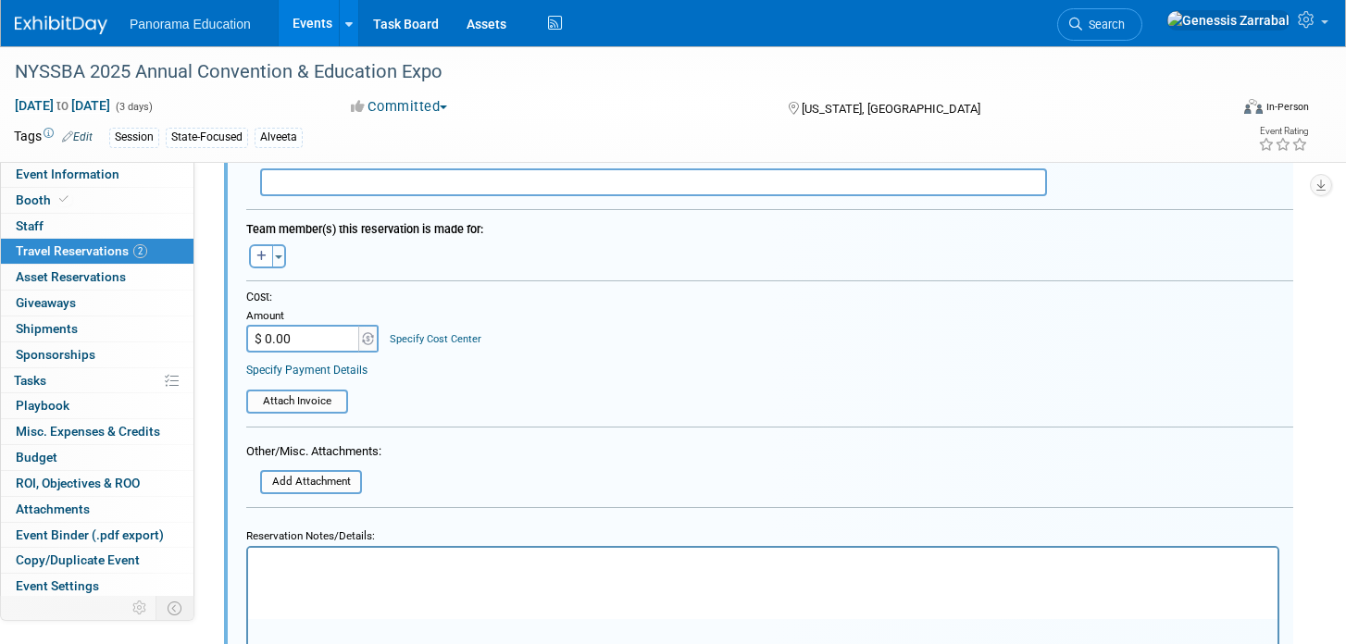
click at [312, 319] on div "Amount" at bounding box center [313, 317] width 134 height 17
click at [312, 336] on input "$ 0.00" at bounding box center [304, 339] width 116 height 28
type input "$ 993.00"
click at [537, 426] on form "<i class="fas fa-plane" style="padding: 6px 4px 6px 1px;"></i> Flight <i class=…" at bounding box center [769, 212] width 1047 height 1060
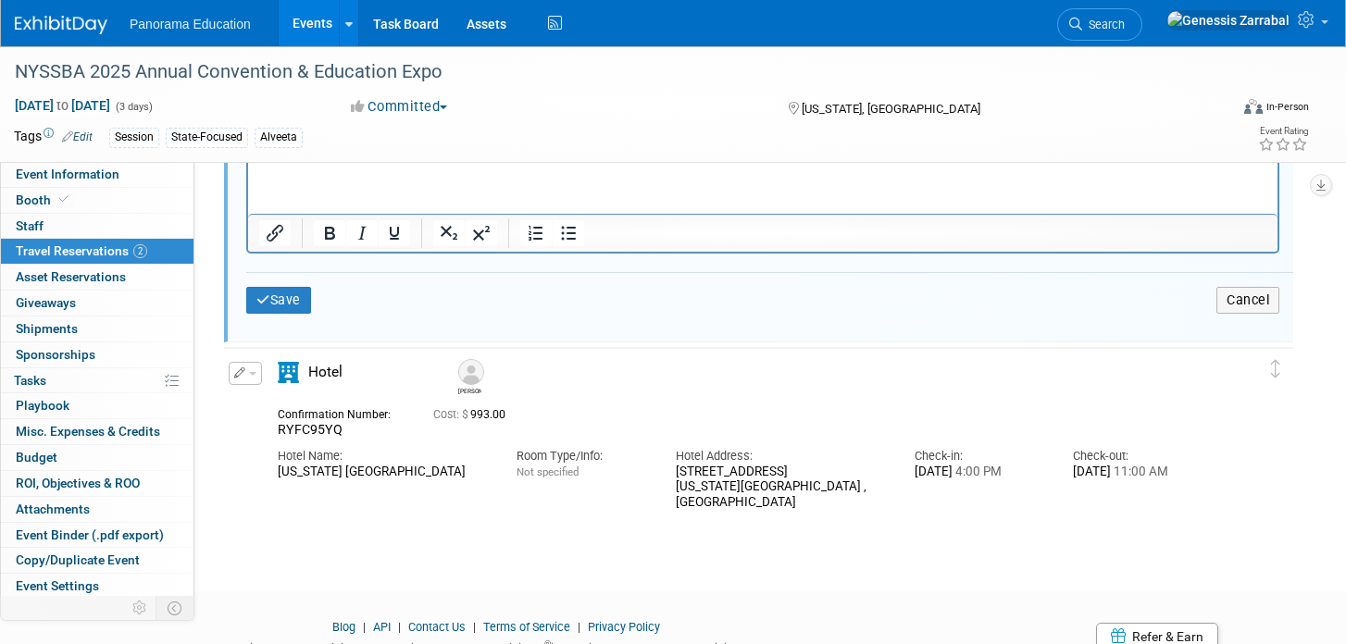
scroll to position [989, 0]
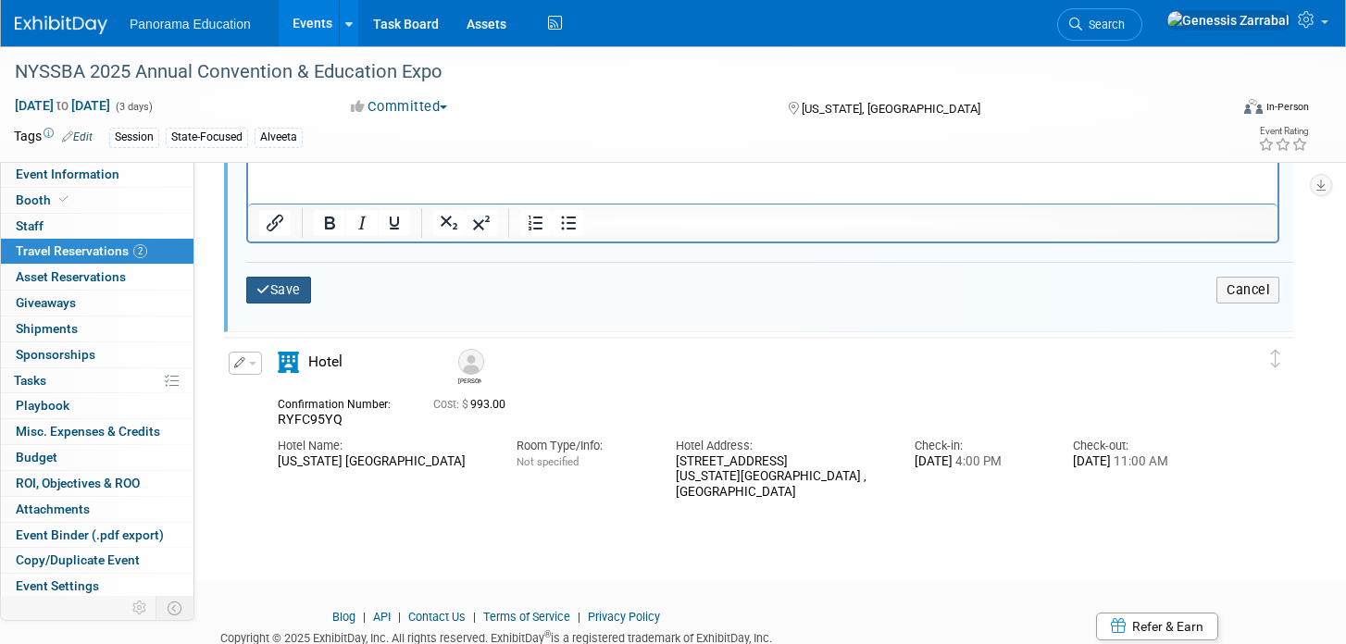
click at [265, 279] on button "Save" at bounding box center [278, 290] width 65 height 27
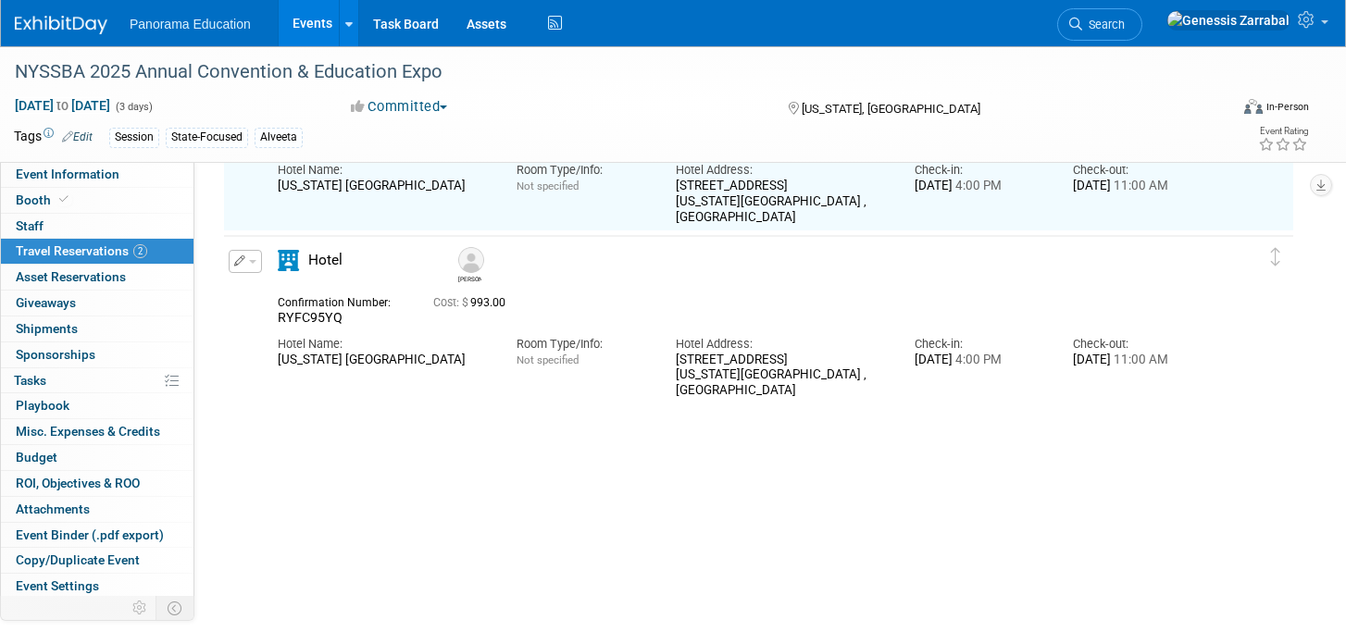
scroll to position [31, 0]
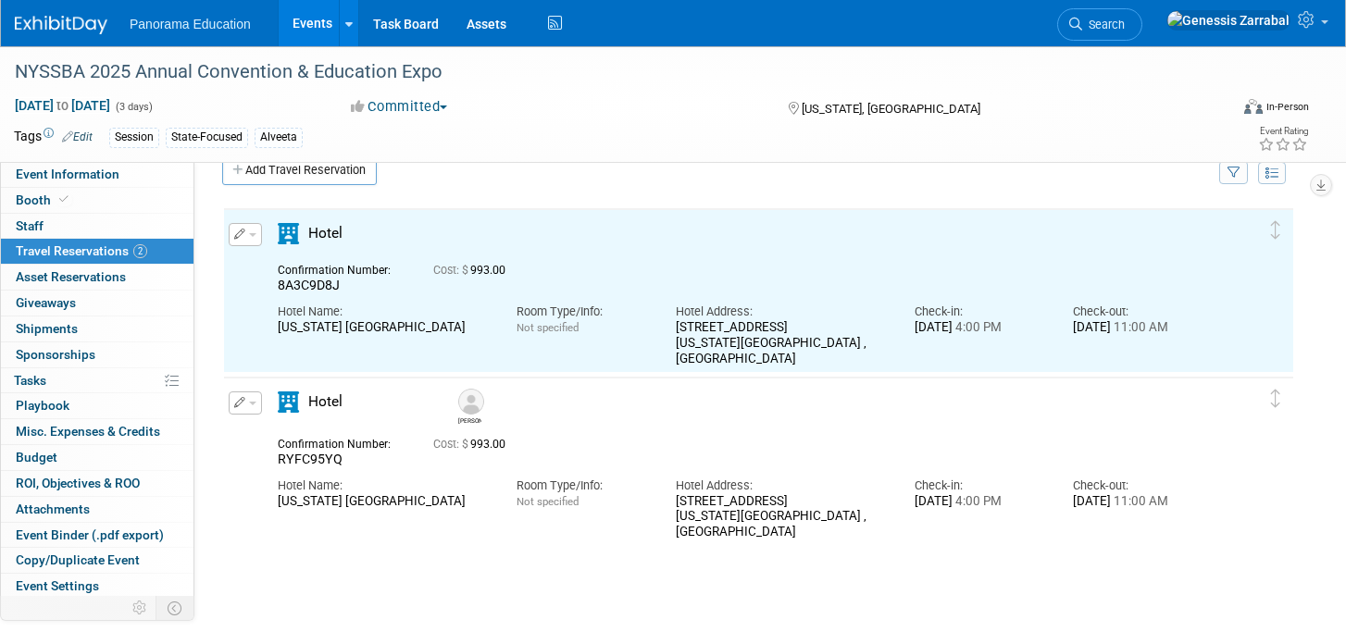
click at [322, 14] on link "Events" at bounding box center [313, 23] width 68 height 46
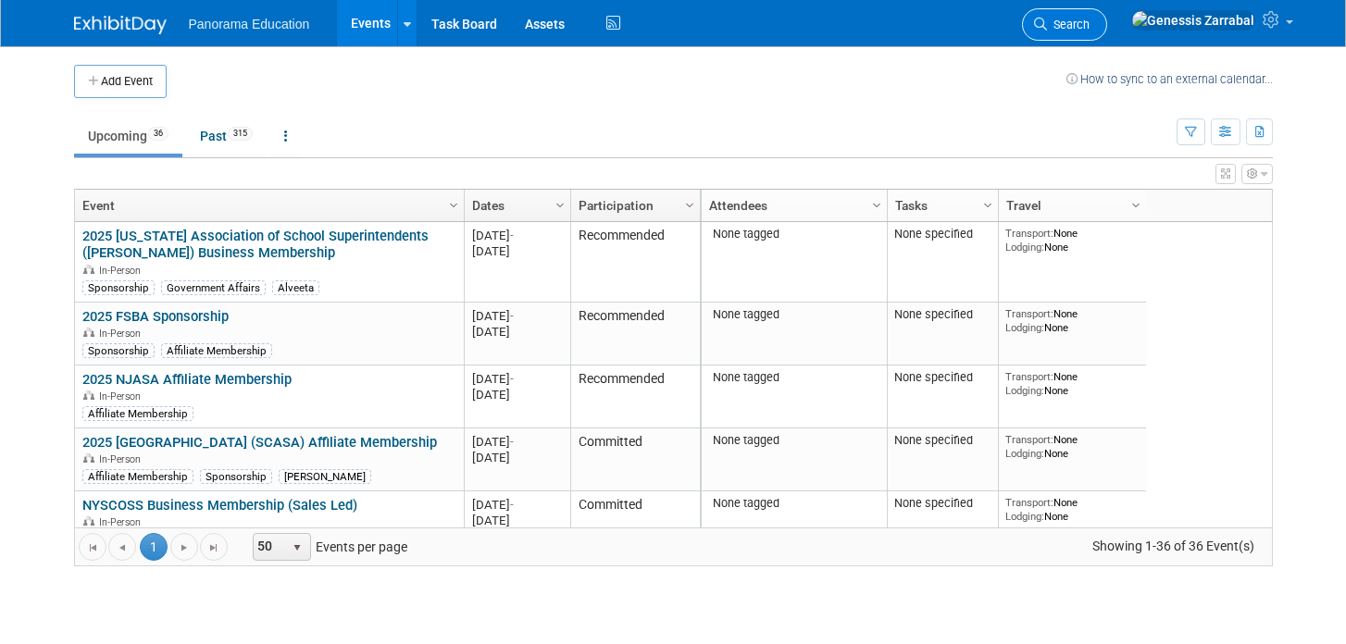
click at [1107, 15] on link "Search" at bounding box center [1064, 24] width 85 height 32
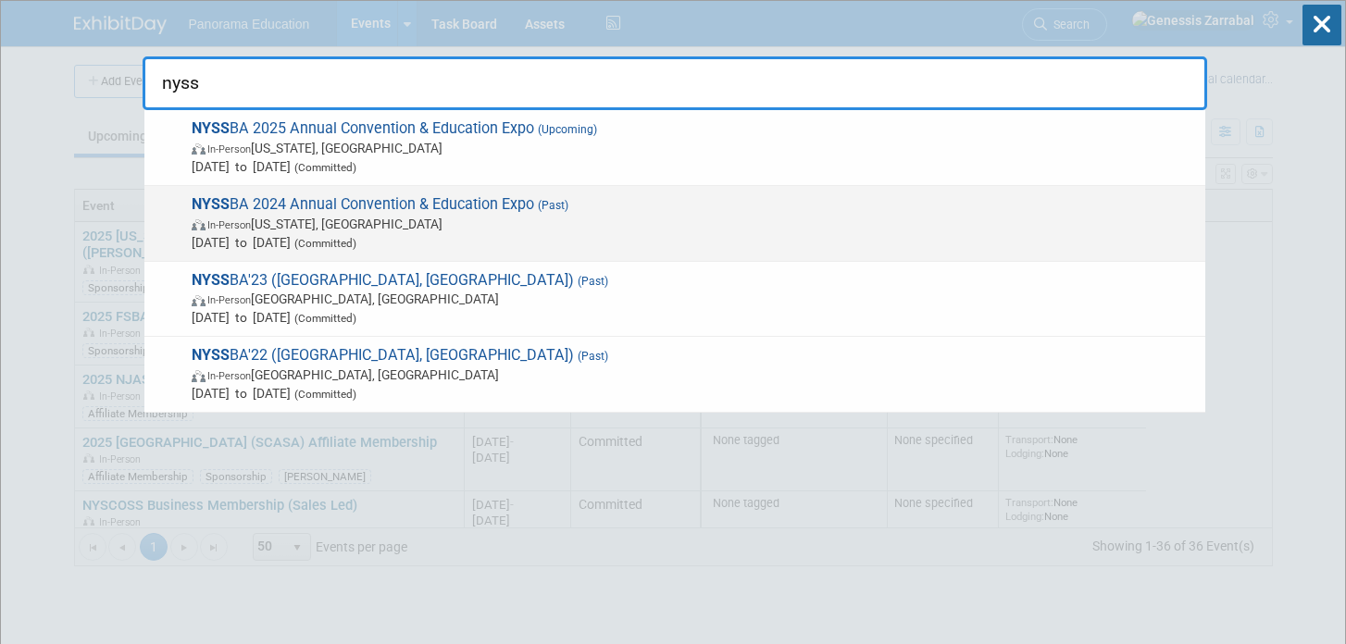
type input "nyss"
click at [497, 207] on span "NYSS BA 2024 Annual Convention & Education Expo (Past) In-Person [US_STATE], [G…" at bounding box center [691, 223] width 1010 height 56
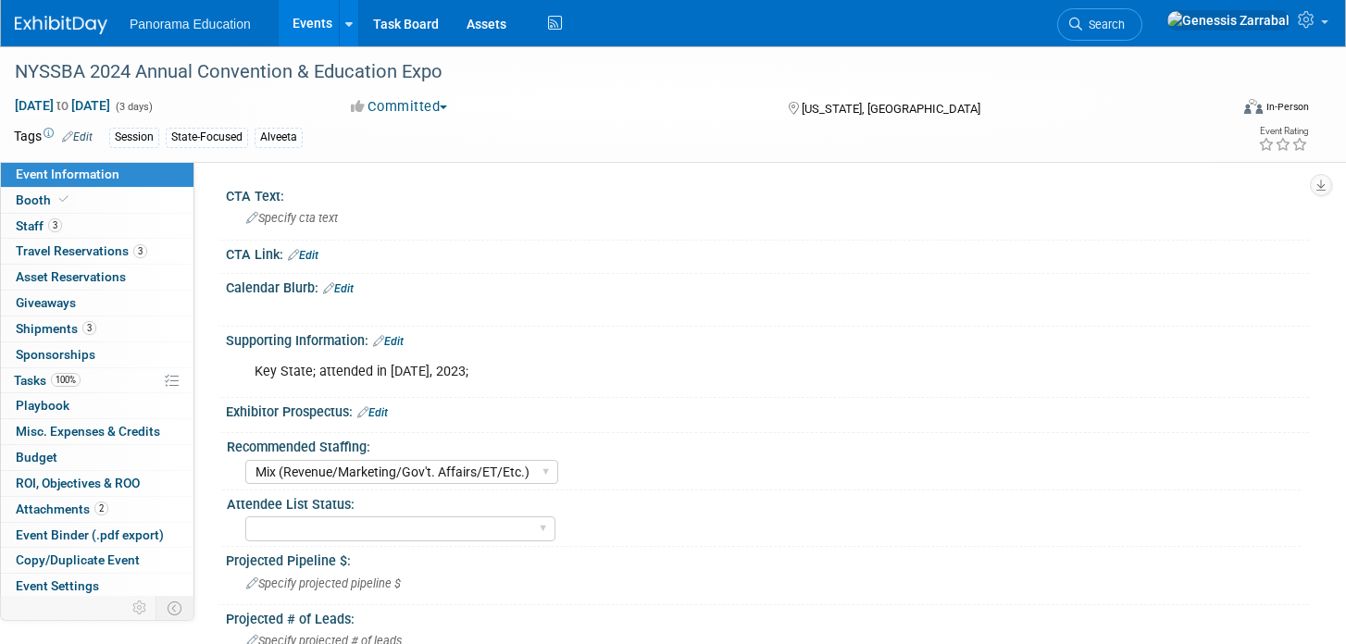
select select "Mix (Revenue/Marketing/Gov't. Affairs/ET/Etc.)"
click at [85, 254] on span "Travel Reservations 3" at bounding box center [81, 251] width 131 height 15
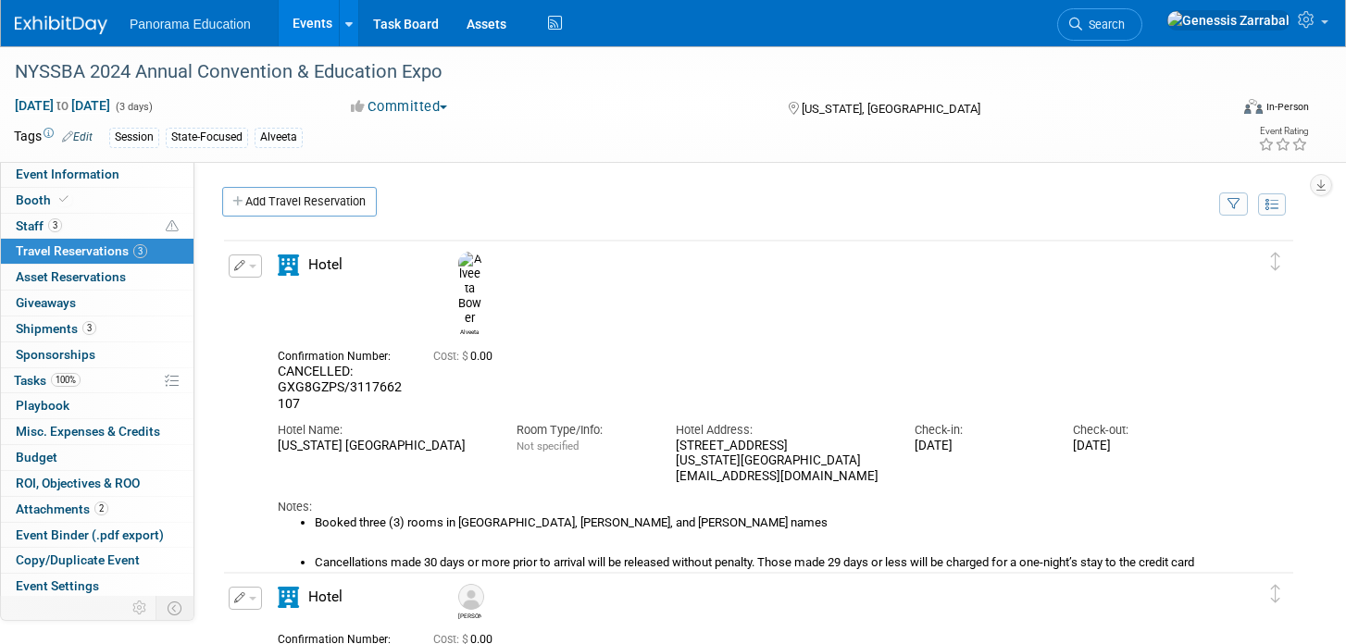
click at [297, 30] on link "Events" at bounding box center [313, 23] width 68 height 46
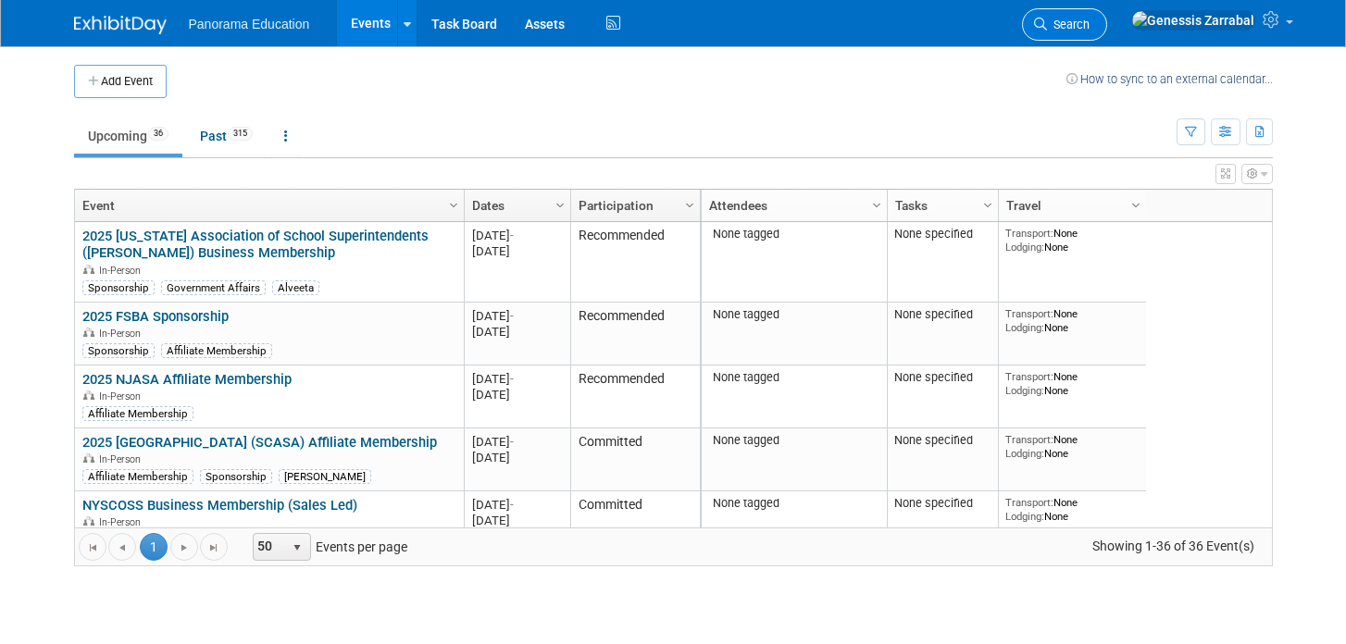
click at [1107, 17] on link "Search" at bounding box center [1064, 24] width 85 height 32
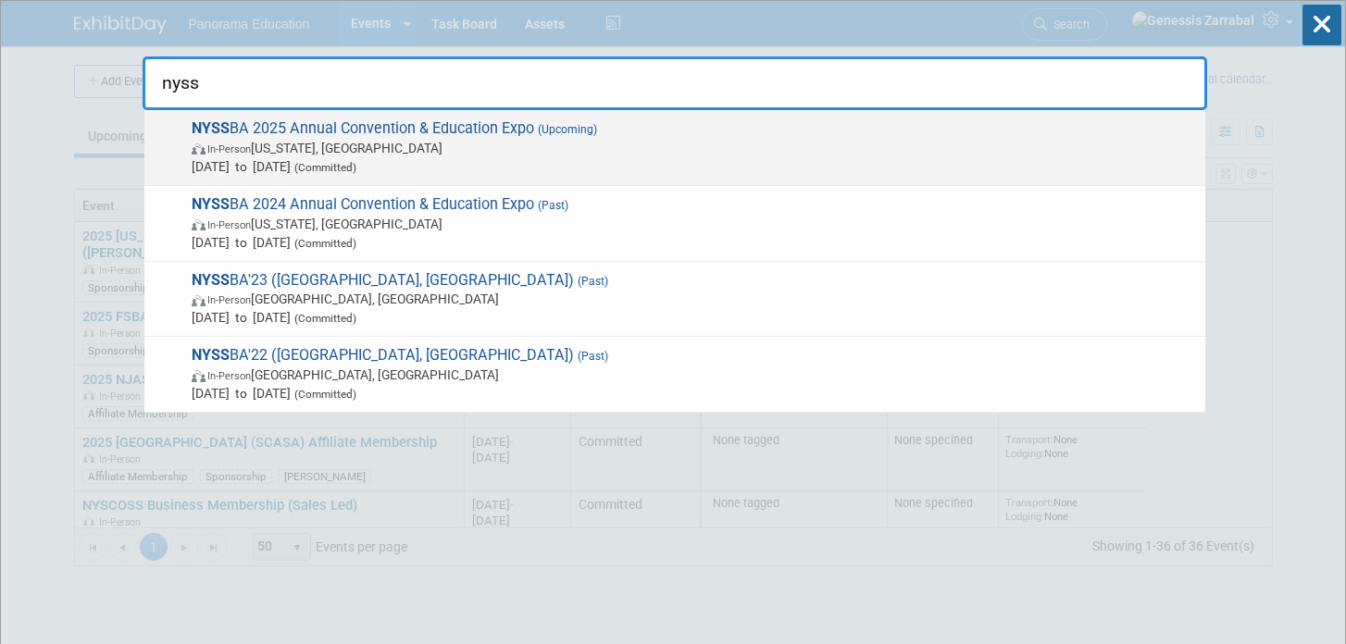
type input "nyss"
click at [464, 127] on span "NYSS BA 2025 Annual Convention & Education Expo (Upcoming) In-Person [US_STATE]…" at bounding box center [691, 147] width 1010 height 56
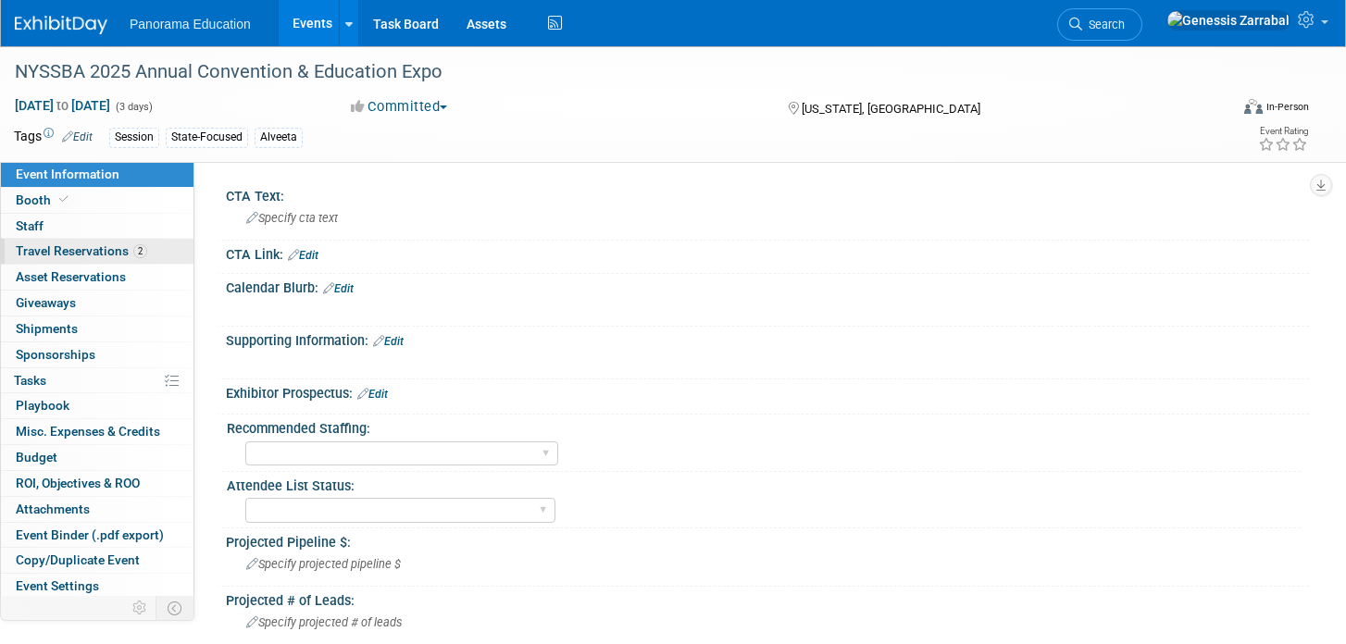
click at [113, 256] on span "Travel Reservations 2" at bounding box center [81, 251] width 131 height 15
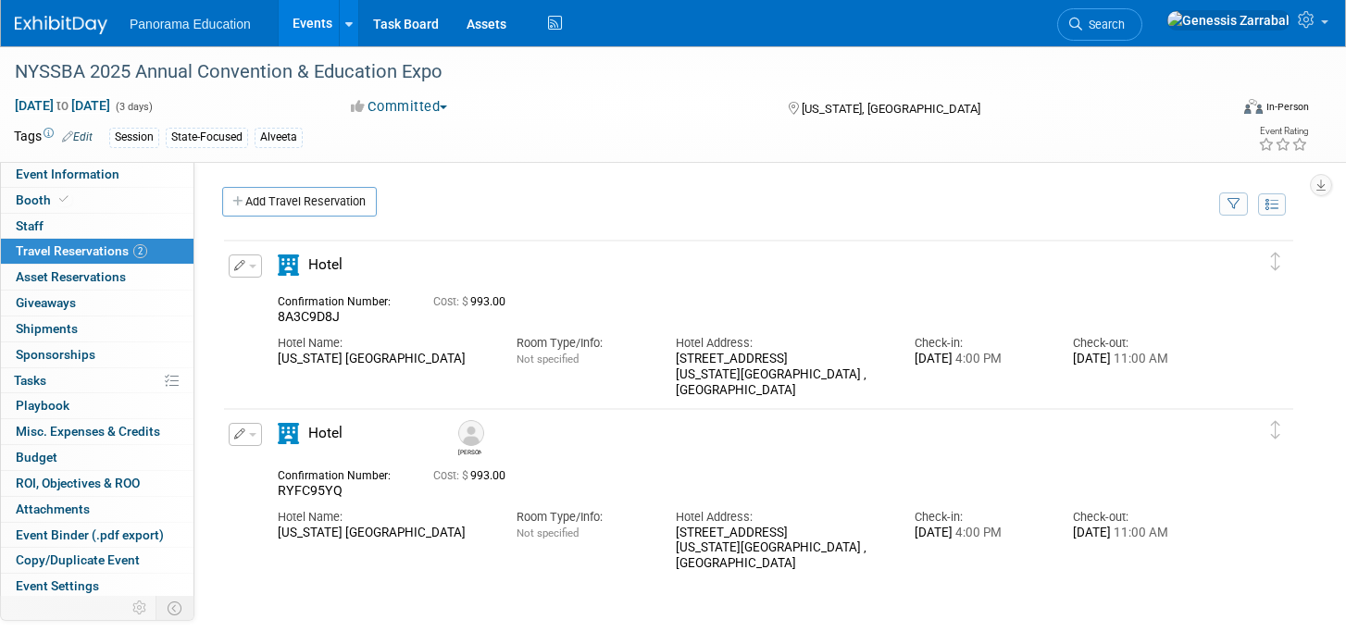
click at [243, 271] on button "button" at bounding box center [245, 266] width 33 height 23
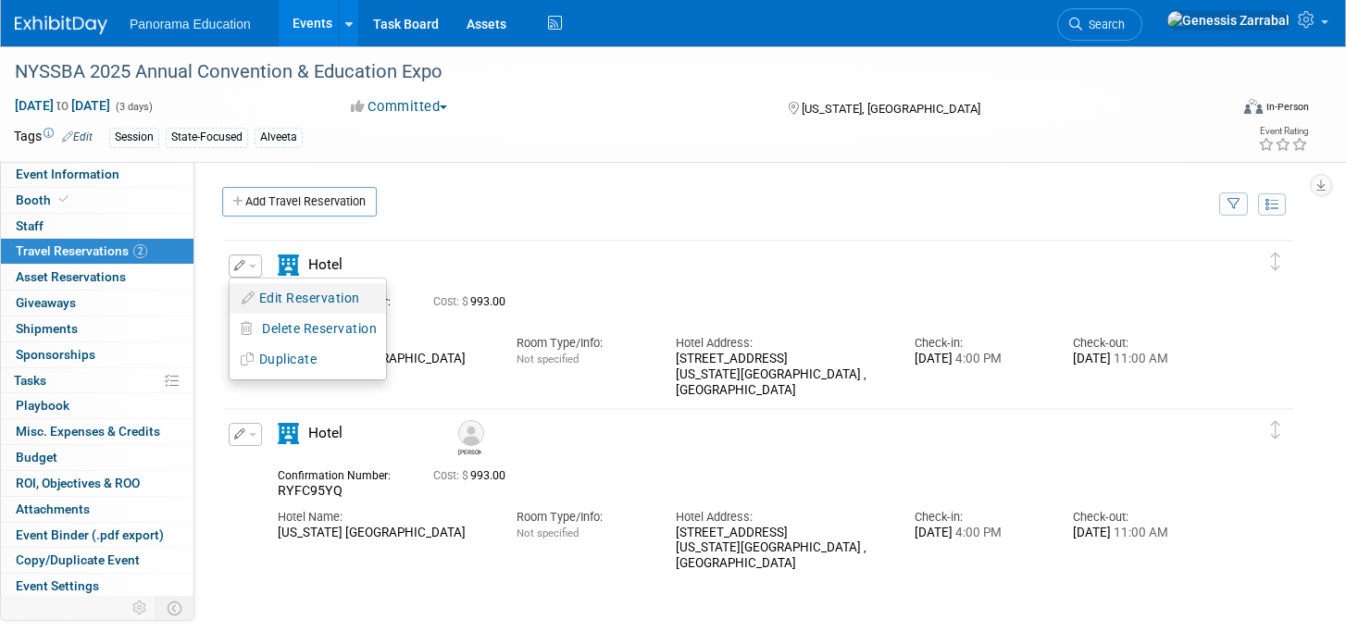
click at [260, 290] on button "Edit Reservation" at bounding box center [308, 298] width 156 height 27
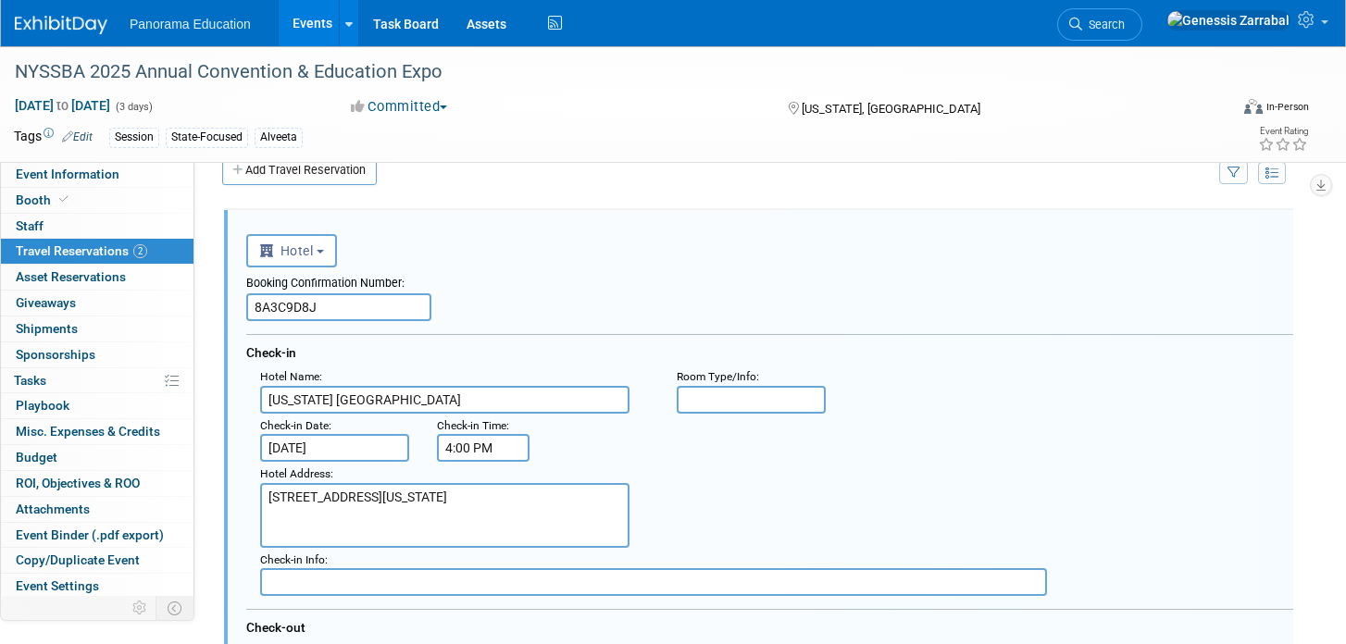
click at [287, 300] on input "8A3C9D8J" at bounding box center [338, 308] width 185 height 28
paste input "LADNCBO2"
type input "LADNCBO2"
click at [510, 265] on div "<i class="fas fa-plane" style="padding: 6px 4px 6px 1px;"></i> Flight <i class=…" at bounding box center [769, 249] width 1047 height 38
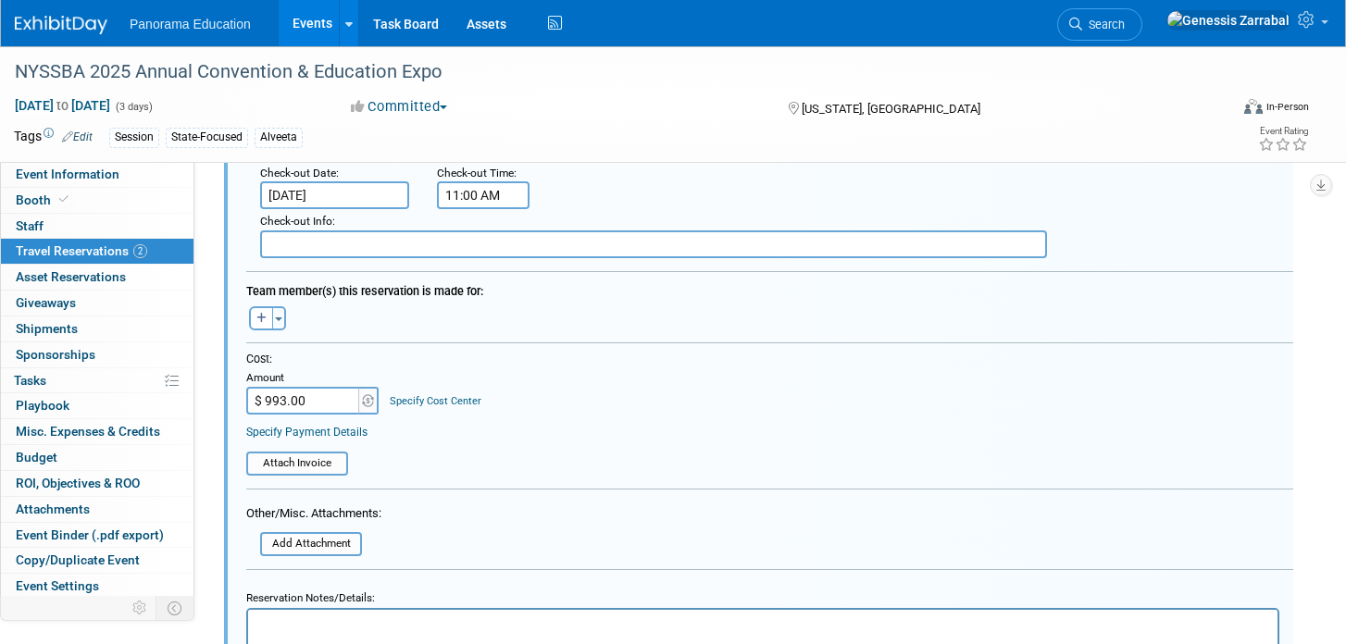
scroll to position [445, 0]
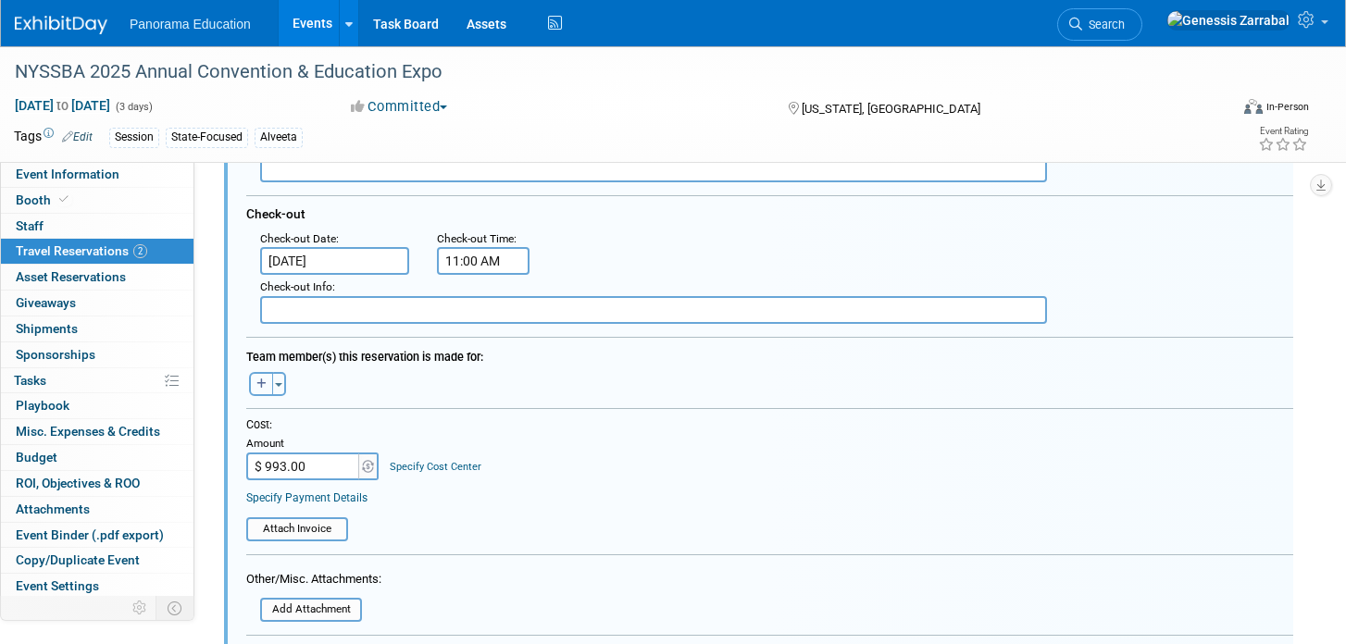
click at [268, 380] on button "button" at bounding box center [261, 384] width 24 height 24
select select
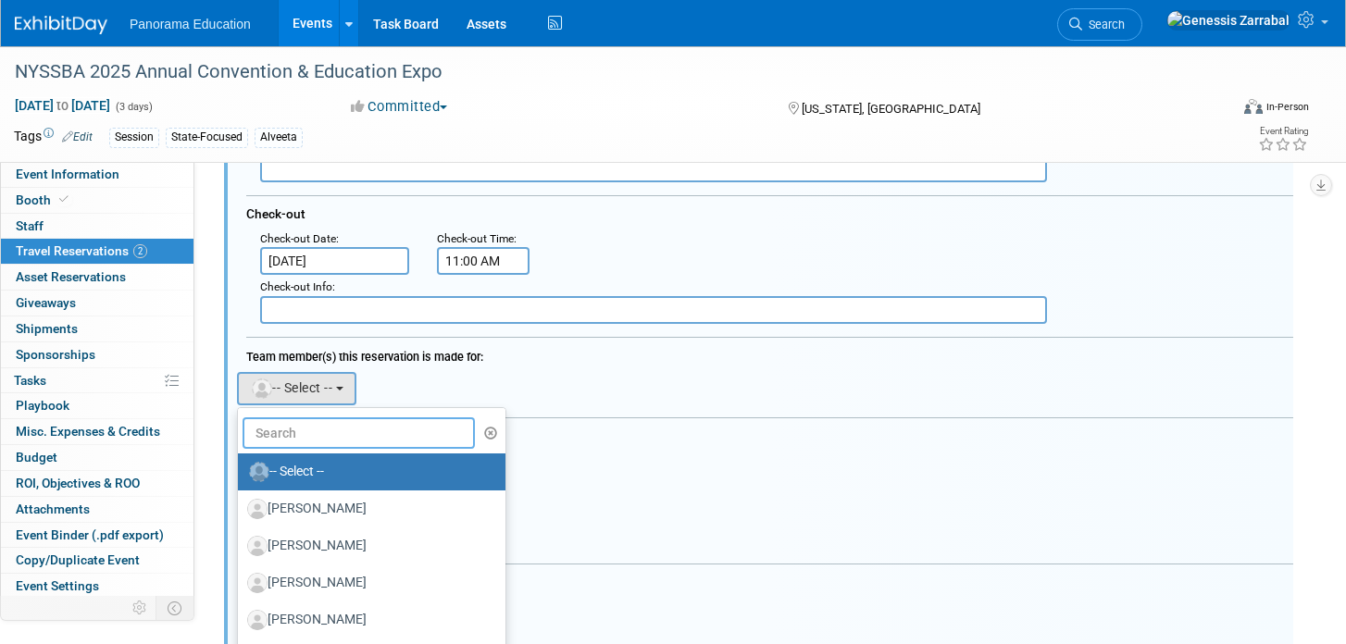
click at [311, 443] on input "text" at bounding box center [359, 433] width 232 height 31
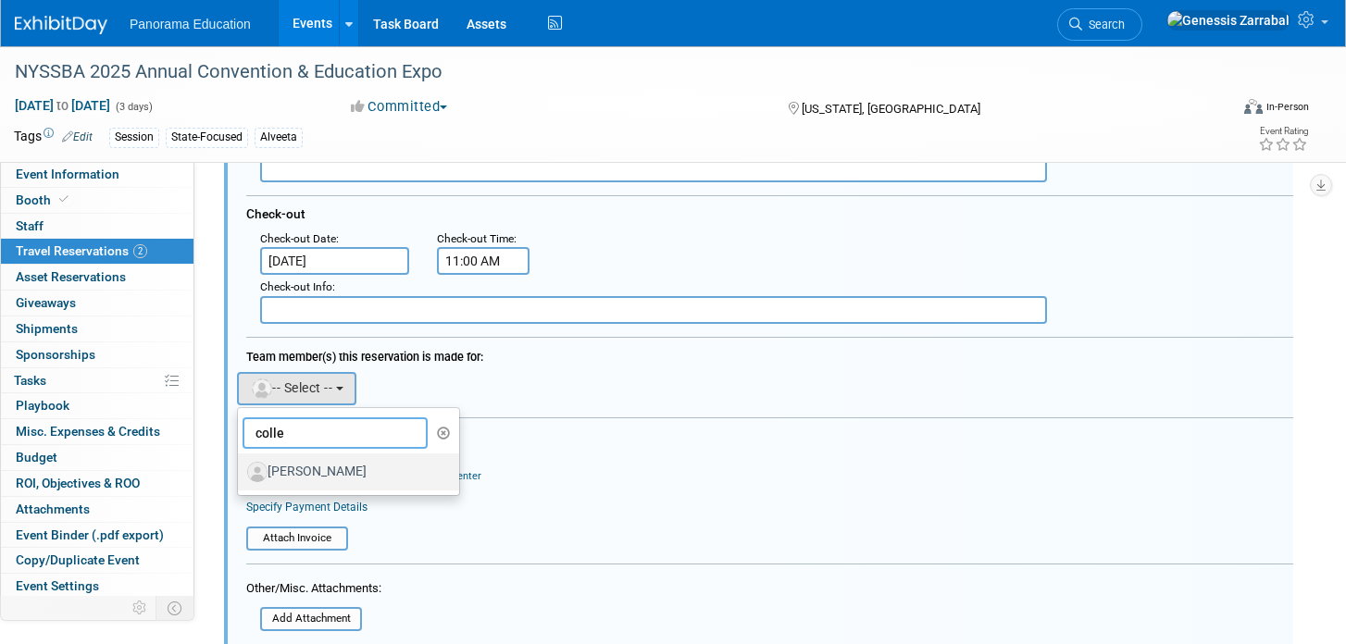
type input "colle"
click at [314, 474] on label "Colleen Edwards" at bounding box center [344, 472] width 194 height 30
click at [241, 474] on input "Colleen Edwards" at bounding box center [235, 470] width 12 height 12
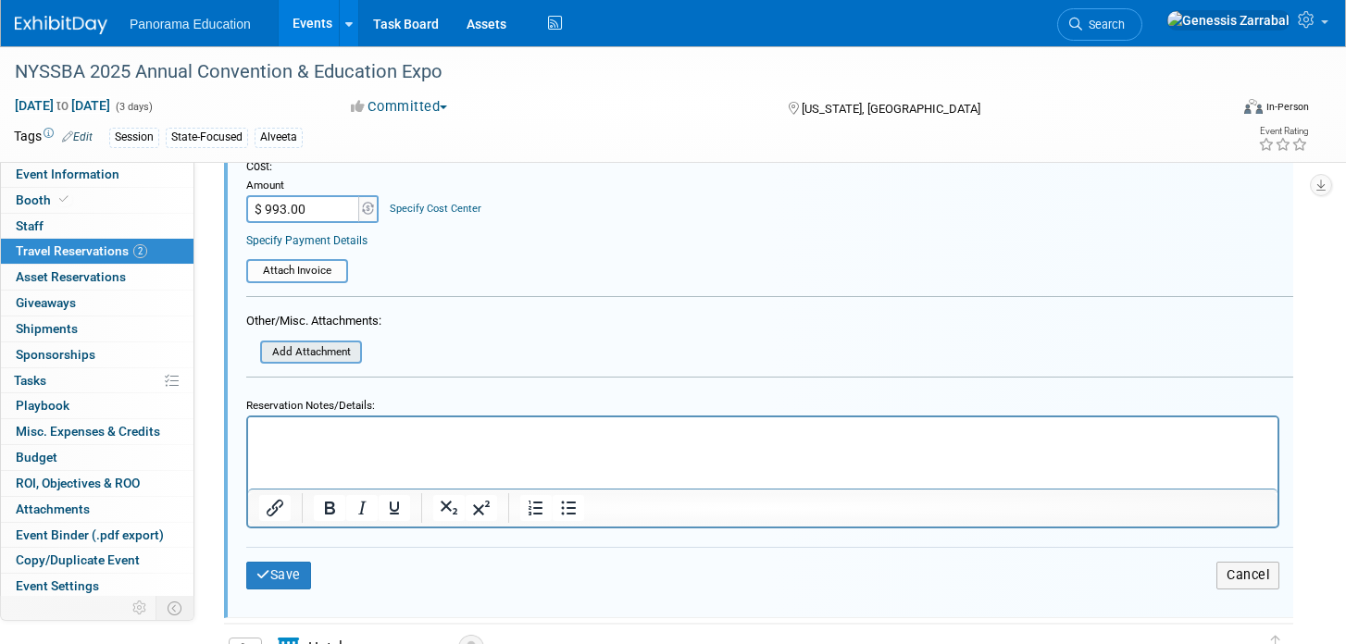
scroll to position [742, 0]
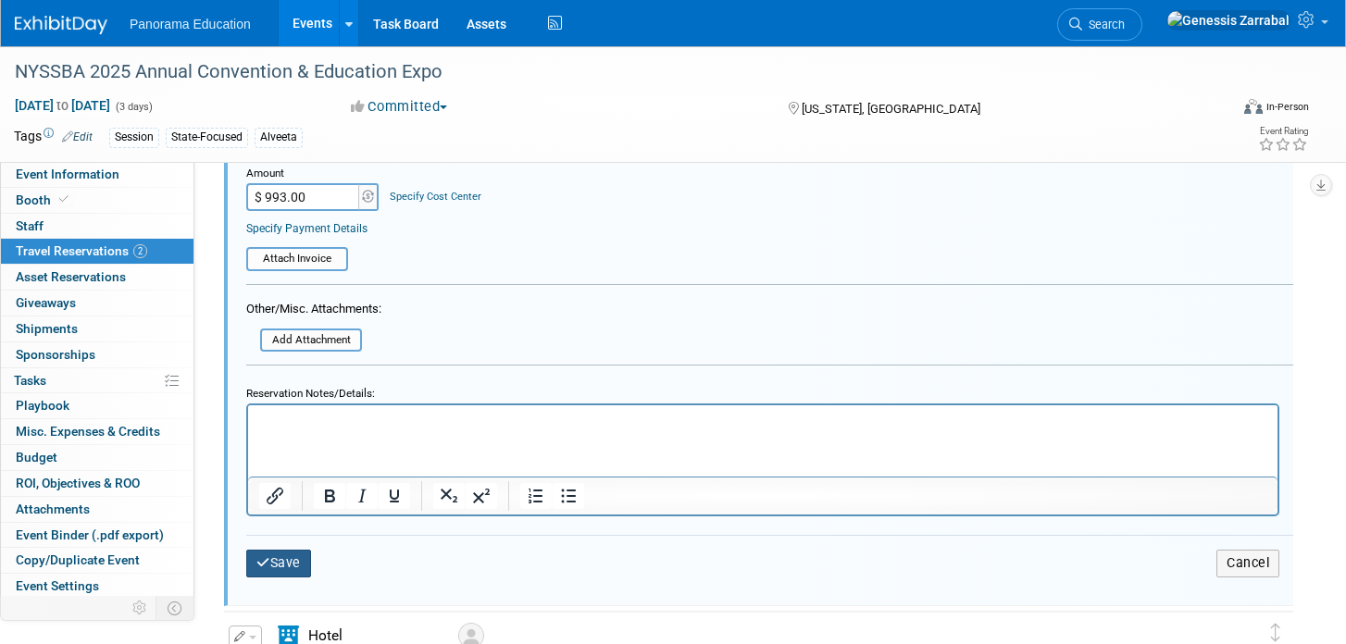
click at [282, 562] on button "Save" at bounding box center [278, 563] width 65 height 27
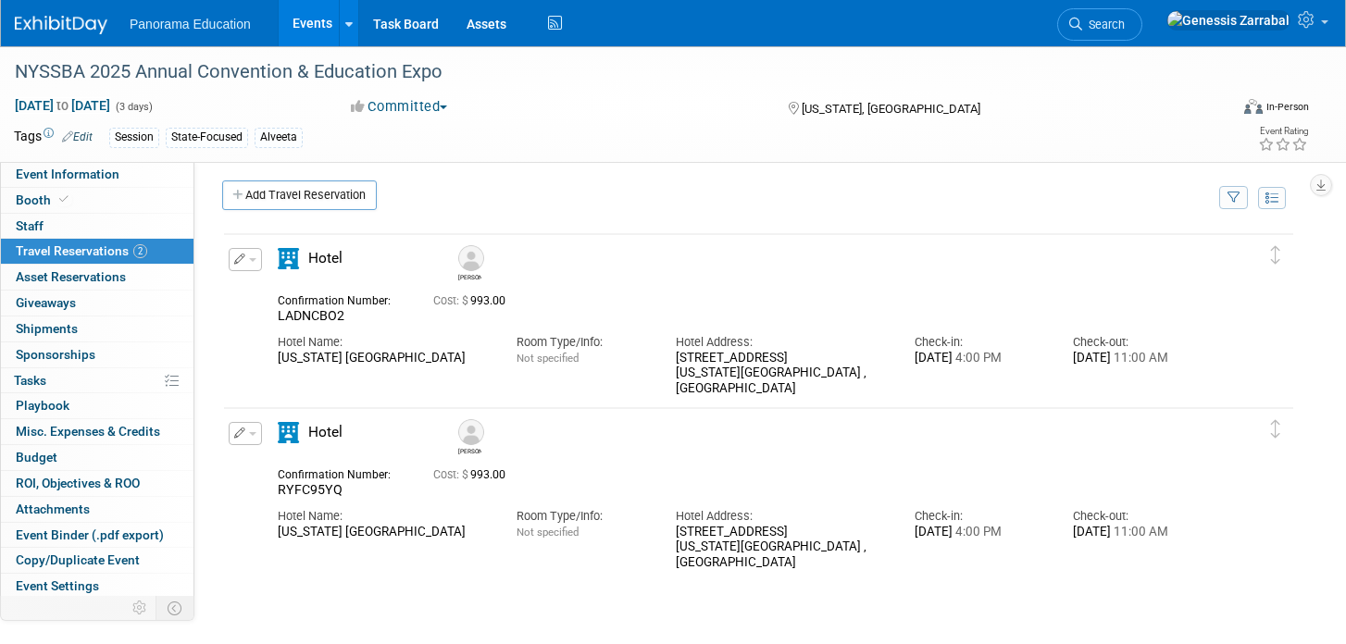
scroll to position [4, 0]
click at [235, 443] on button "button" at bounding box center [245, 436] width 33 height 23
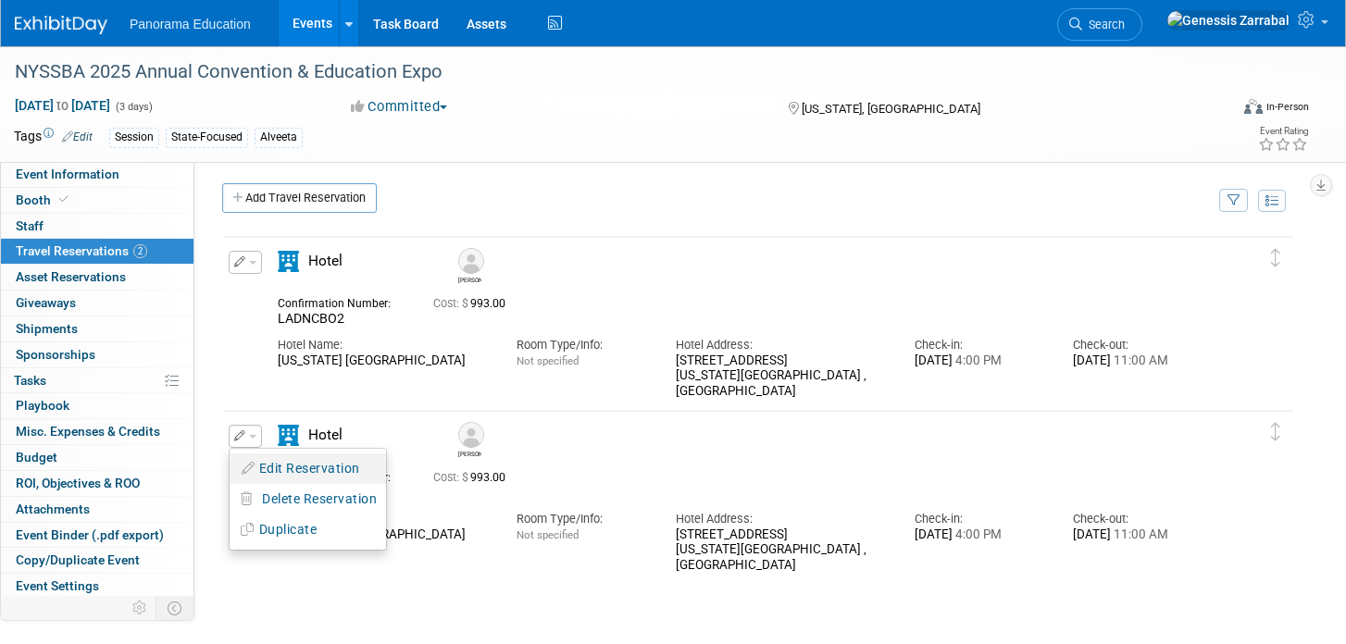
click at [257, 457] on button "Edit Reservation" at bounding box center [308, 469] width 156 height 27
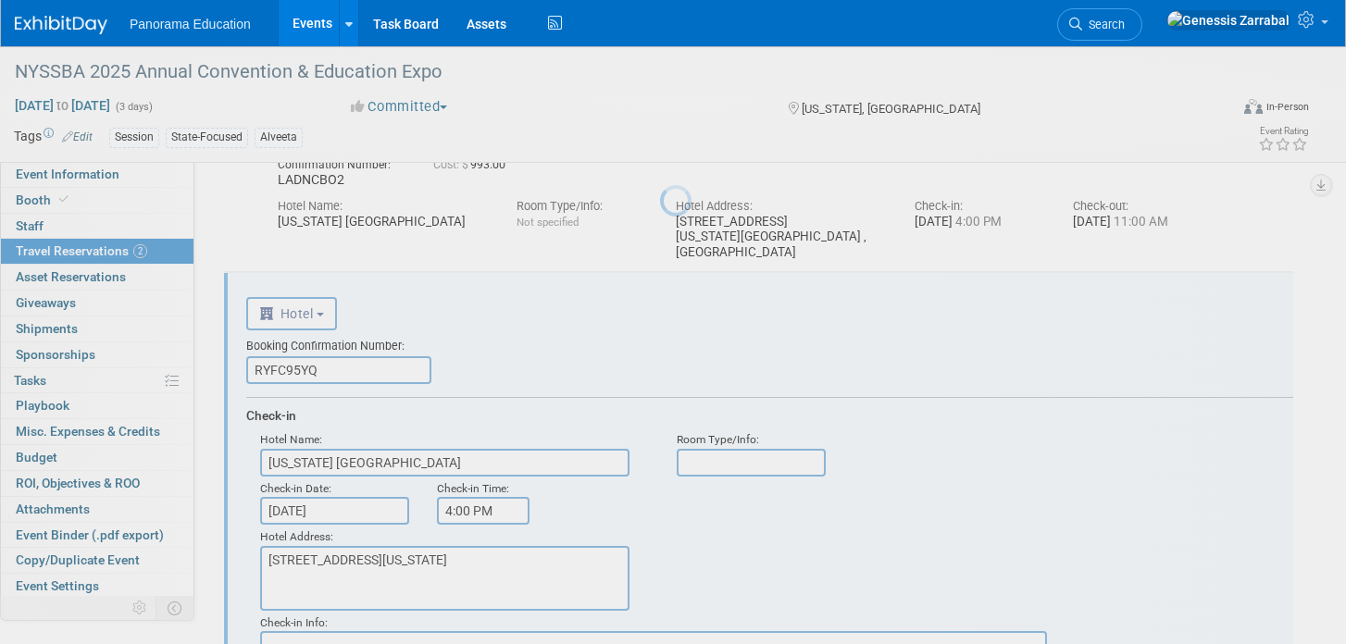
scroll to position [206, 0]
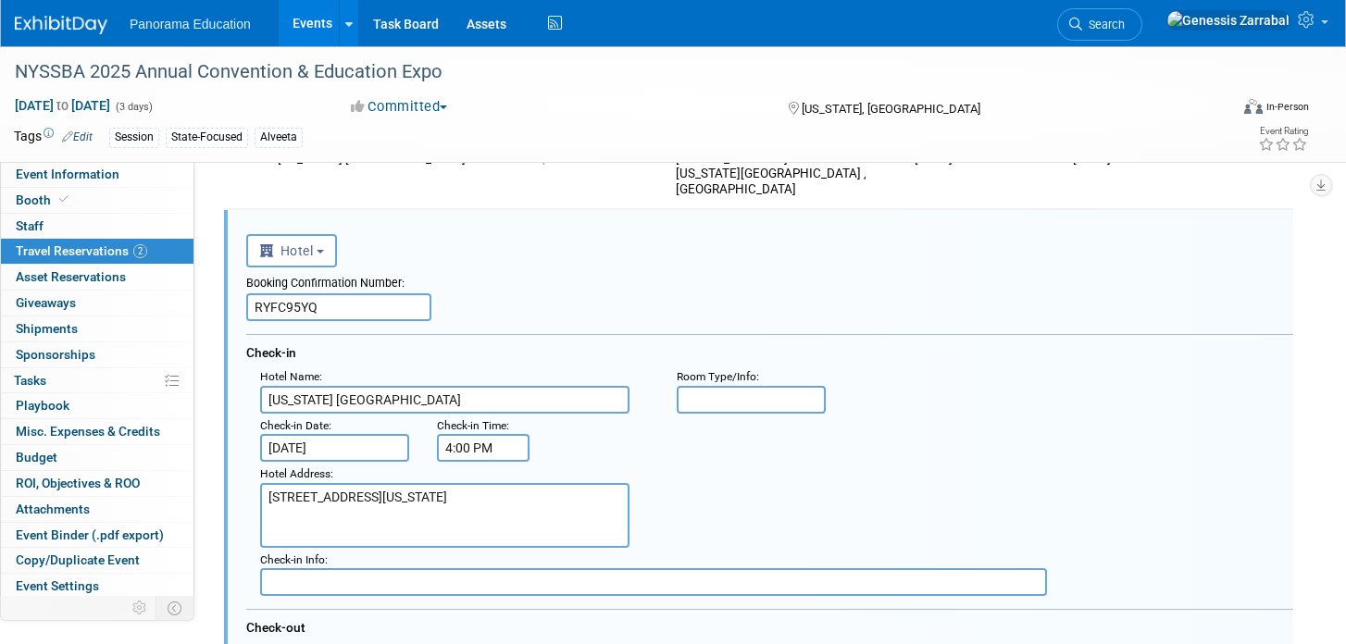
click at [293, 302] on input "RYFC95YQ" at bounding box center [338, 308] width 185 height 28
paste input "3329304873"
type input "3329304873"
click at [624, 316] on div "Booking Confirmation Number: 3329304873" at bounding box center [769, 295] width 1047 height 54
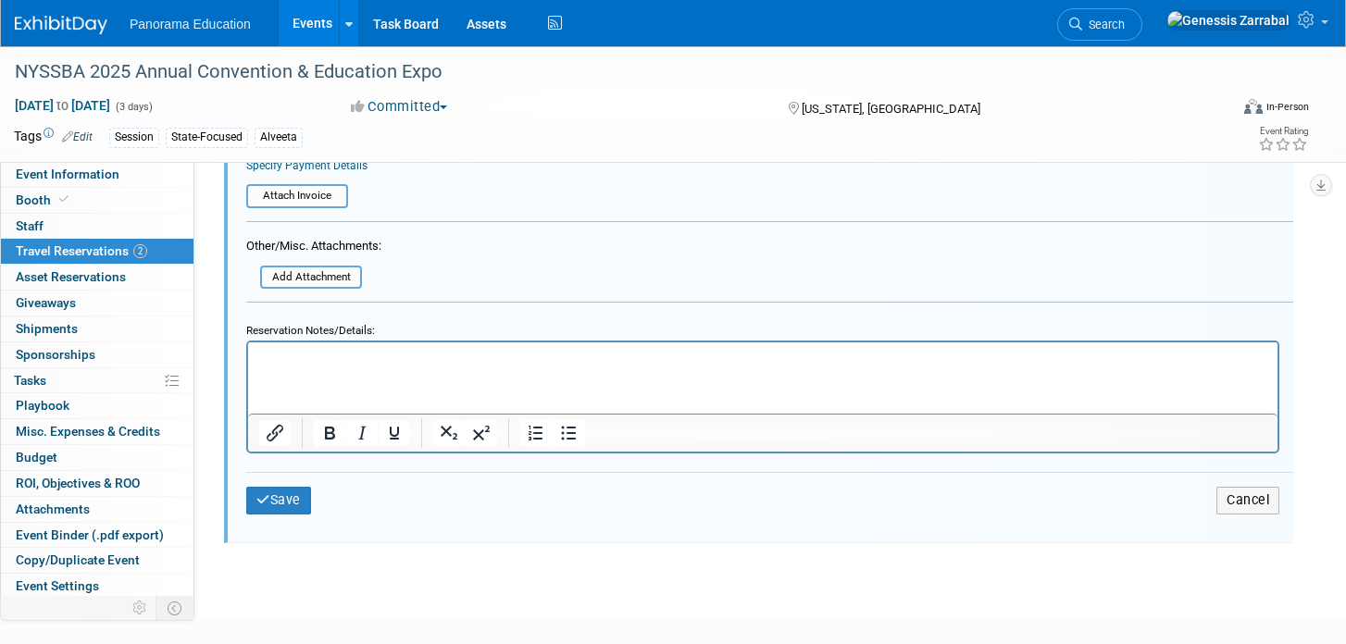
scroll to position [980, 0]
click at [270, 501] on button "Save" at bounding box center [278, 499] width 65 height 27
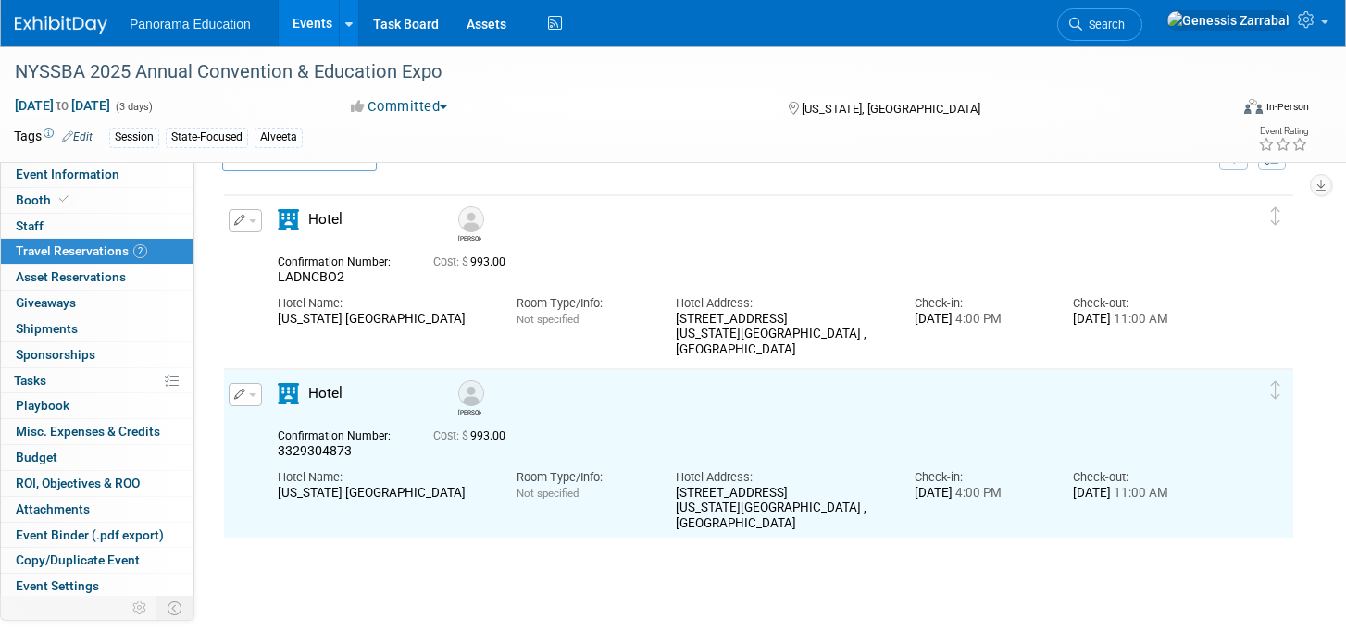
scroll to position [0, 0]
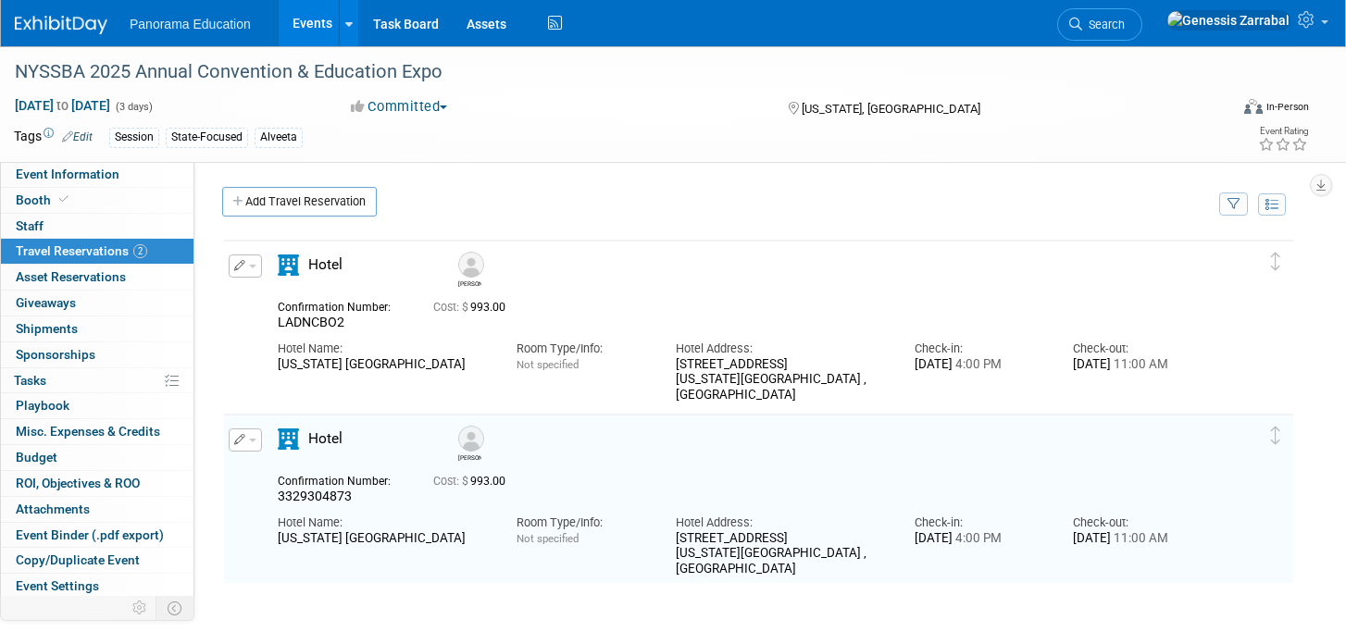
click at [251, 256] on button "button" at bounding box center [245, 266] width 33 height 23
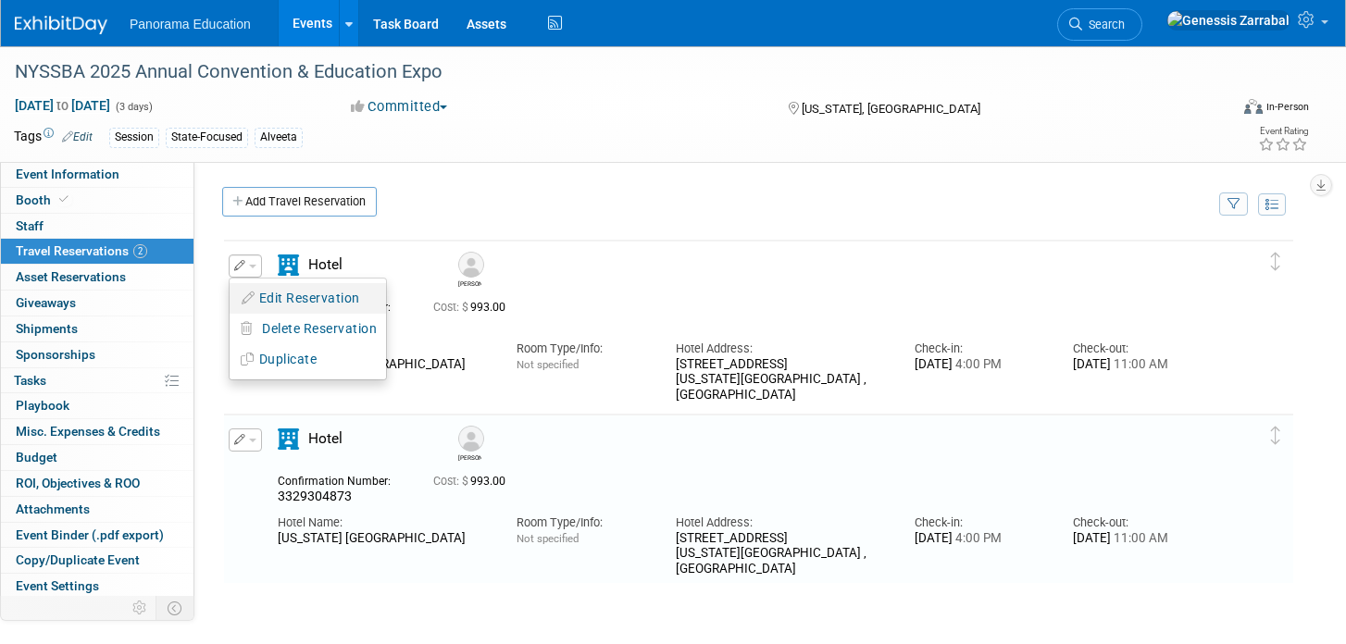
click at [266, 288] on button "Edit Reservation" at bounding box center [308, 298] width 156 height 27
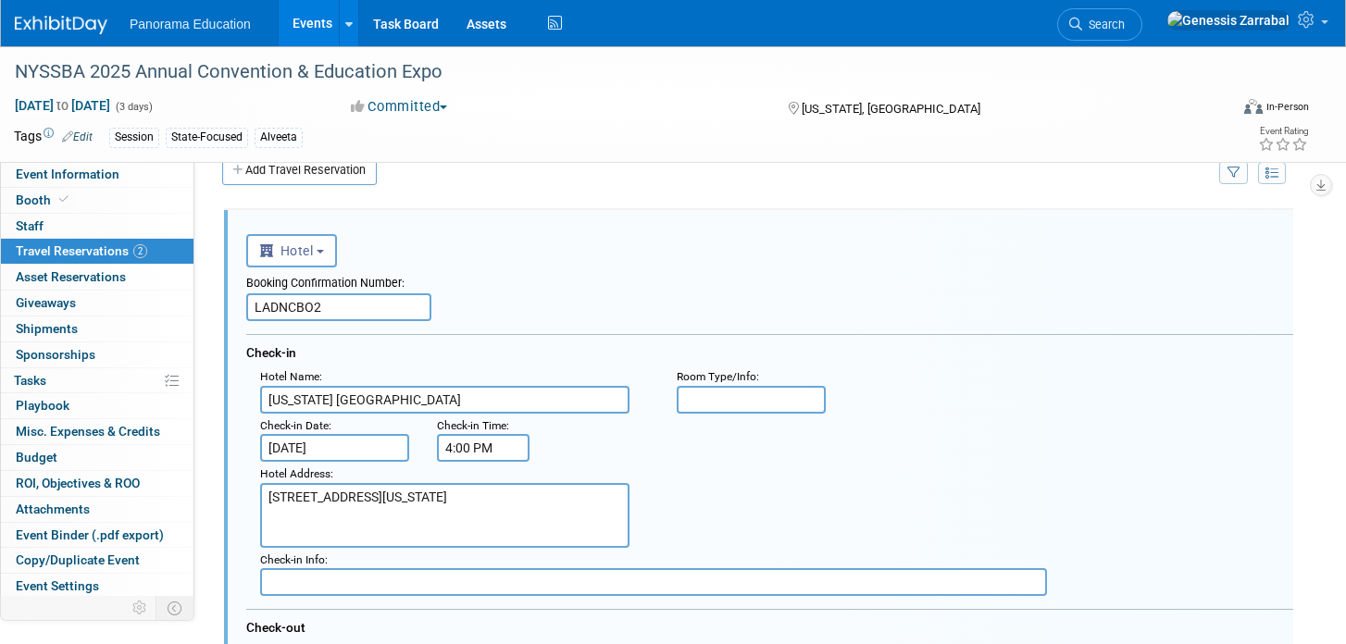
click at [310, 284] on div "Booking Confirmation Number:" at bounding box center [769, 281] width 1047 height 26
click at [310, 299] on input "LADNCBO2" at bounding box center [338, 308] width 185 height 28
paste input "3333772693"
type input "3333772693"
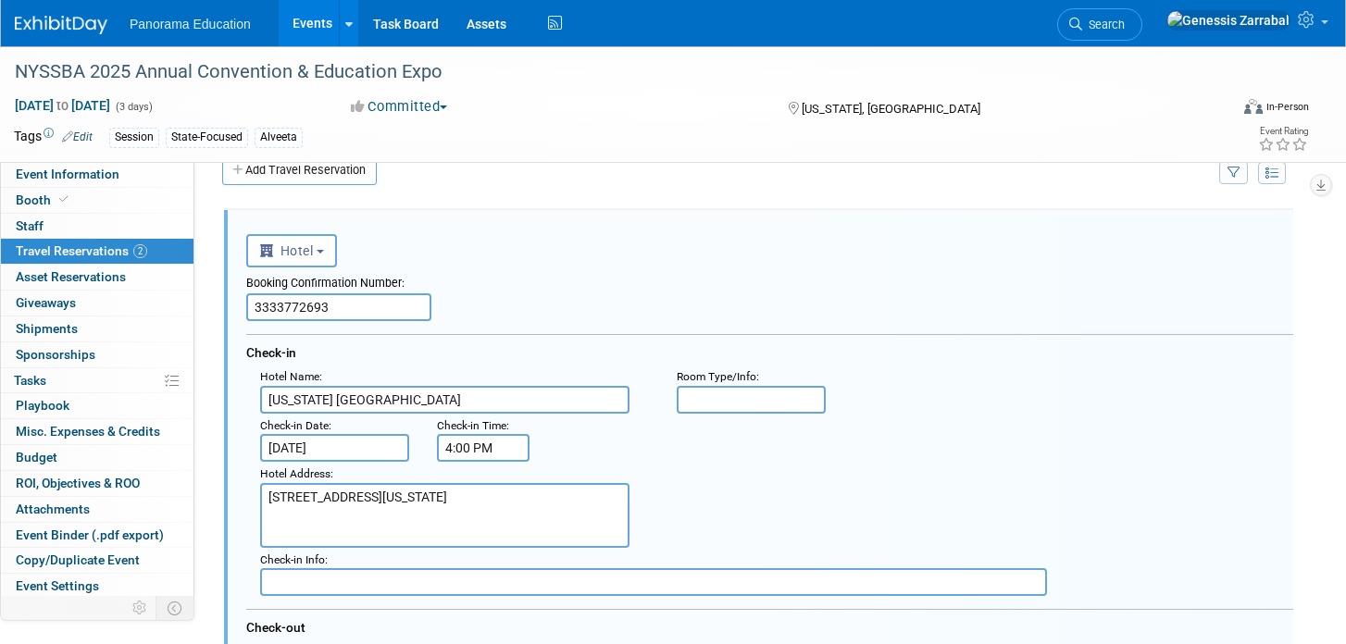
click at [558, 306] on div "Booking Confirmation Number: 3333772693" at bounding box center [769, 295] width 1047 height 54
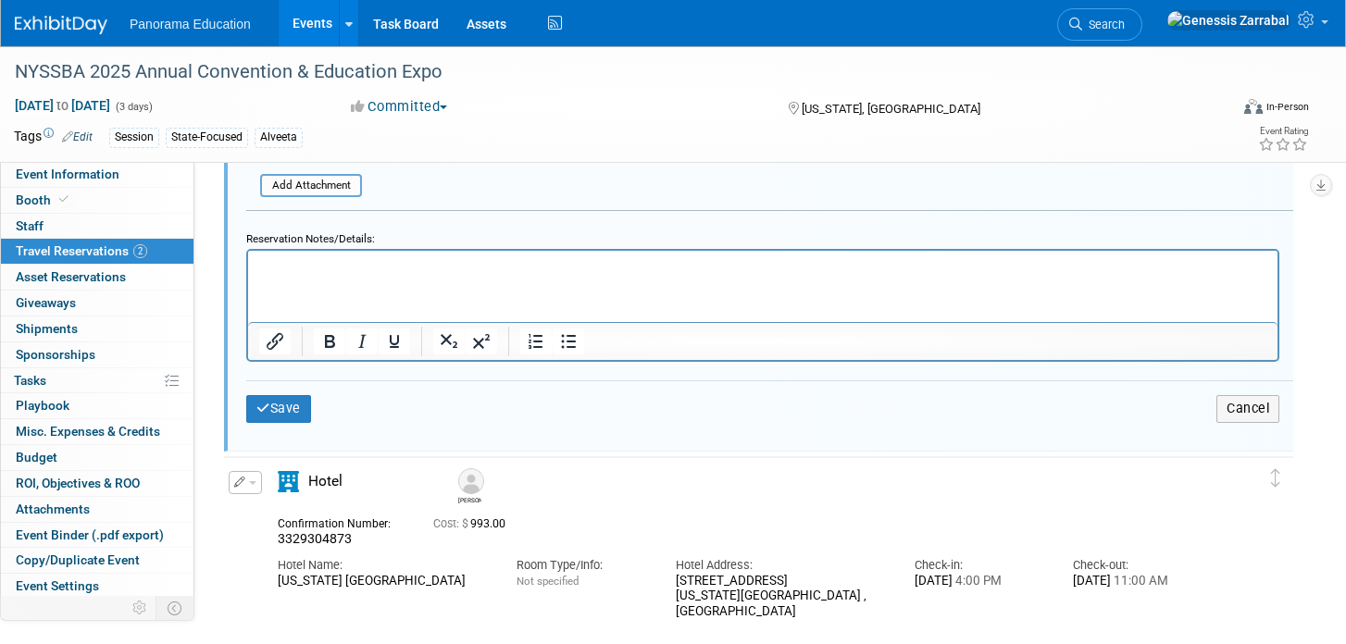
scroll to position [897, 0]
click at [272, 425] on div "Save Cancel" at bounding box center [769, 408] width 1047 height 56
click at [272, 412] on button "Save" at bounding box center [278, 407] width 65 height 27
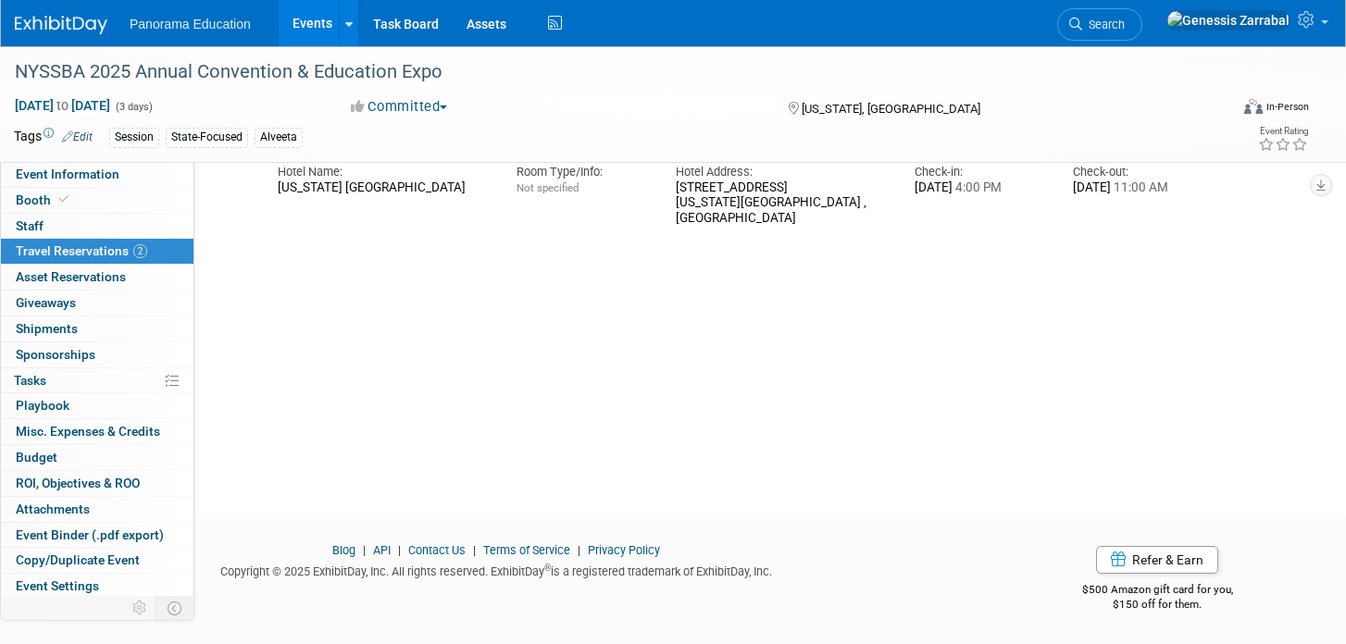
scroll to position [31, 0]
